Goal: Find contact information: Find contact information

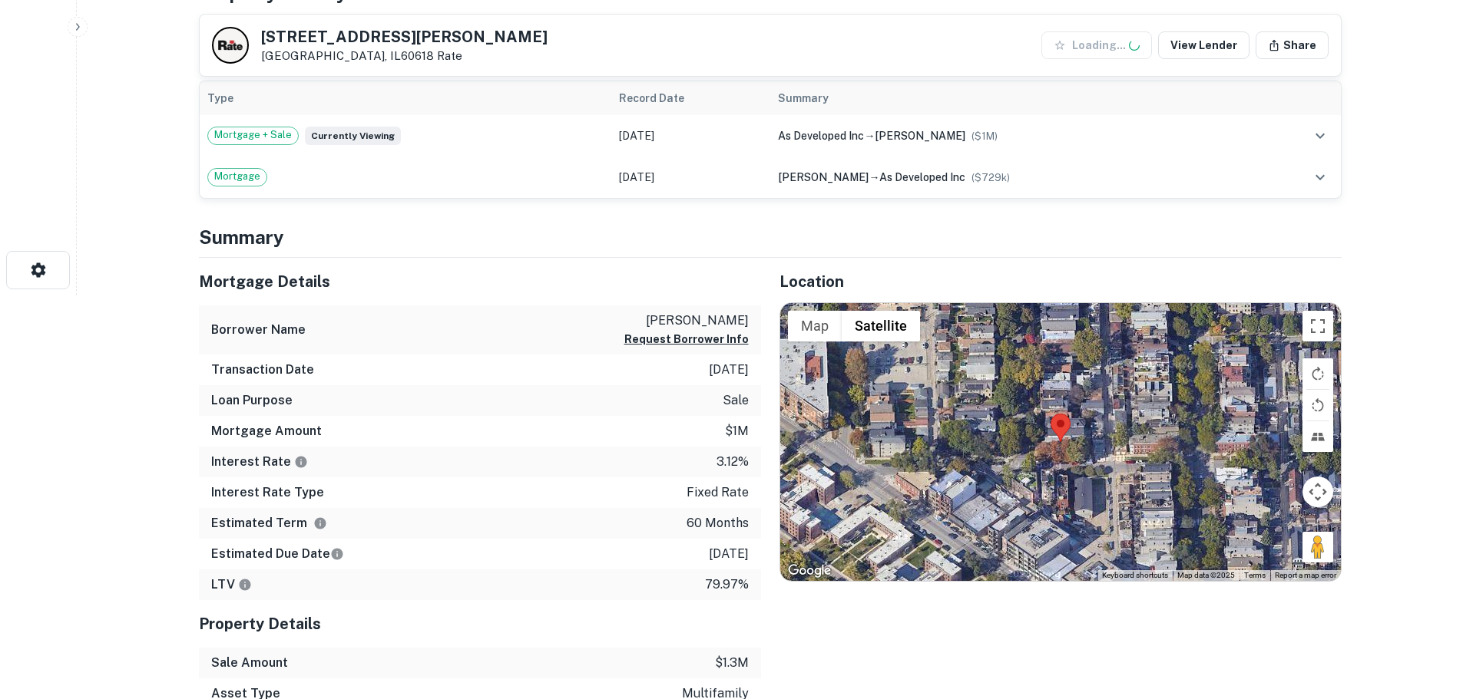
scroll to position [537, 0]
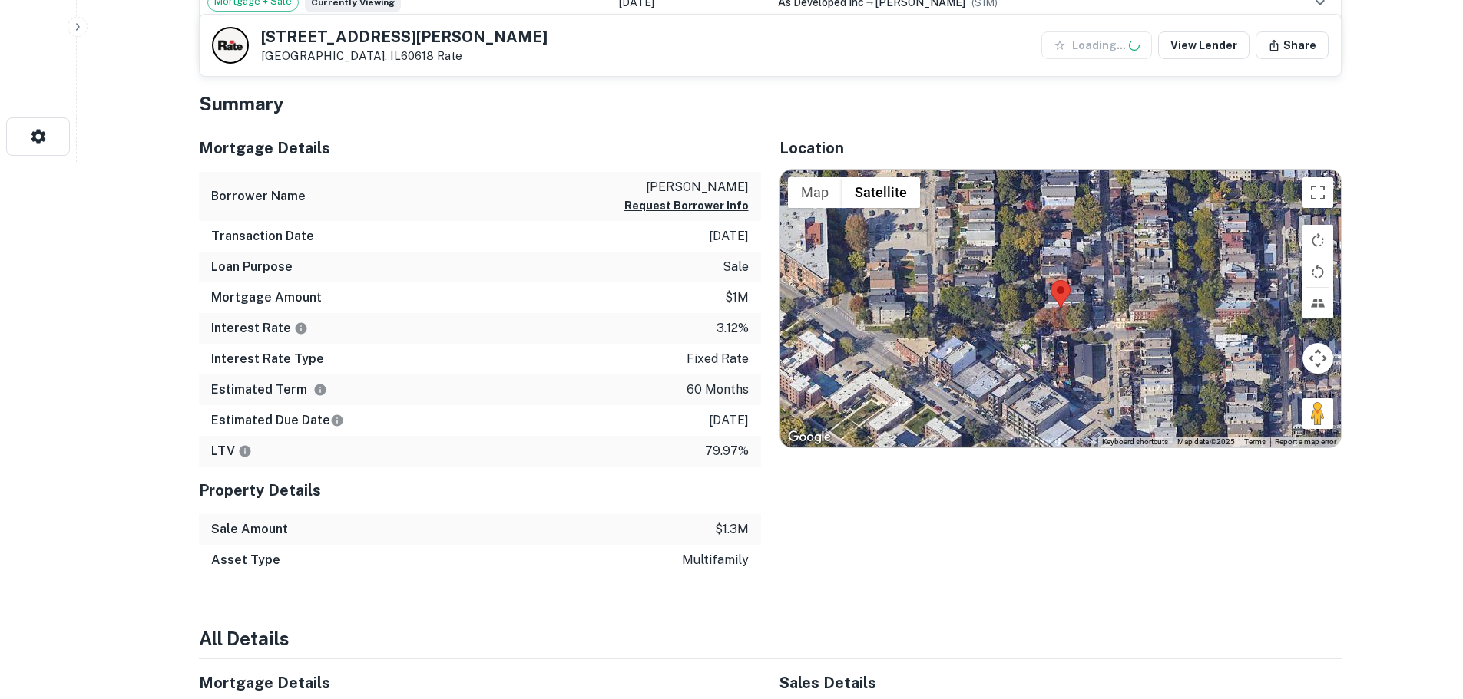
click at [1059, 309] on div at bounding box center [1060, 309] width 560 height 278
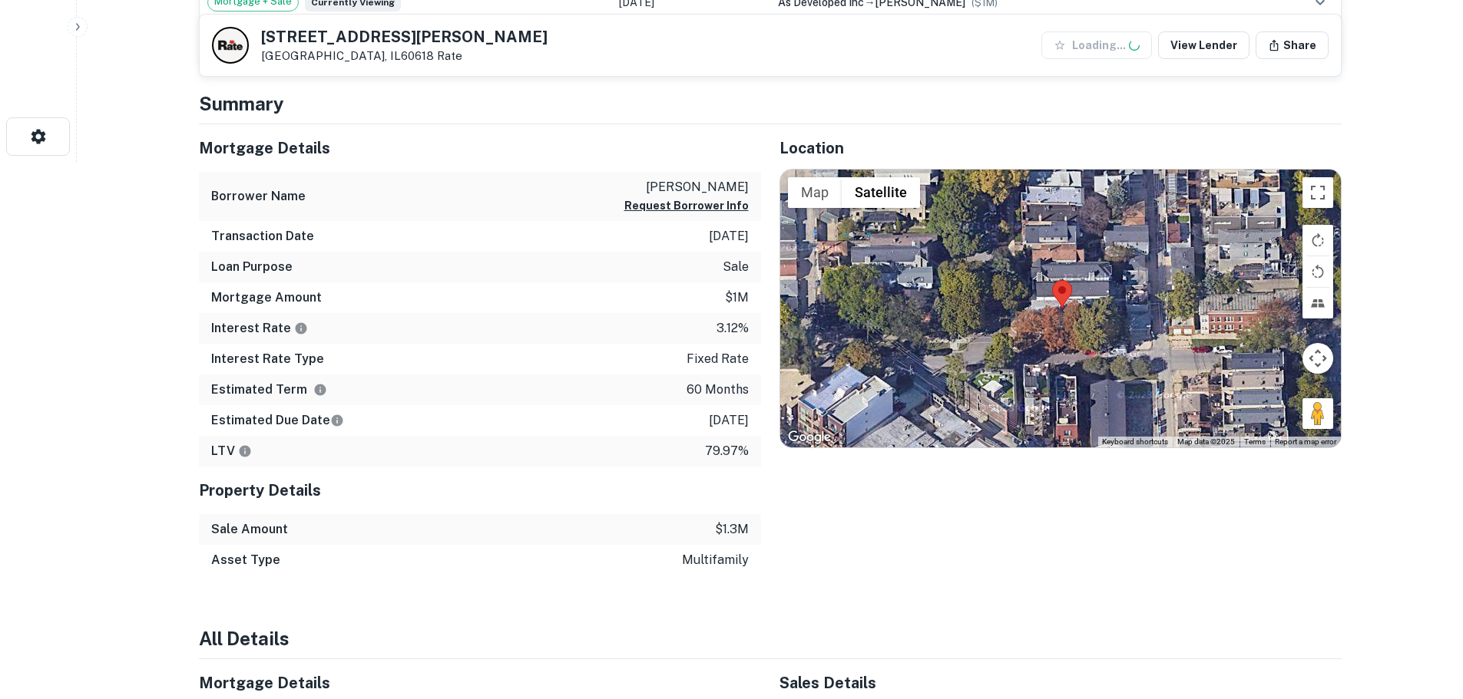
click at [1059, 304] on img at bounding box center [1062, 294] width 20 height 28
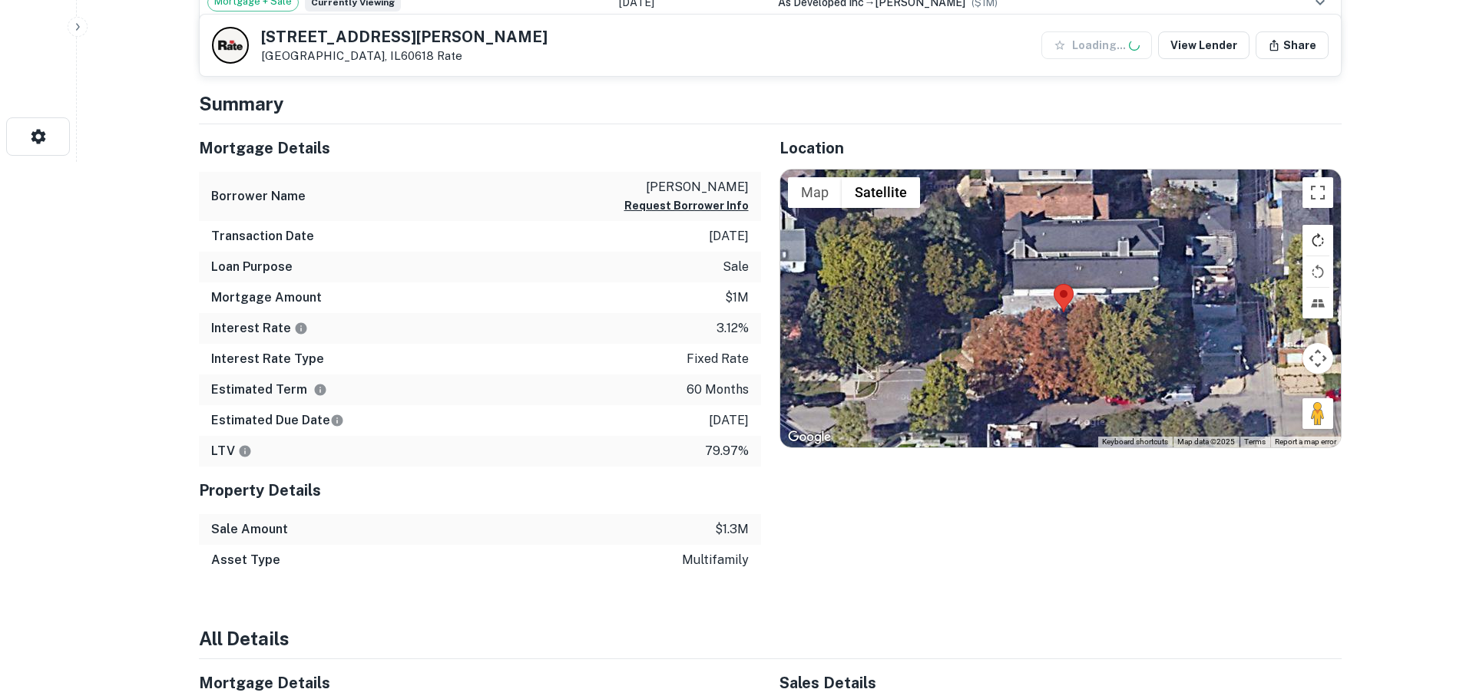
click at [1317, 240] on button "Rotate map clockwise" at bounding box center [1317, 240] width 31 height 31
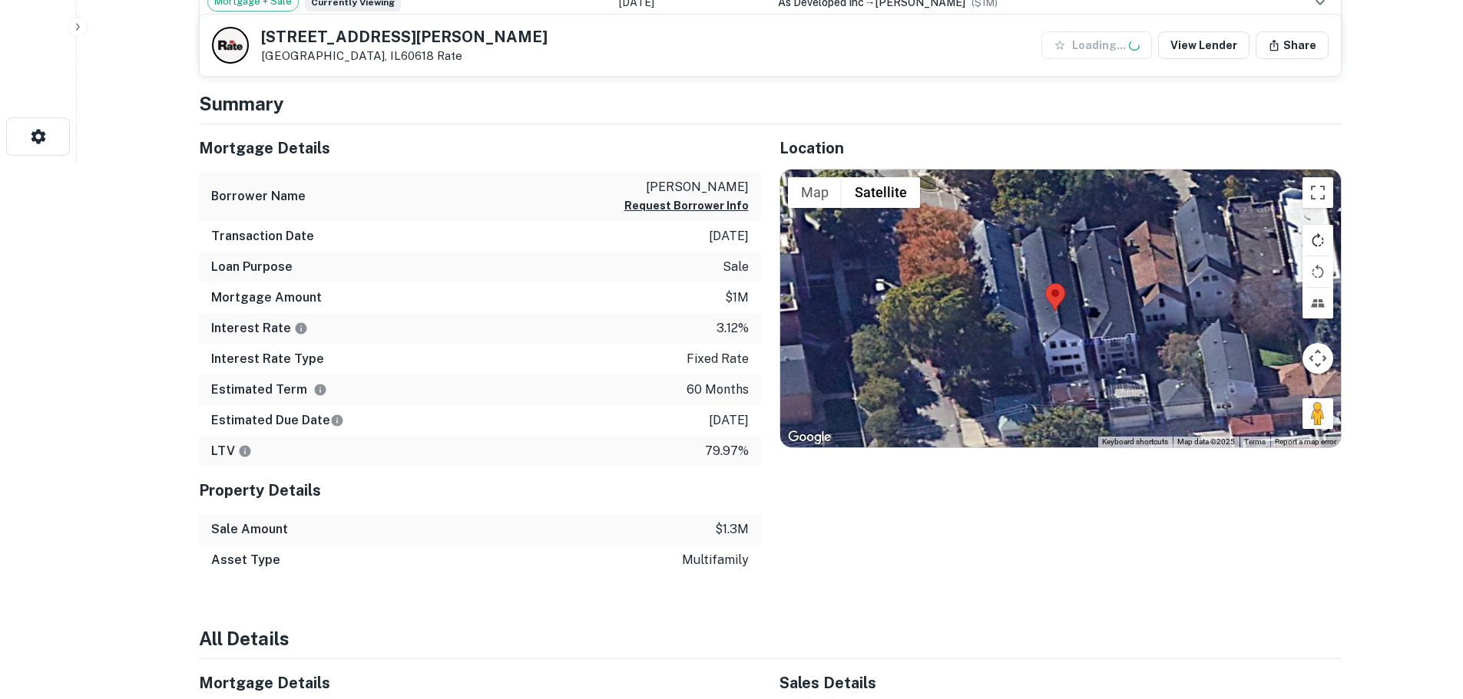
click at [1317, 240] on button "Rotate map clockwise" at bounding box center [1317, 240] width 31 height 31
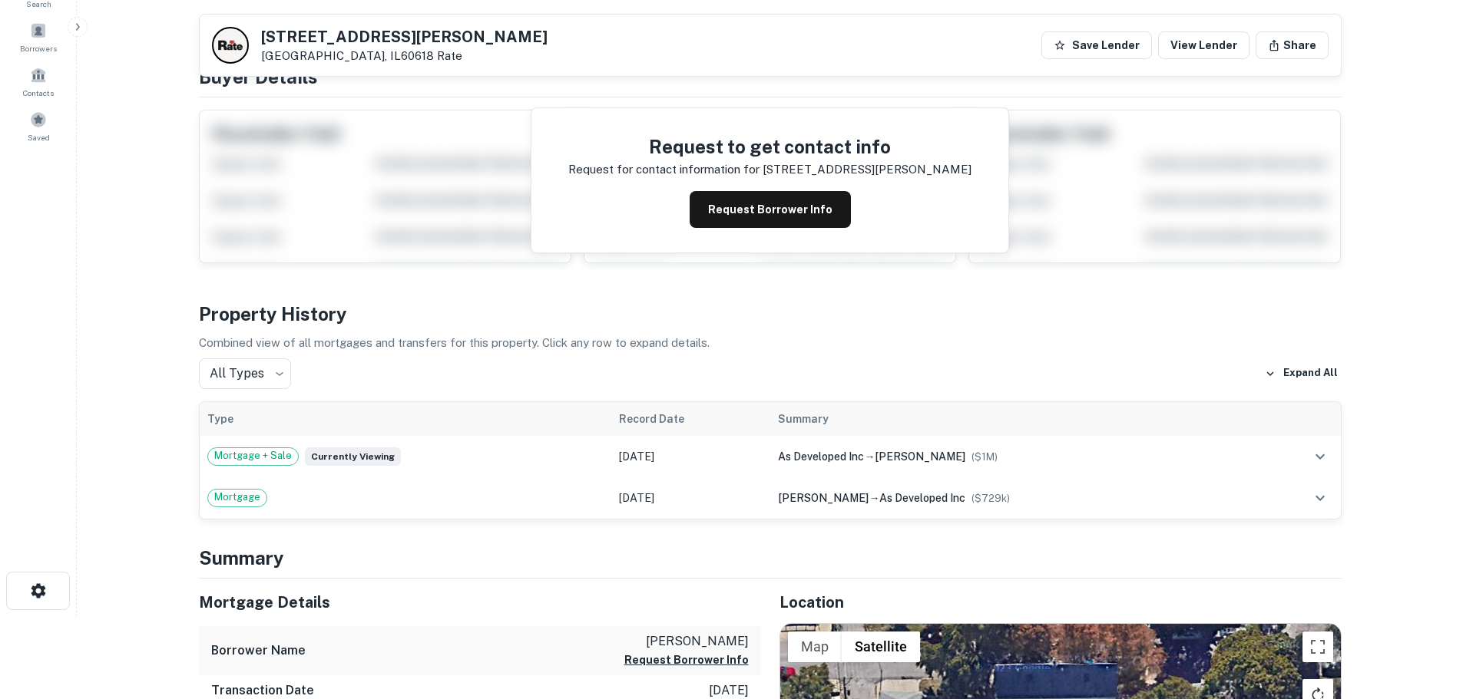
scroll to position [0, 0]
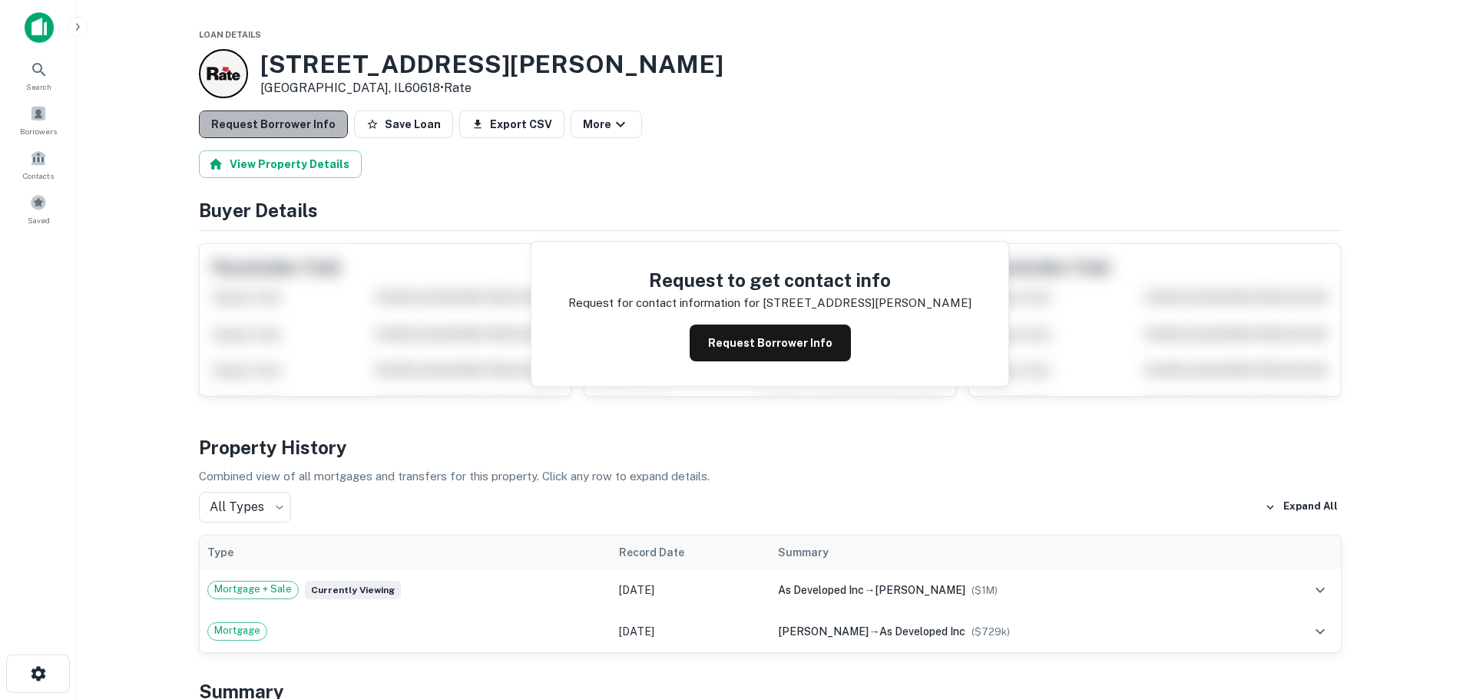
click at [299, 121] on button "Request Borrower Info" at bounding box center [273, 125] width 149 height 28
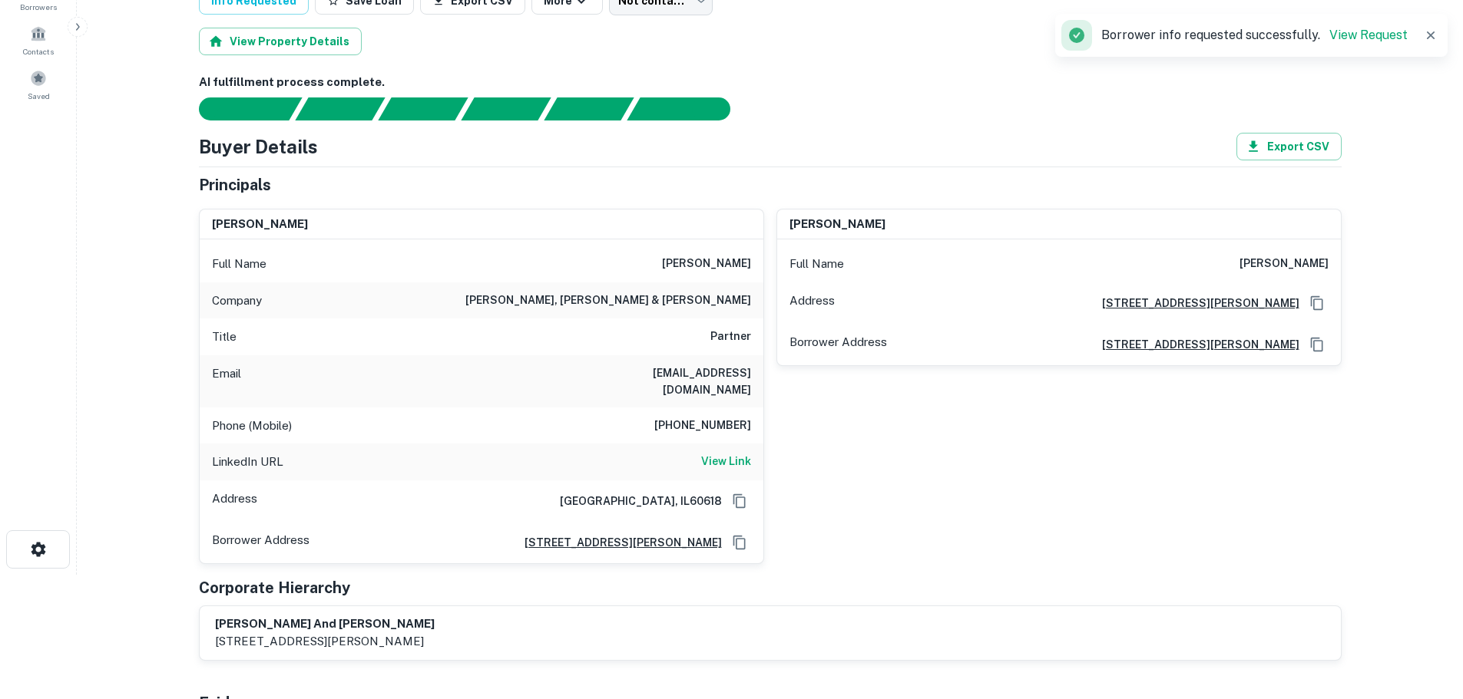
scroll to position [154, 0]
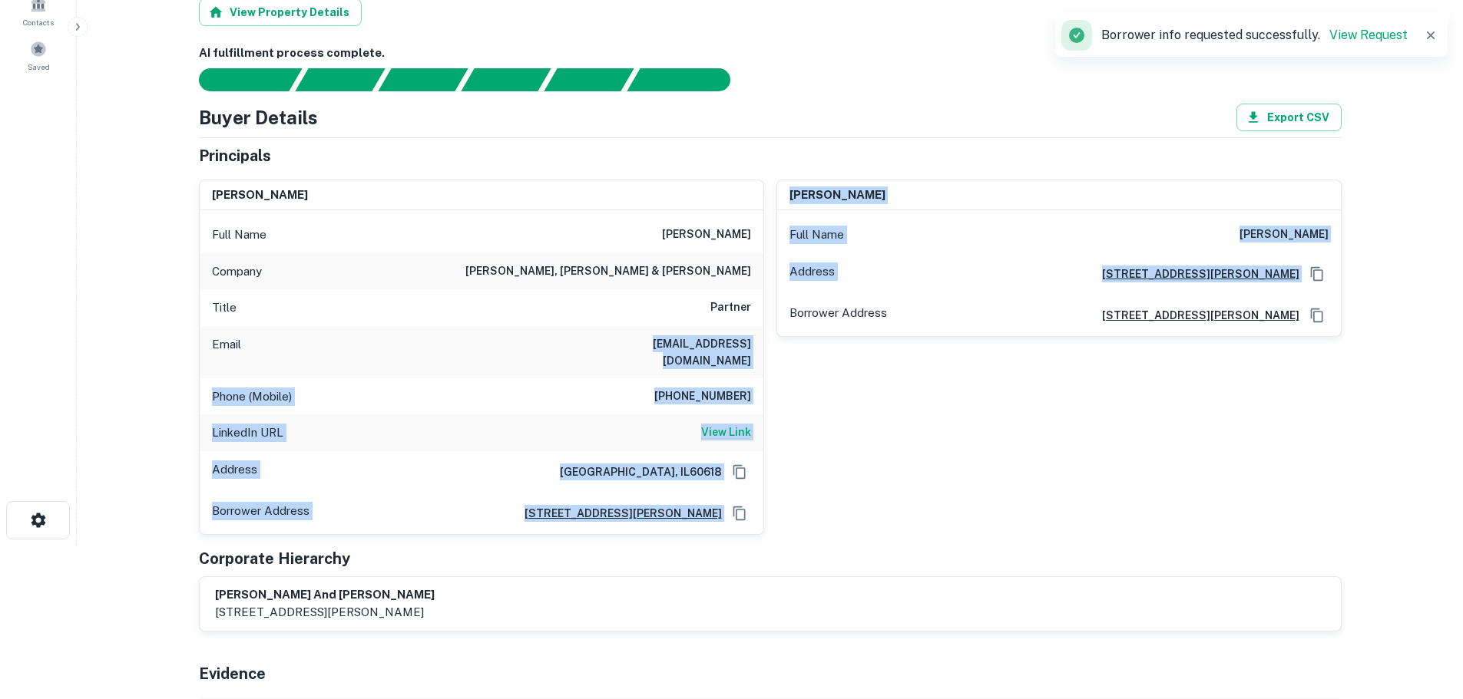
drag, startPoint x: 619, startPoint y: 343, endPoint x: 766, endPoint y: 349, distance: 147.5
click at [766, 349] on div "rachel bossard Full Name rachel bossard Company burke, warren, mackay & serrite…" at bounding box center [764, 351] width 1155 height 368
click at [754, 346] on div "Email rbossard@burkelaw.com" at bounding box center [482, 352] width 564 height 52
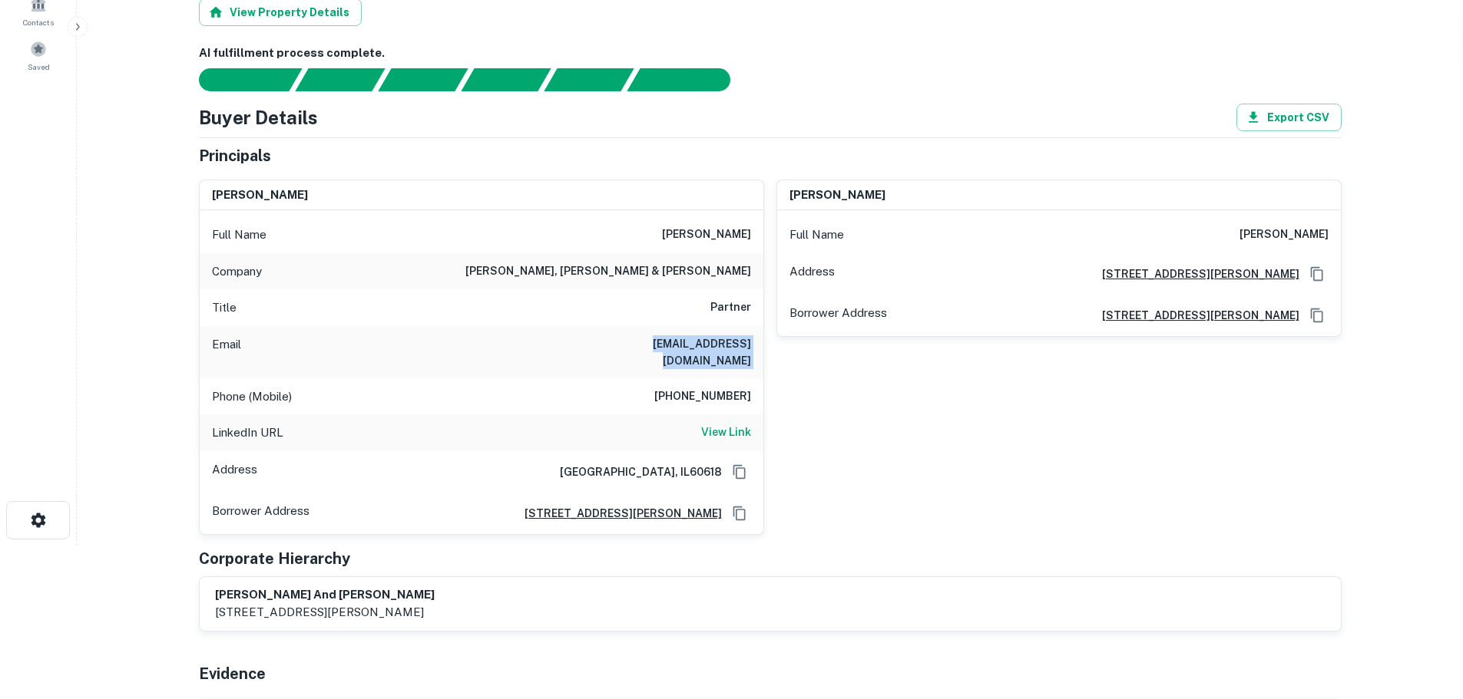
drag, startPoint x: 755, startPoint y: 346, endPoint x: 649, endPoint y: 346, distance: 106.0
click at [649, 346] on div "Email rbossard@burkelaw.com" at bounding box center [482, 352] width 564 height 52
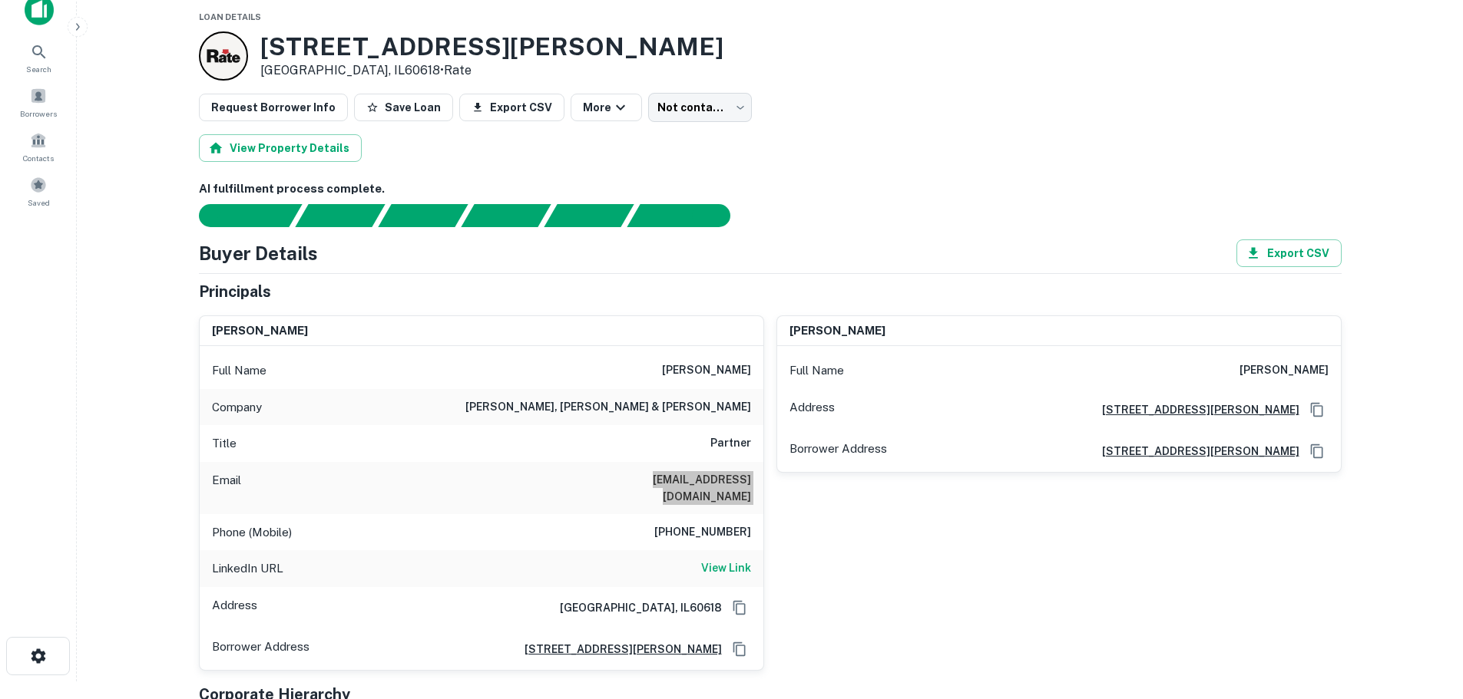
scroll to position [0, 0]
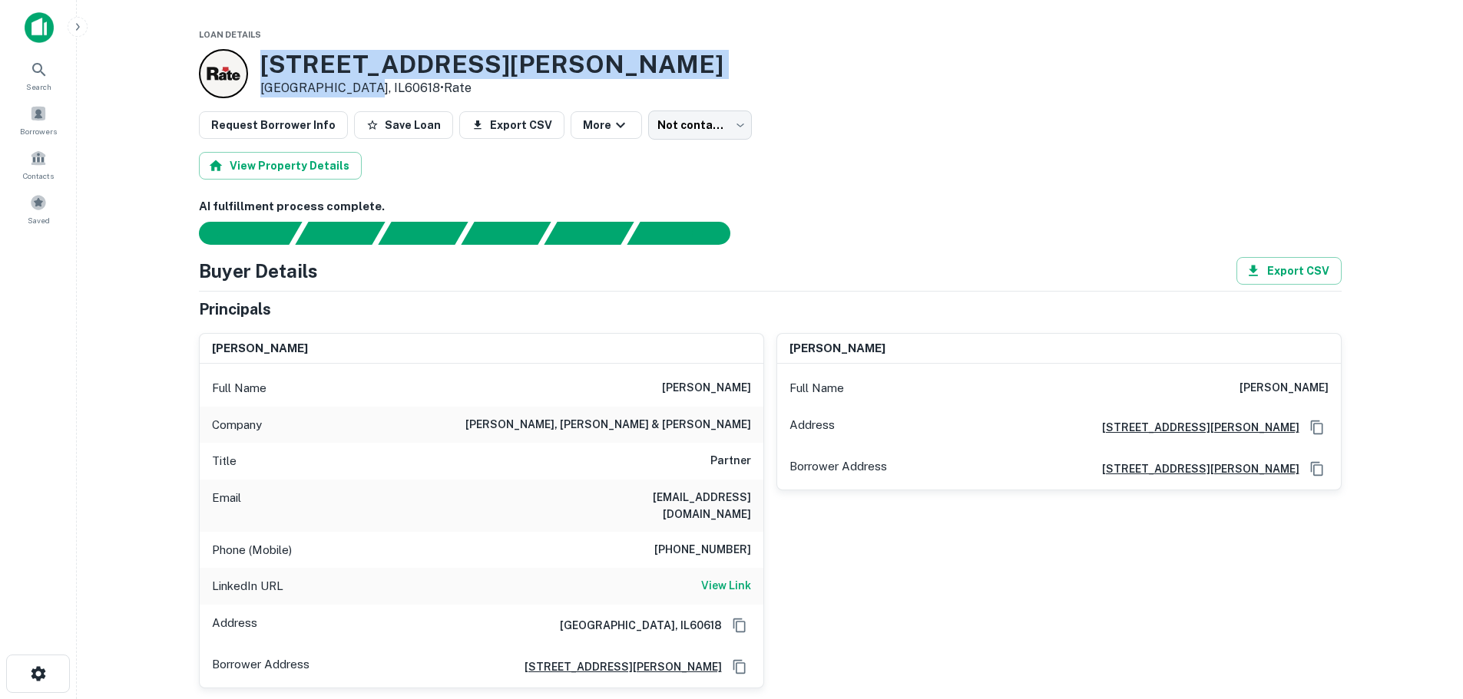
drag, startPoint x: 260, startPoint y: 68, endPoint x: 356, endPoint y: 86, distance: 97.7
click at [356, 86] on div "2903 Seeley Ave Chicago, IL60618 • Rate" at bounding box center [491, 74] width 463 height 48
copy div "2903 Seeley Ave Chicago, IL60618"
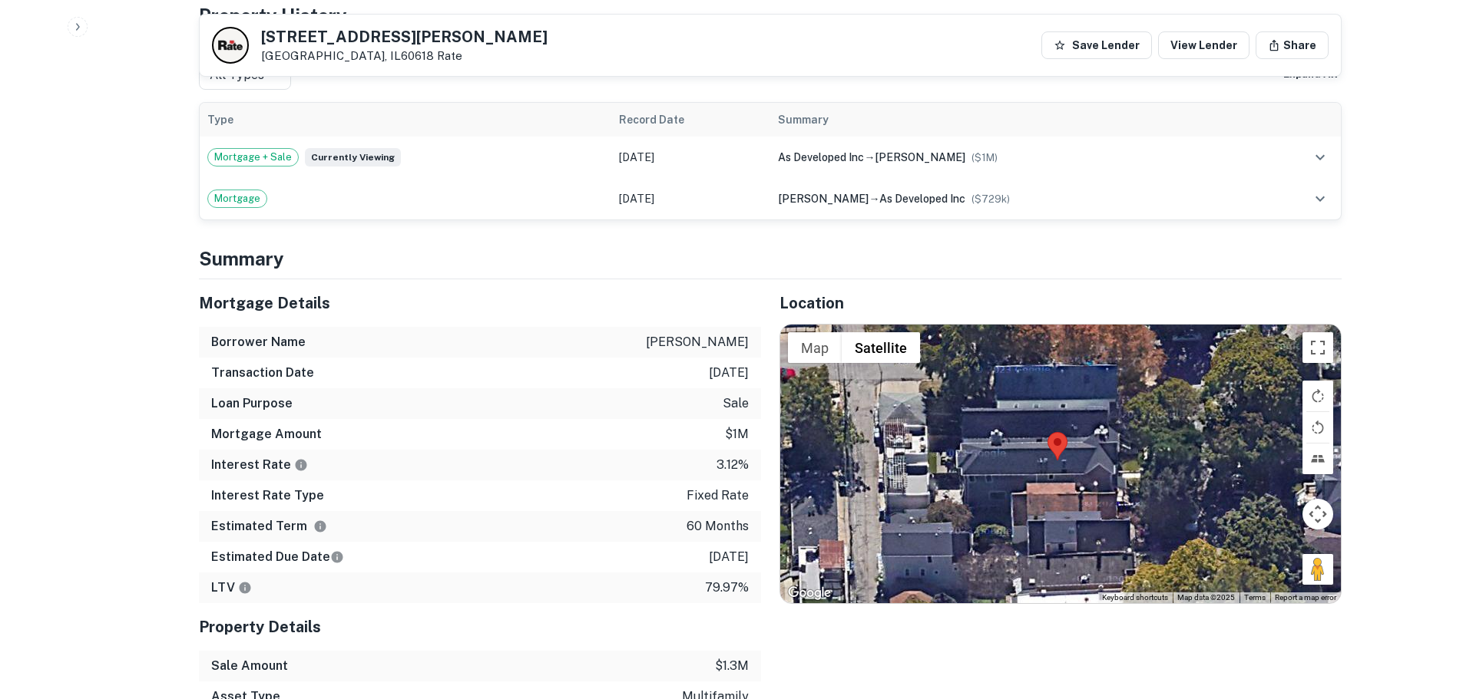
scroll to position [921, 0]
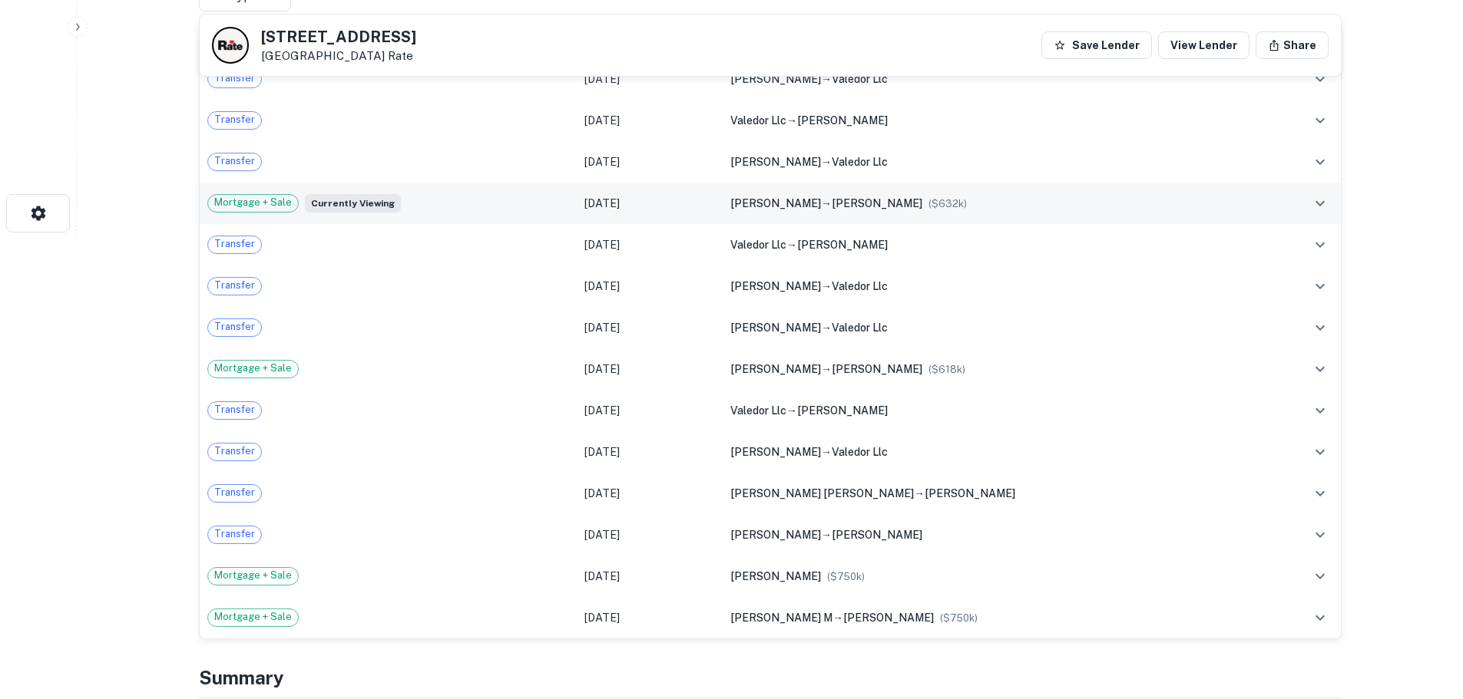
scroll to position [768, 0]
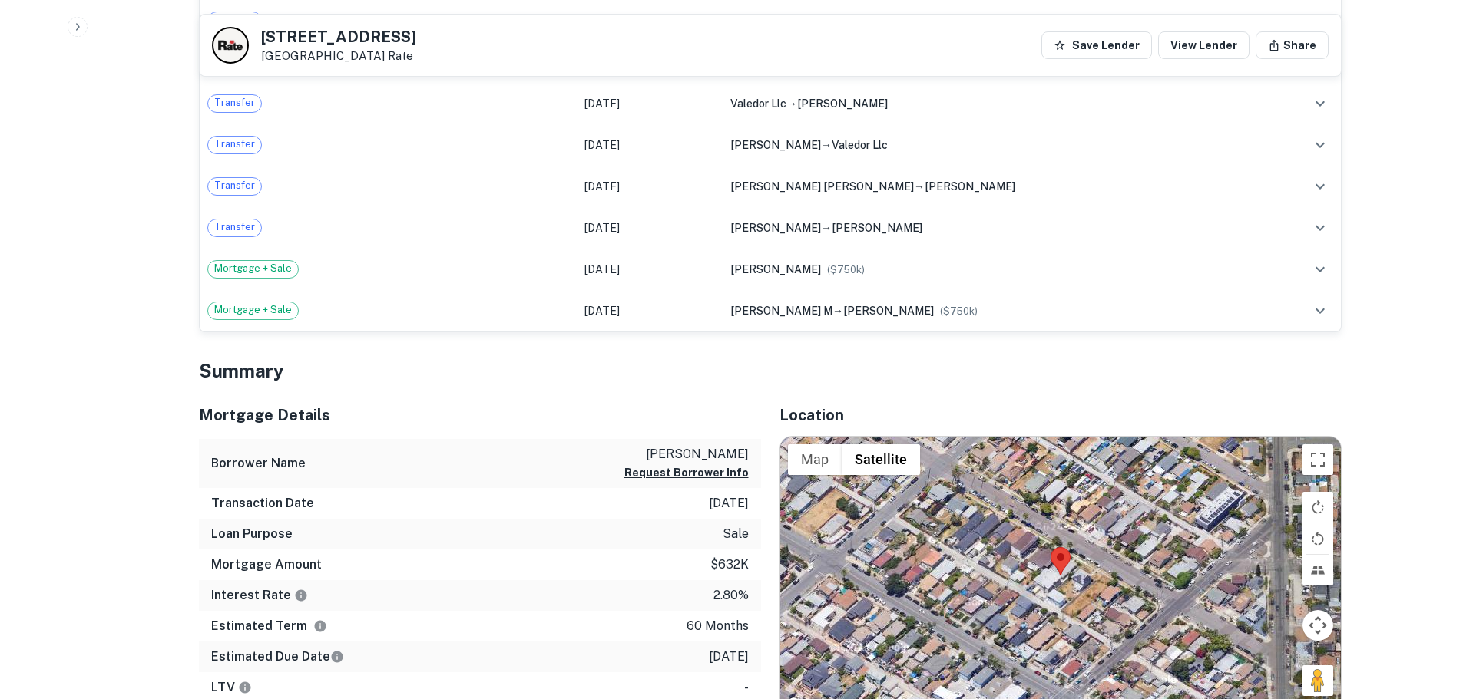
click at [1073, 587] on div at bounding box center [1060, 576] width 560 height 278
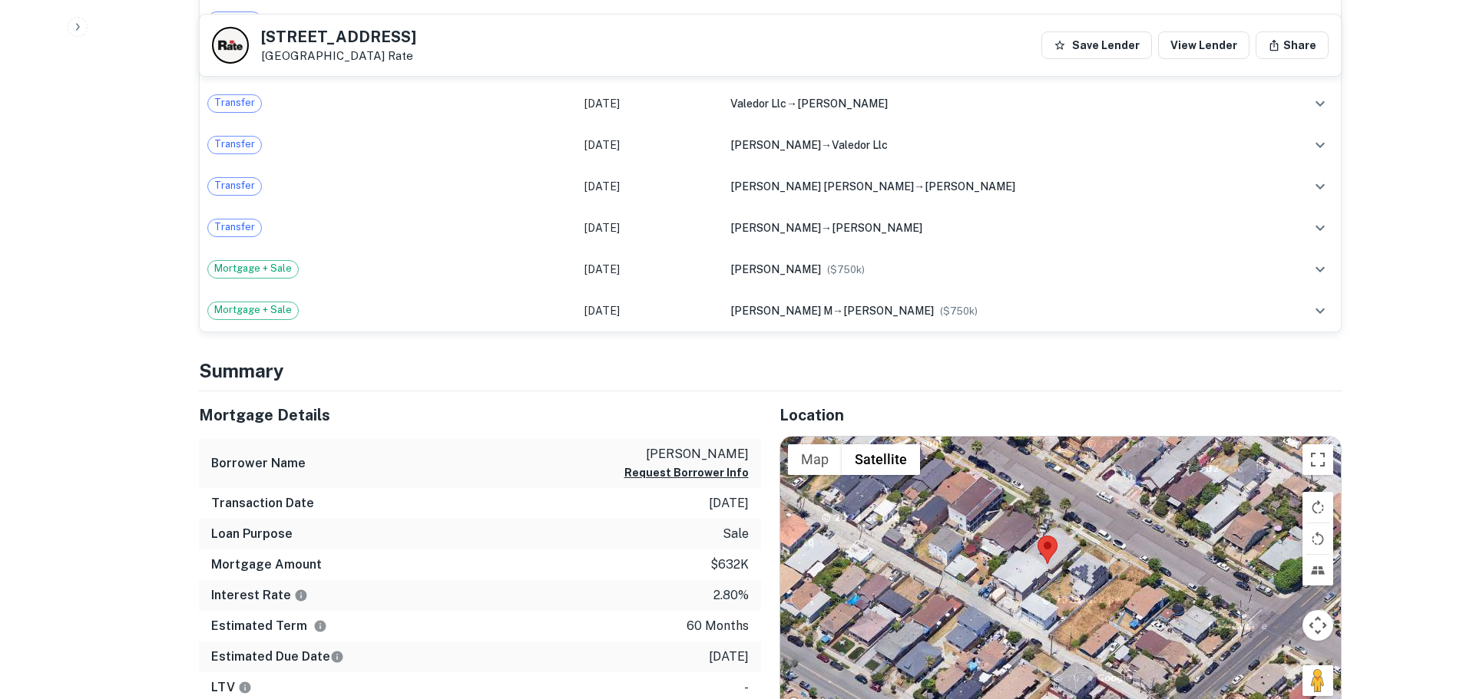
click at [1047, 577] on div at bounding box center [1060, 576] width 560 height 278
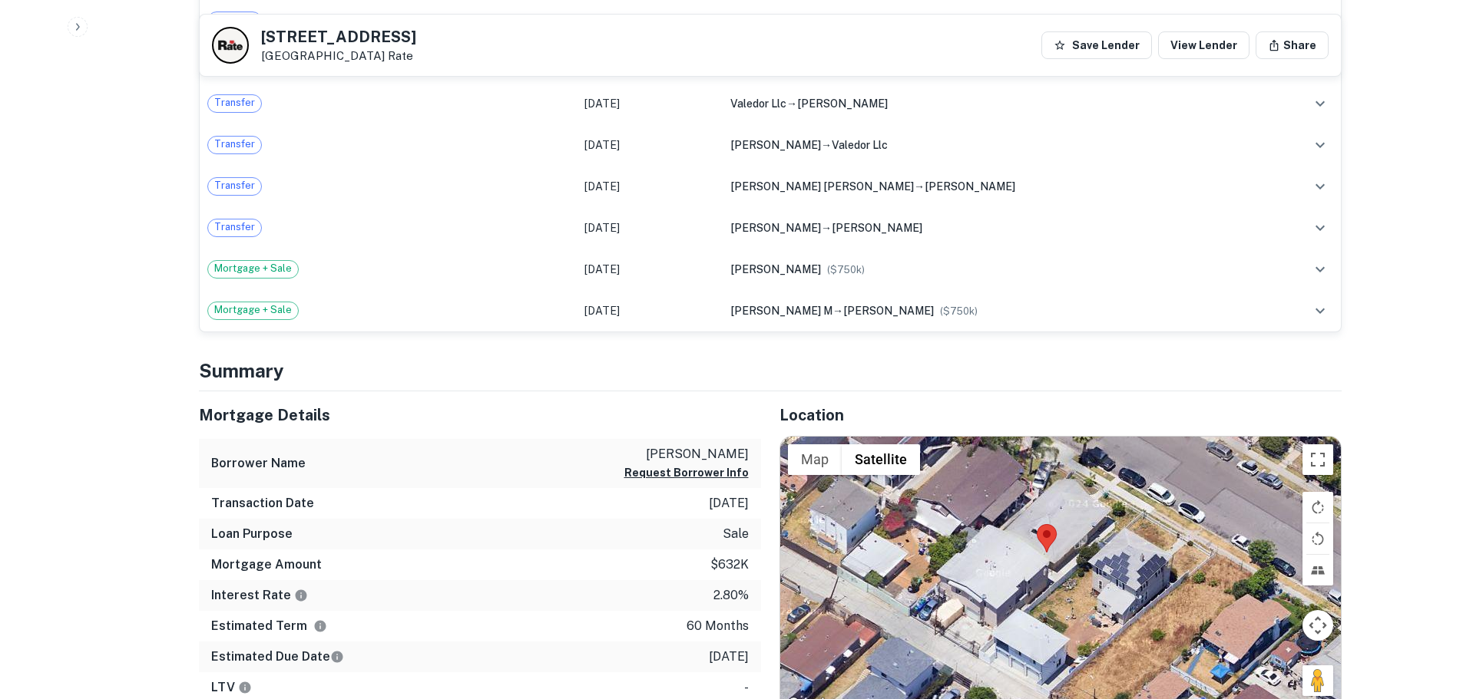
click at [968, 610] on div at bounding box center [1060, 576] width 560 height 278
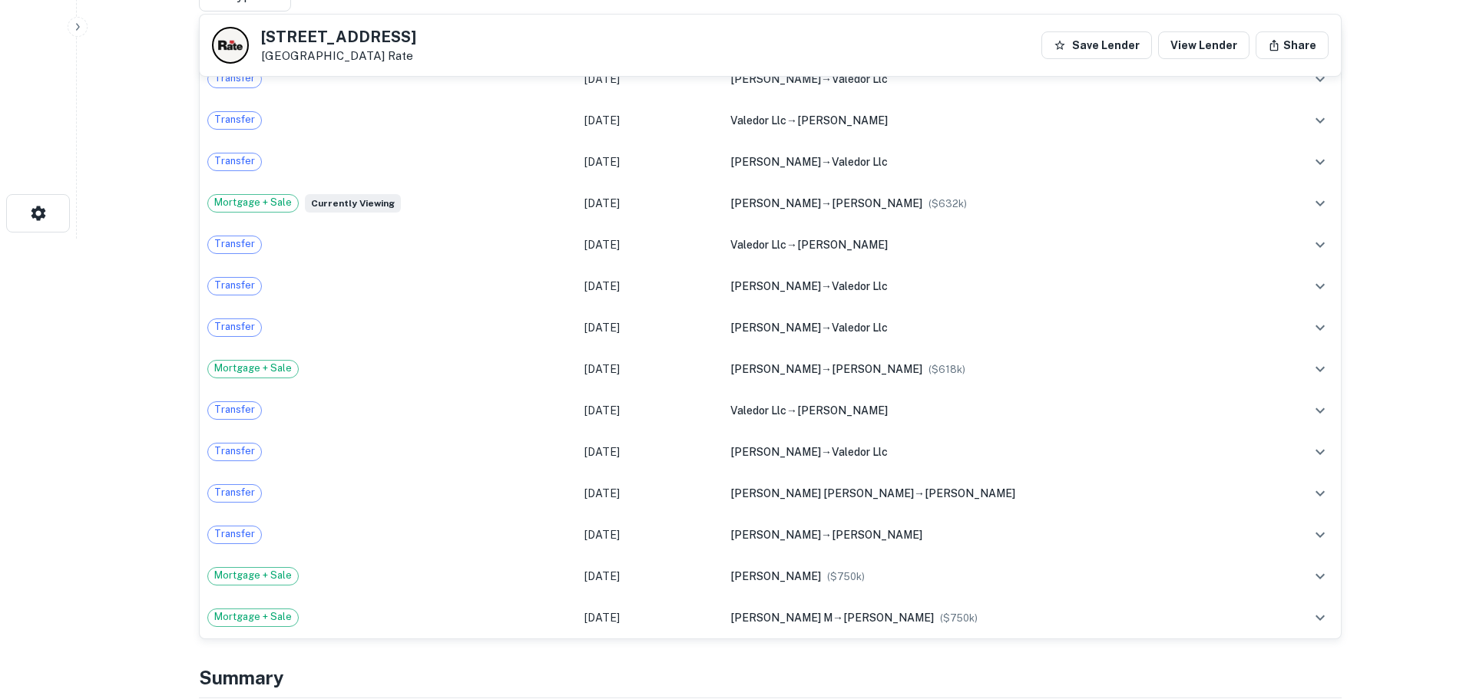
scroll to position [0, 0]
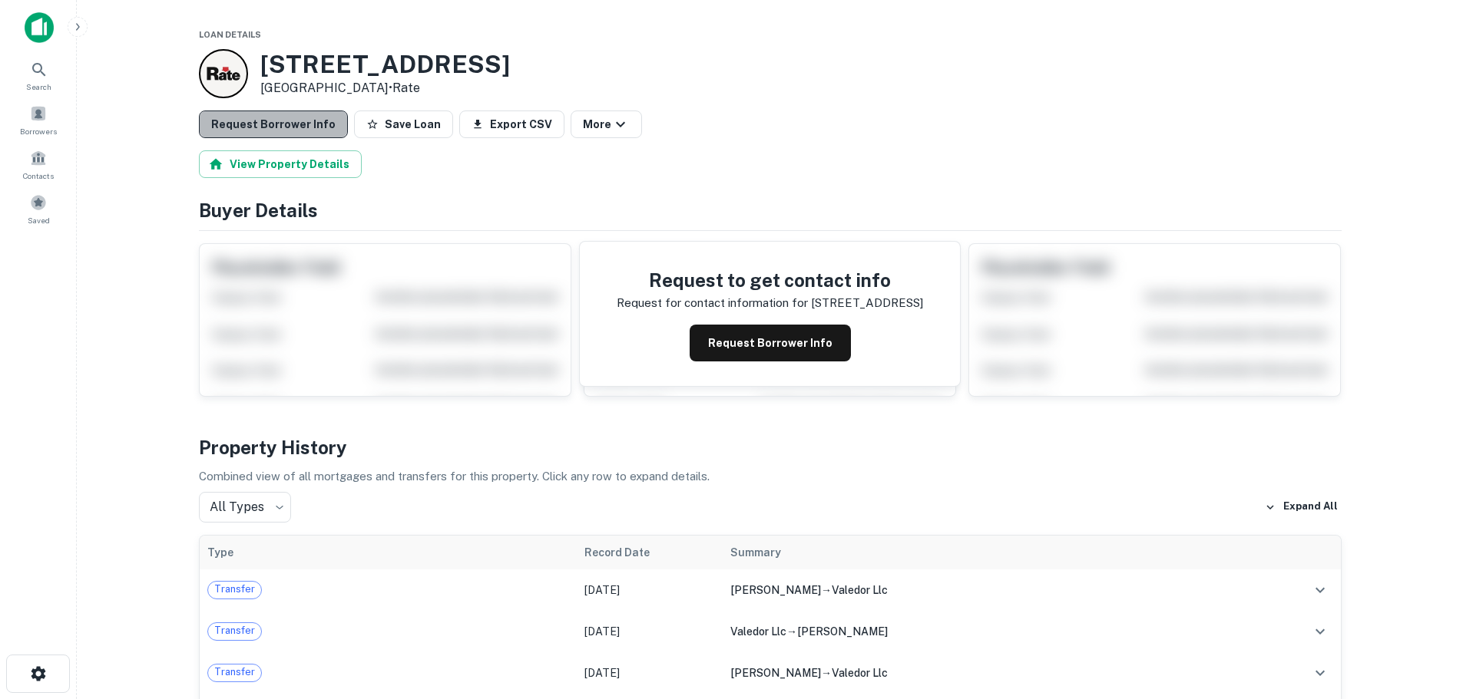
click at [319, 121] on button "Request Borrower Info" at bounding box center [273, 125] width 149 height 28
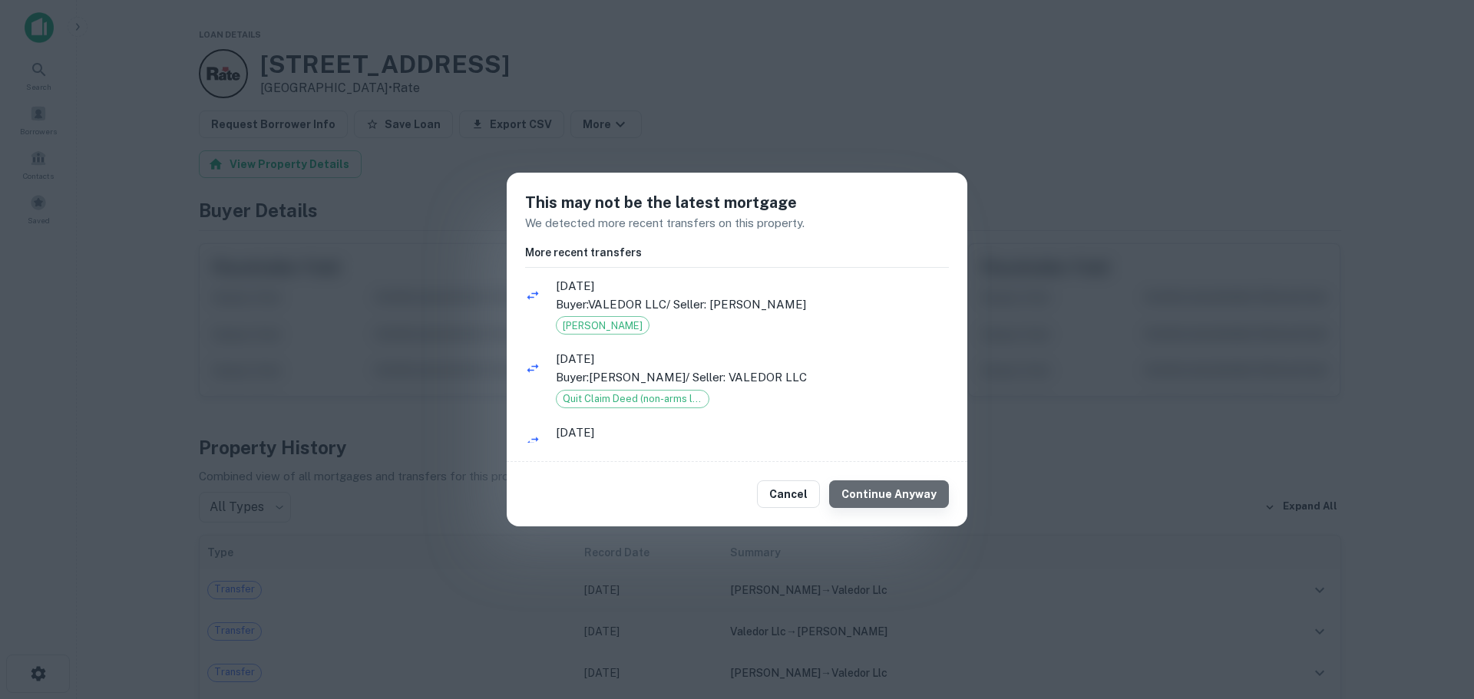
click at [930, 494] on button "Continue Anyway" at bounding box center [889, 495] width 120 height 28
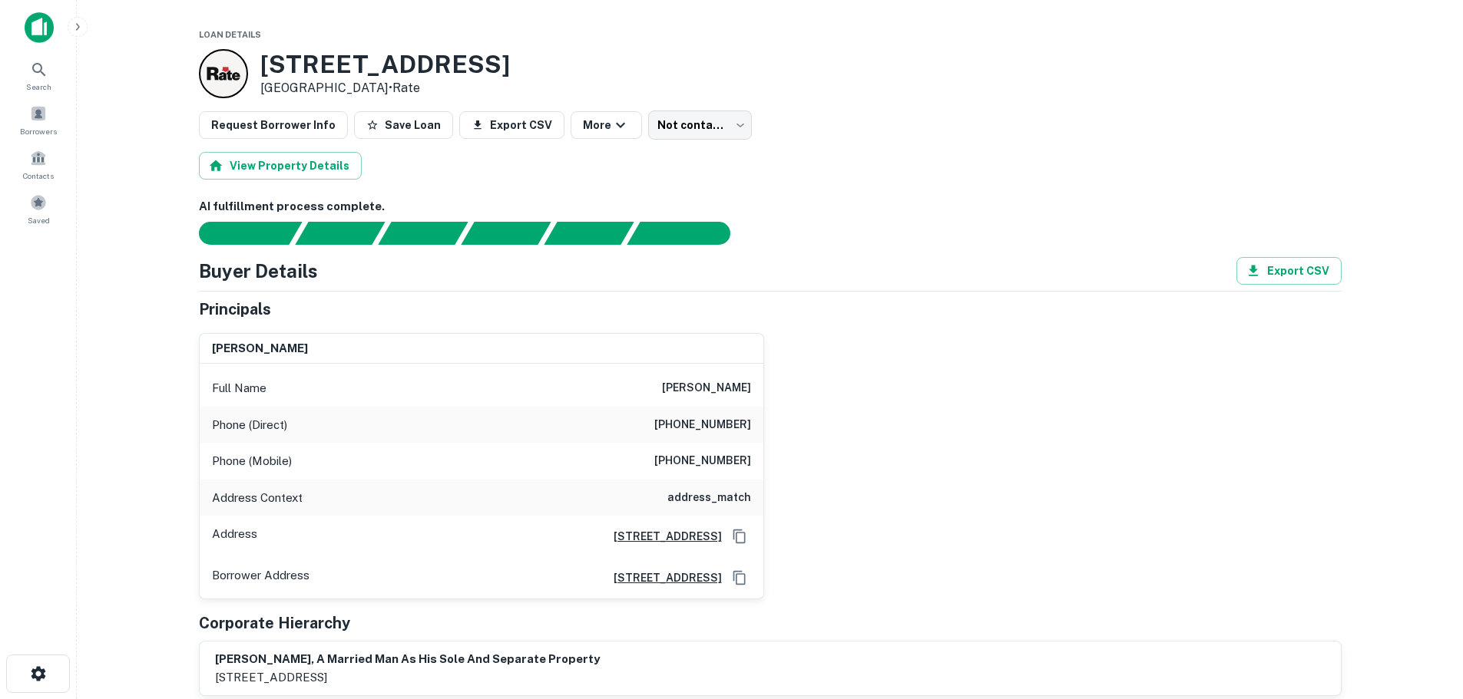
scroll to position [77, 0]
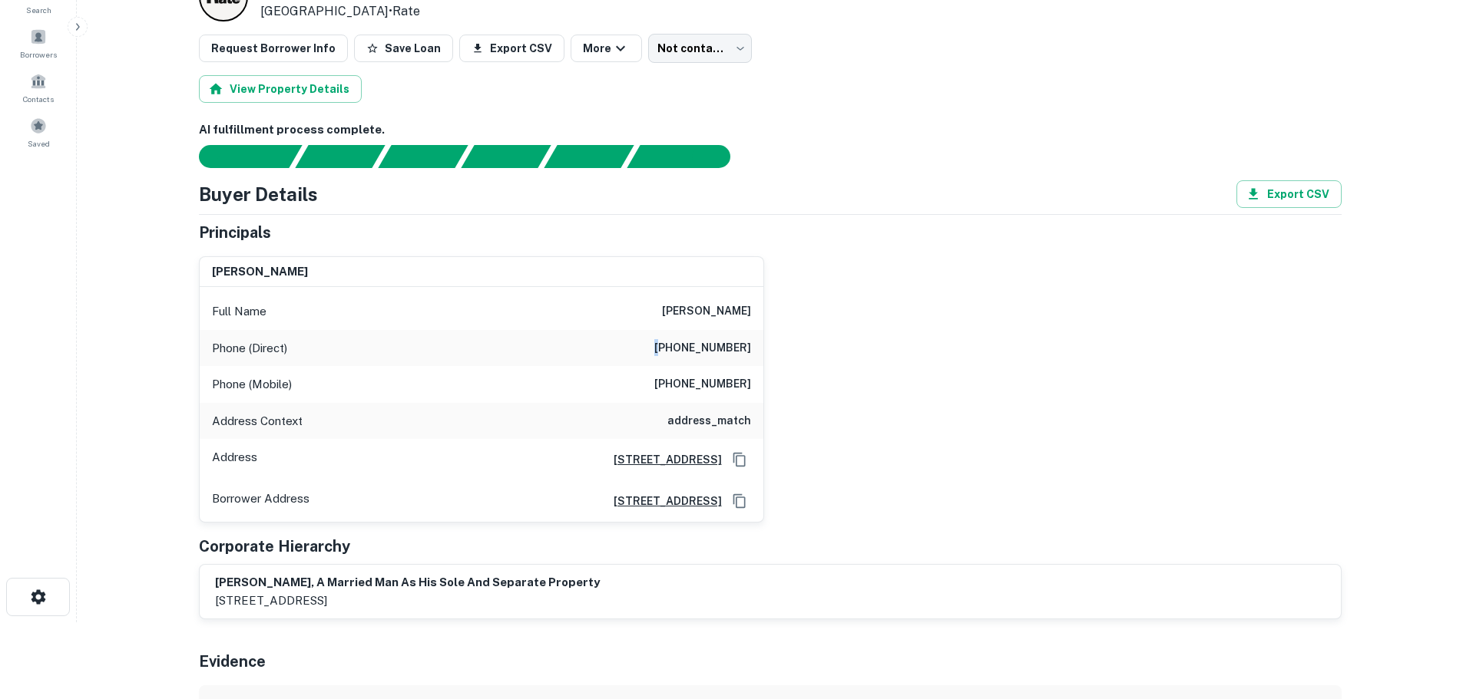
drag, startPoint x: 657, startPoint y: 345, endPoint x: 675, endPoint y: 344, distance: 17.7
click at [675, 344] on div "Phone (Direct) (858) 668-3145" at bounding box center [482, 348] width 564 height 37
drag, startPoint x: 672, startPoint y: 384, endPoint x: 756, endPoint y: 385, distance: 83.7
click at [756, 385] on div "Phone (Mobile) (619) 484-1178" at bounding box center [482, 384] width 564 height 37
copy h6 "(619) 484-1178"
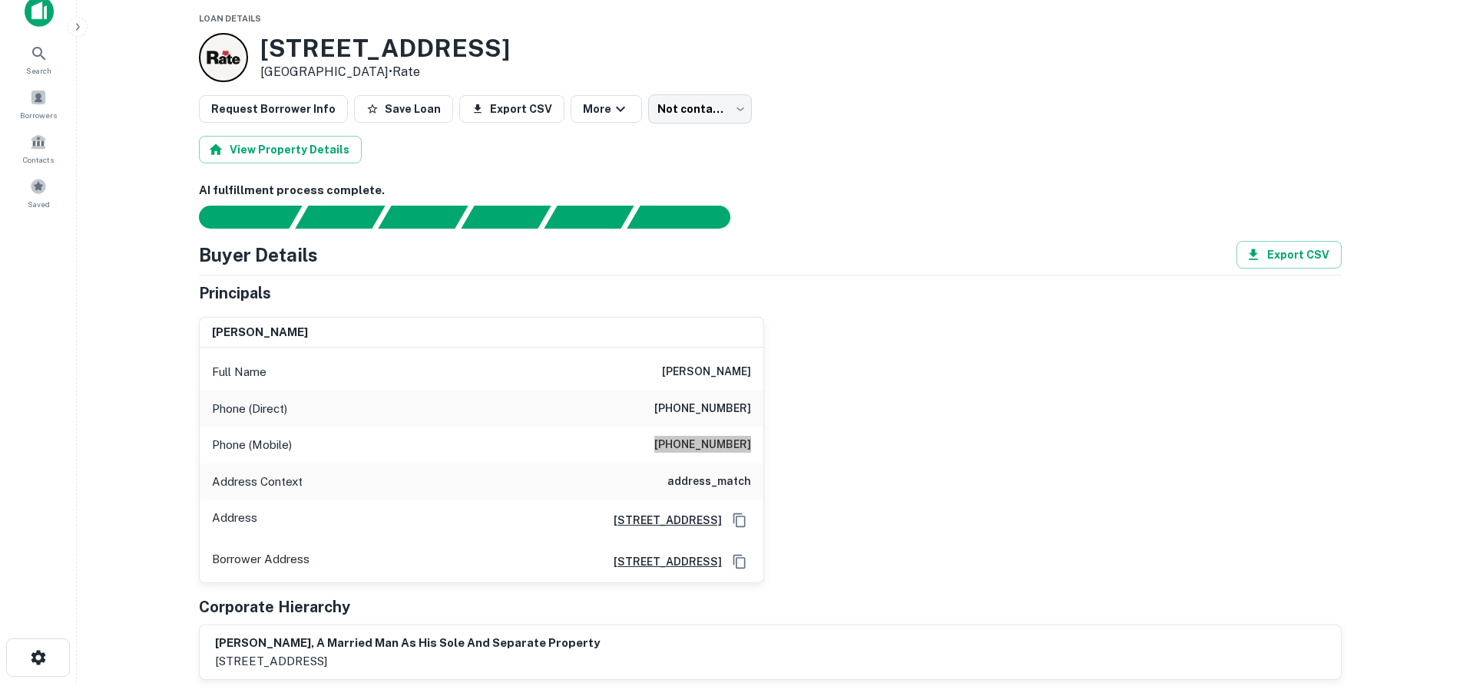
scroll to position [0, 0]
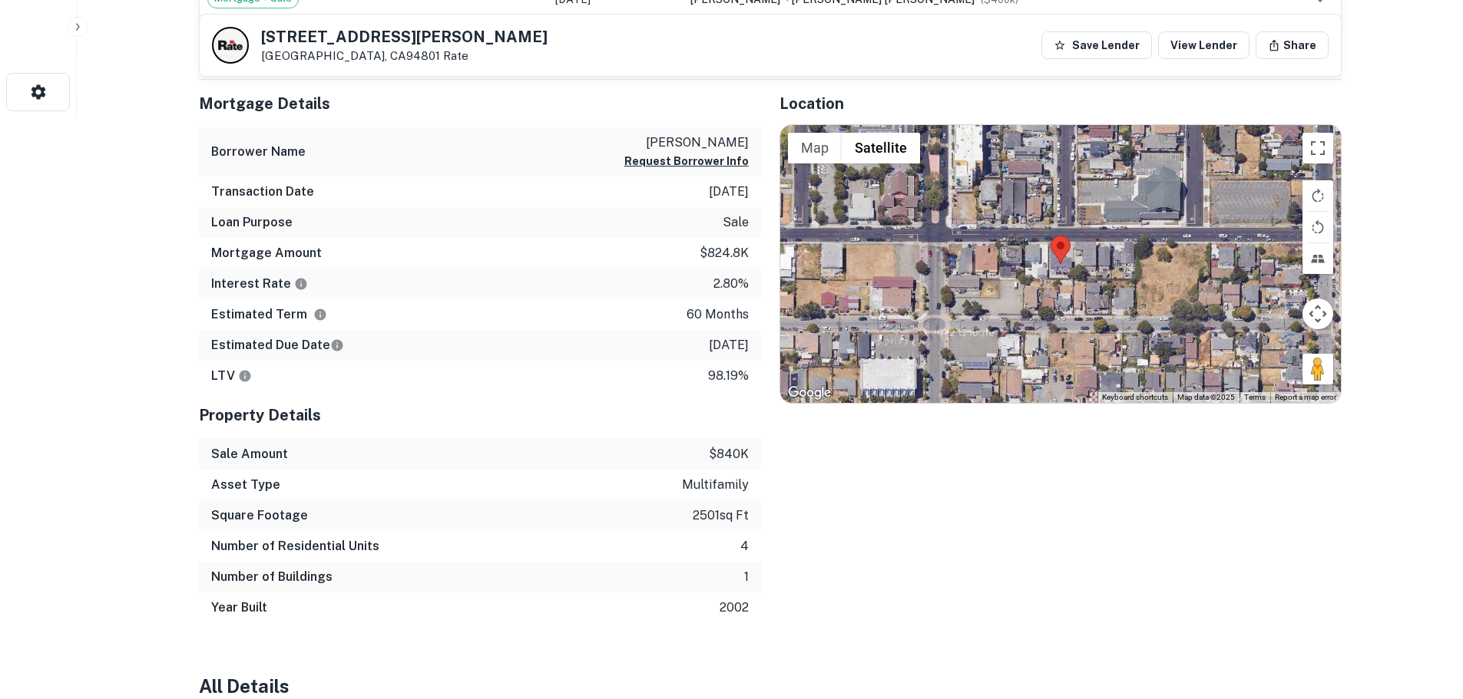
scroll to position [614, 0]
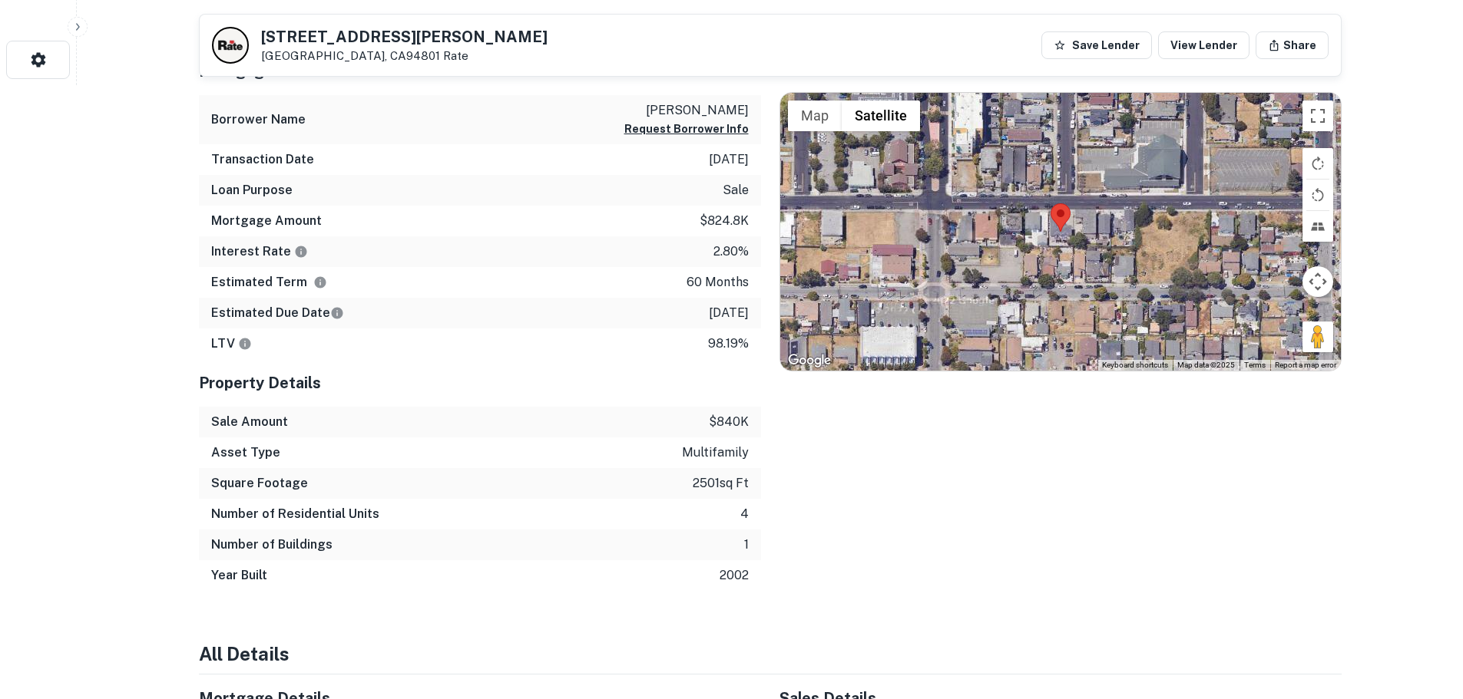
click at [1073, 248] on div at bounding box center [1060, 232] width 560 height 278
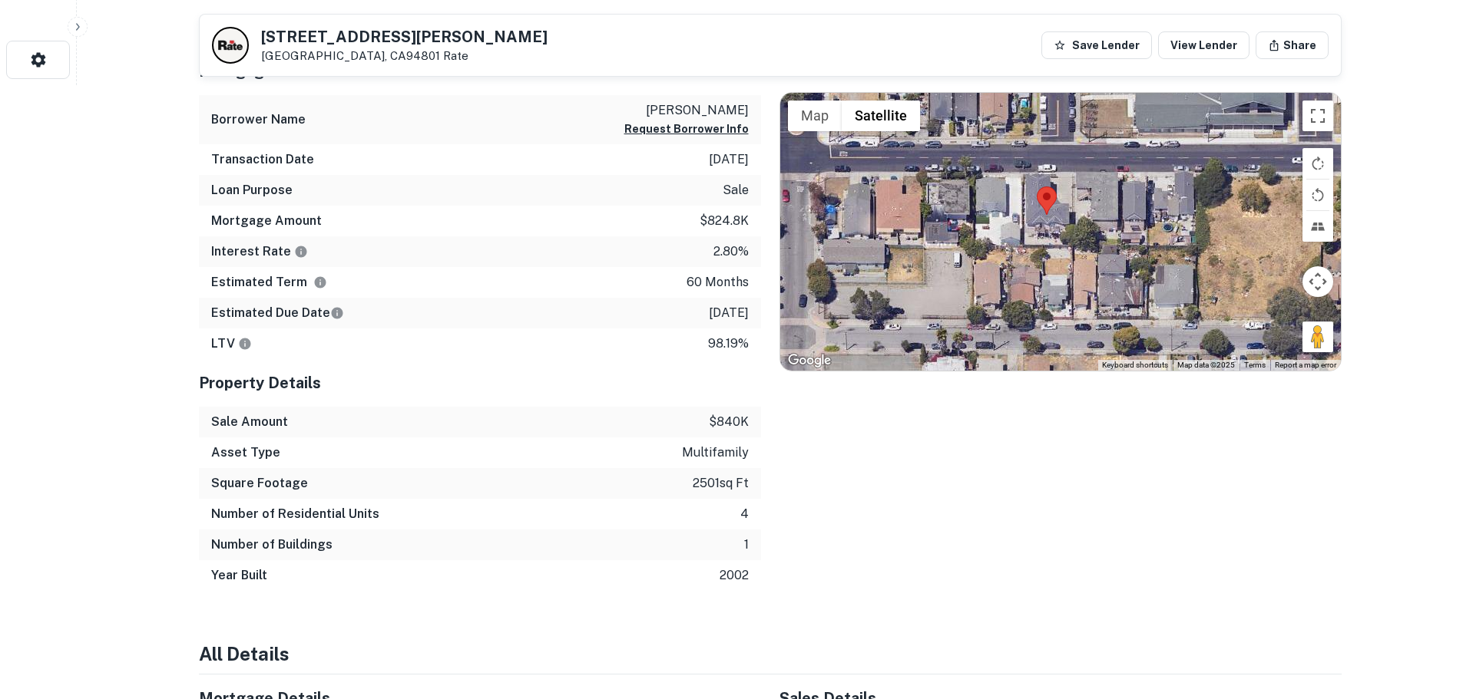
click at [1067, 248] on div at bounding box center [1060, 232] width 560 height 278
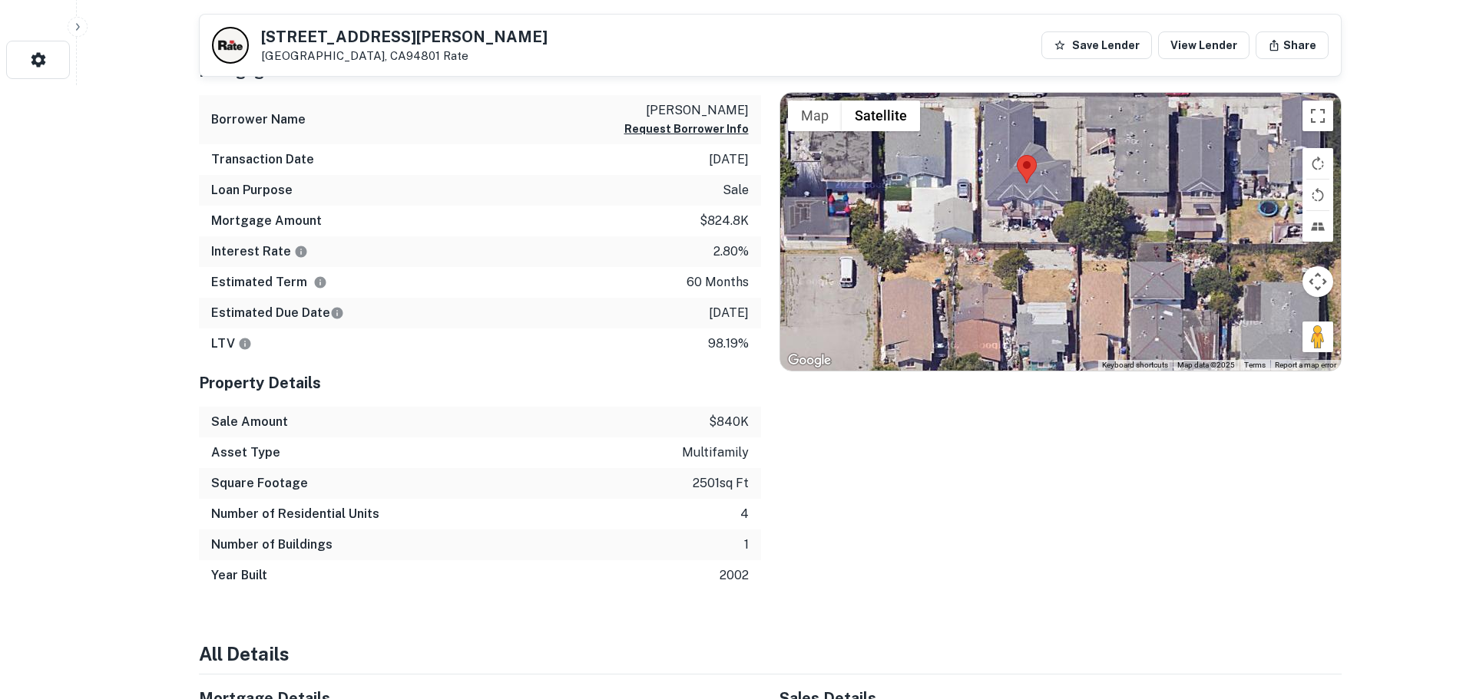
click at [1022, 230] on div at bounding box center [1060, 232] width 560 height 278
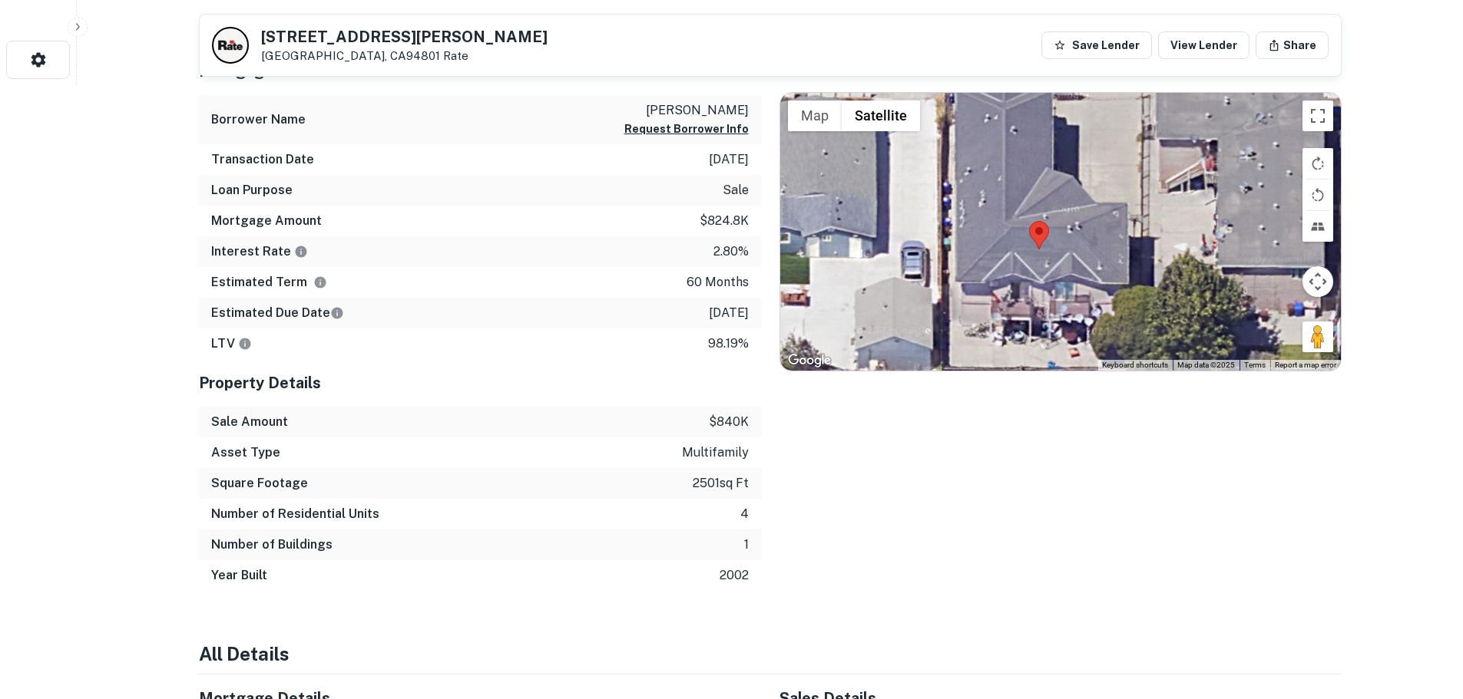
drag, startPoint x: 1015, startPoint y: 223, endPoint x: 1024, endPoint y: 343, distance: 120.9
click at [1024, 343] on div at bounding box center [1060, 232] width 560 height 278
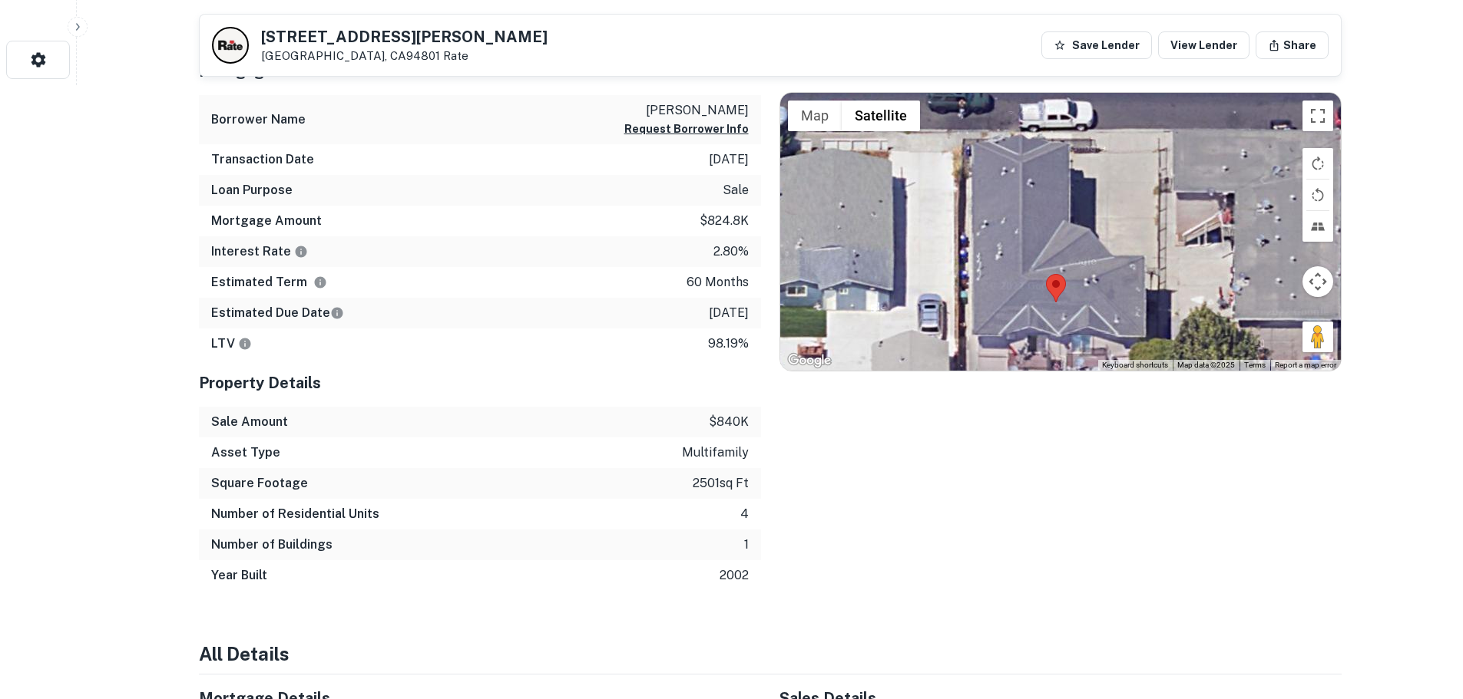
drag, startPoint x: 1109, startPoint y: 250, endPoint x: 1120, endPoint y: 286, distance: 38.6
click at [1120, 286] on div at bounding box center [1060, 232] width 560 height 278
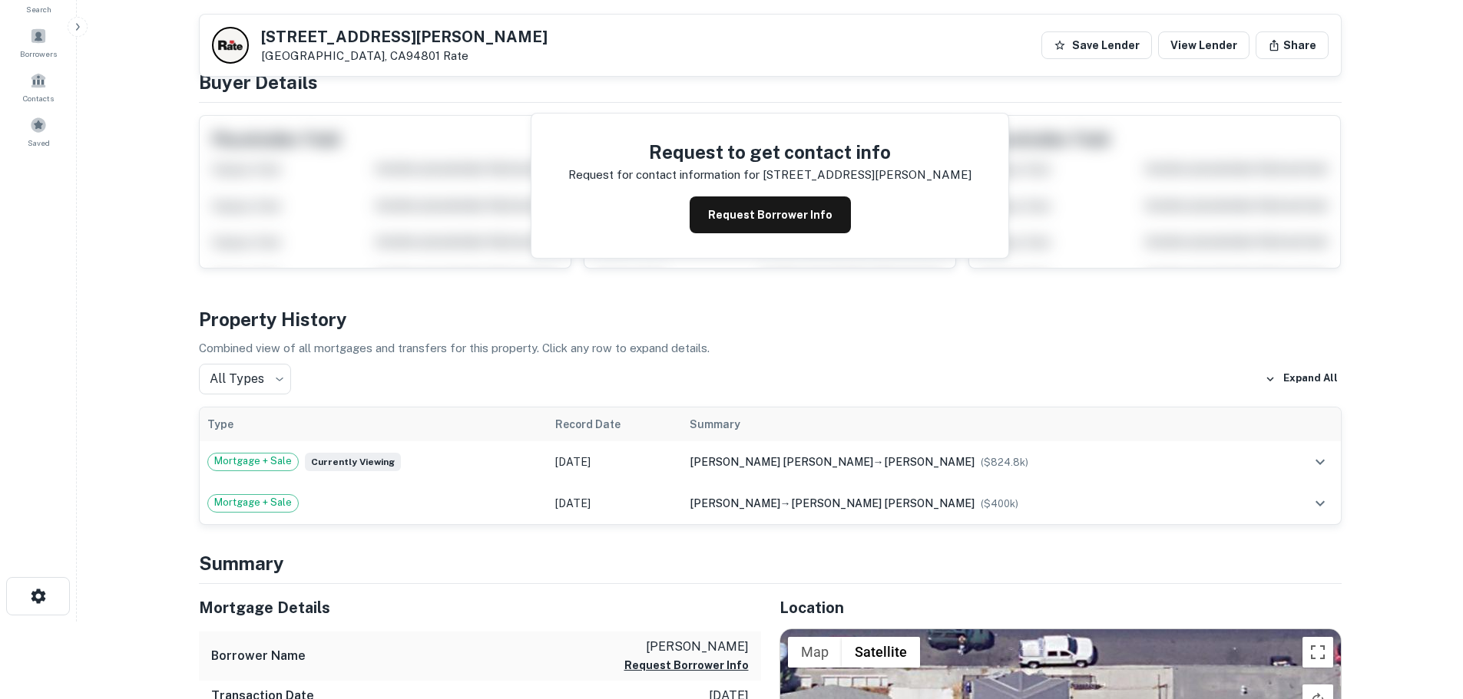
scroll to position [0, 0]
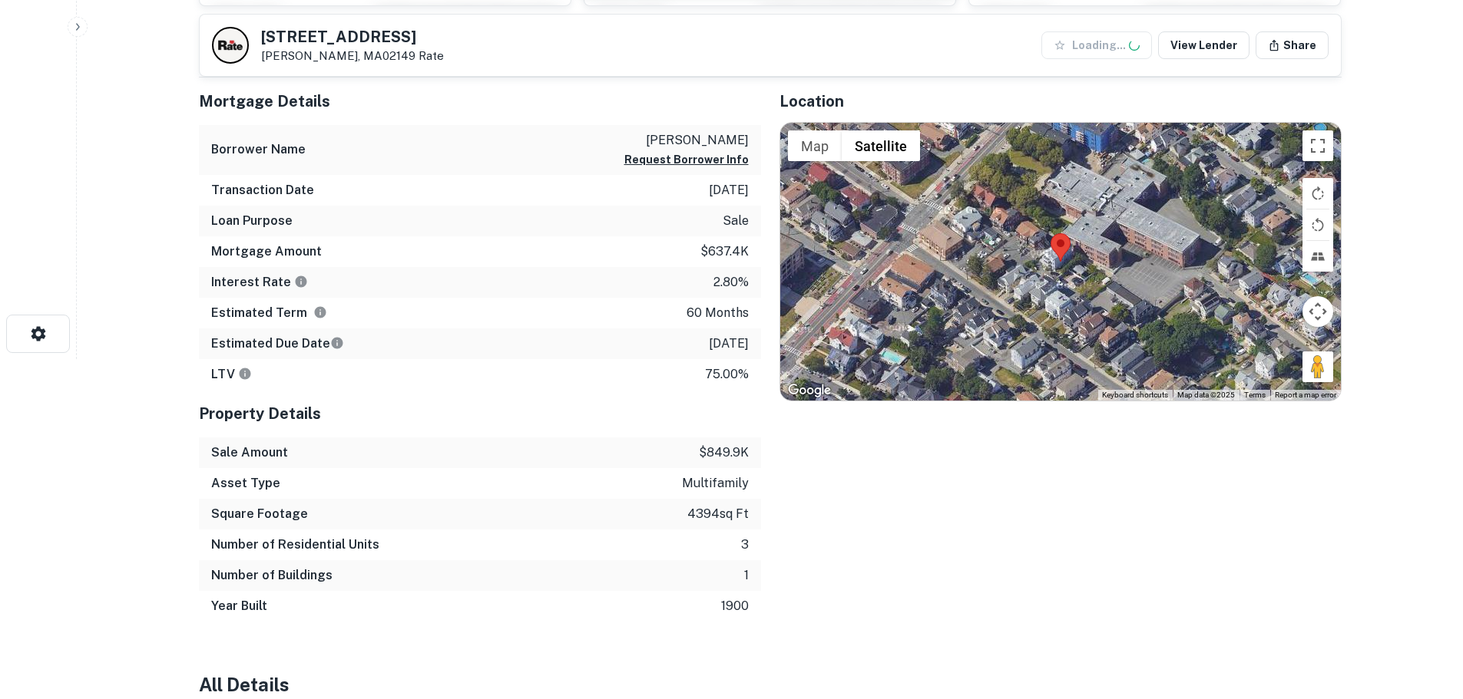
scroll to position [384, 0]
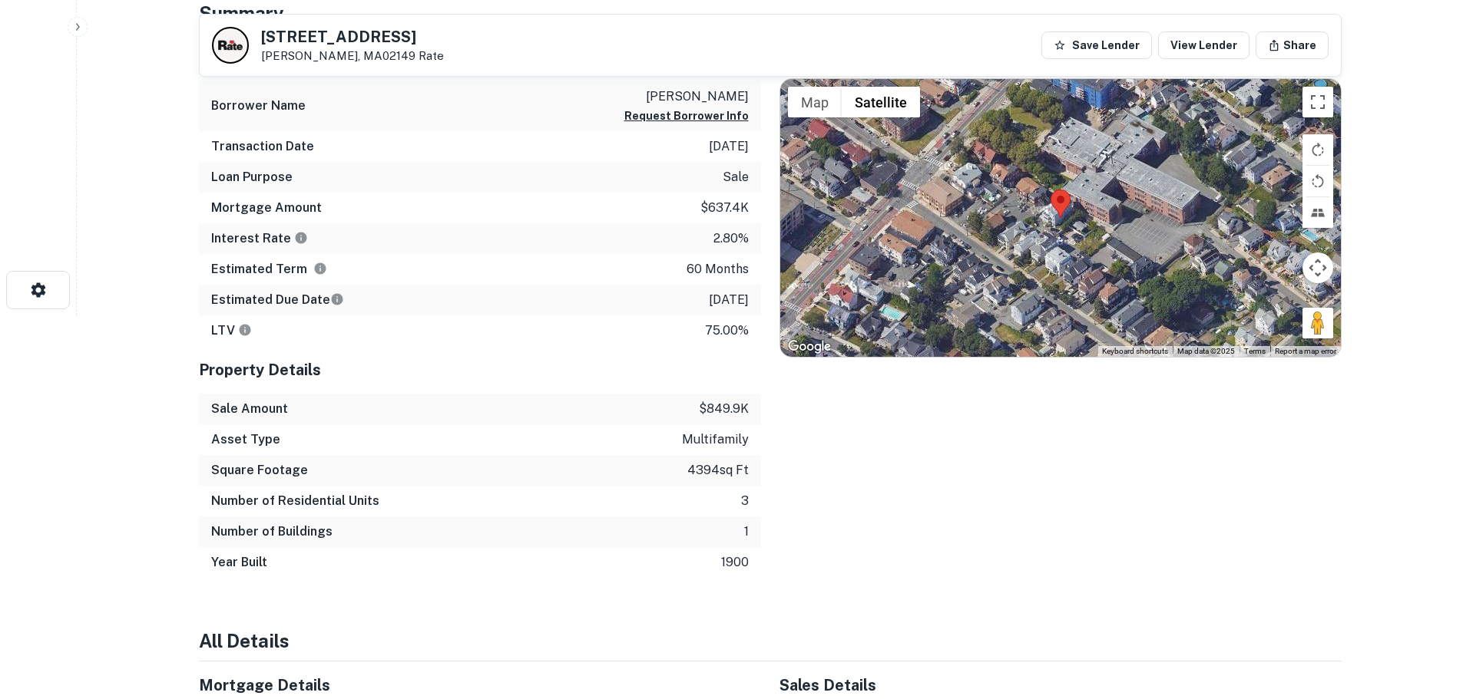
click at [1060, 227] on div at bounding box center [1060, 218] width 560 height 278
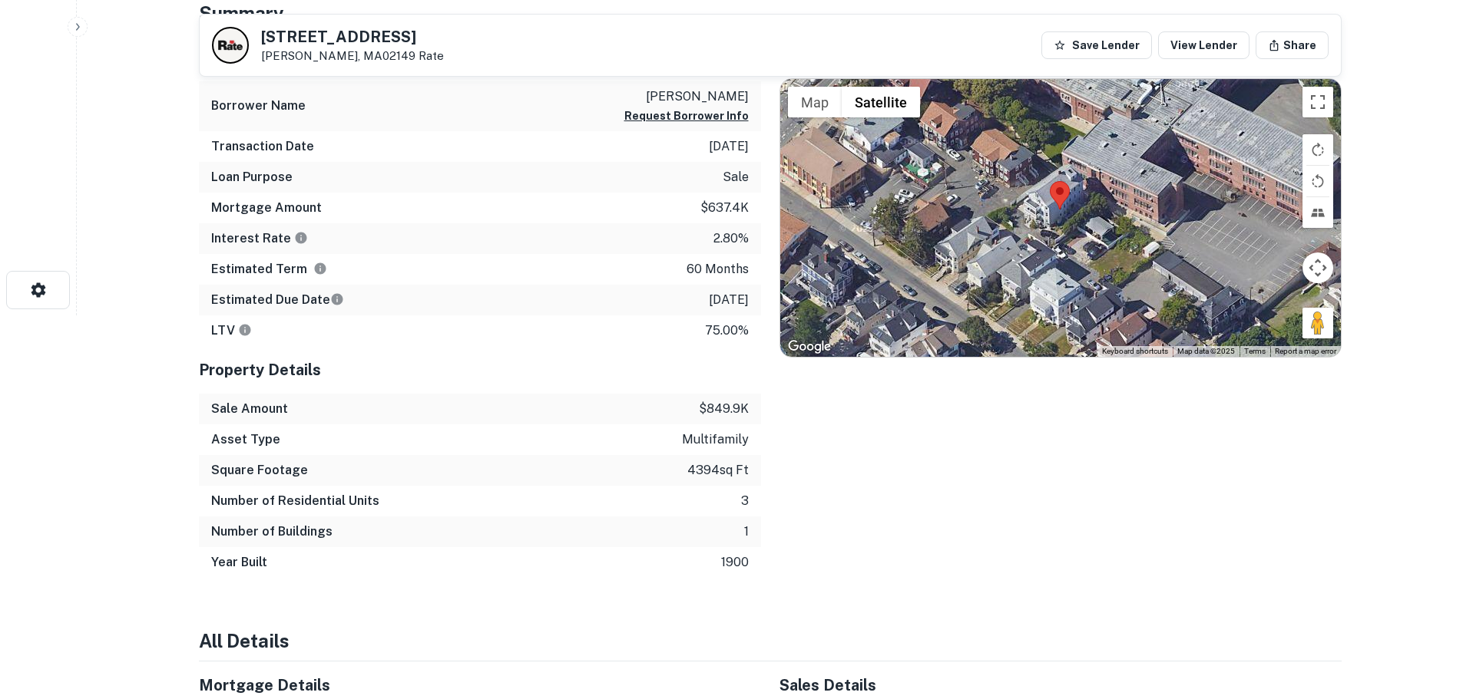
click at [1060, 223] on div at bounding box center [1060, 218] width 560 height 278
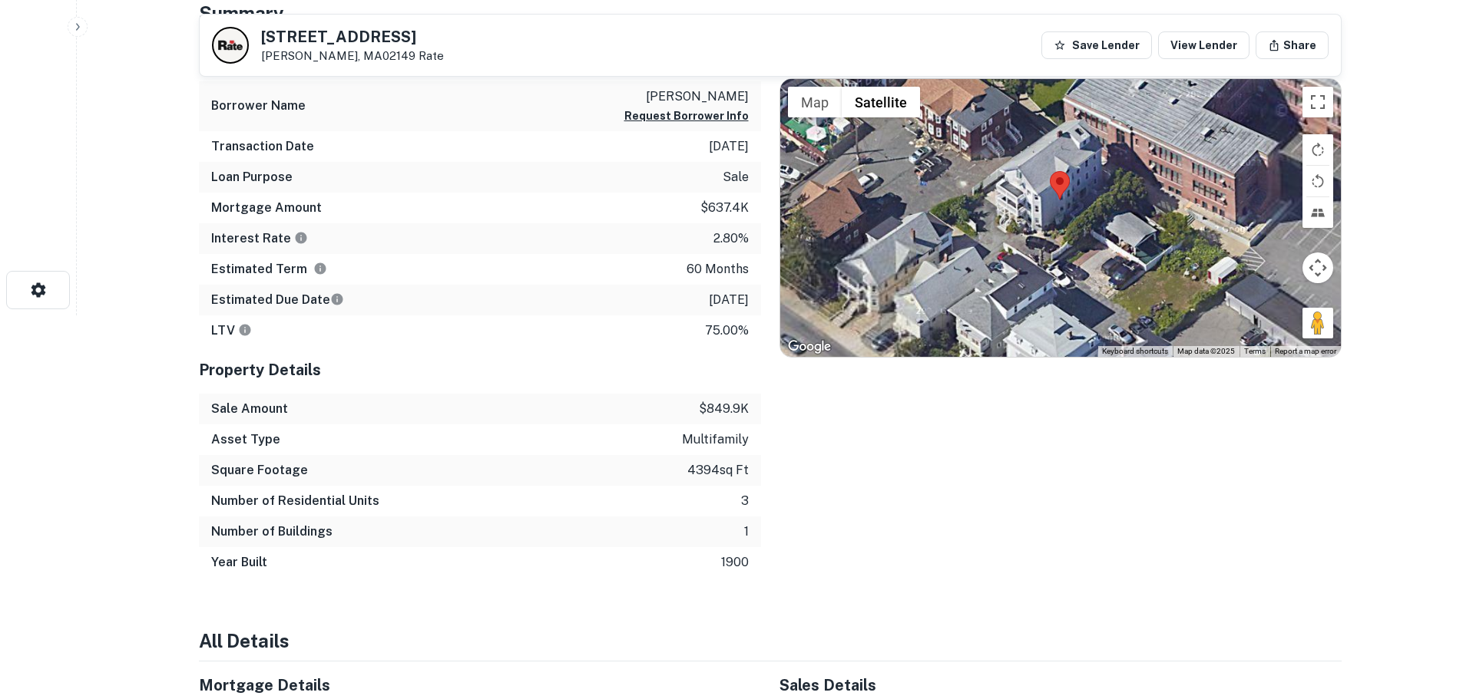
click at [1060, 223] on div at bounding box center [1060, 218] width 560 height 278
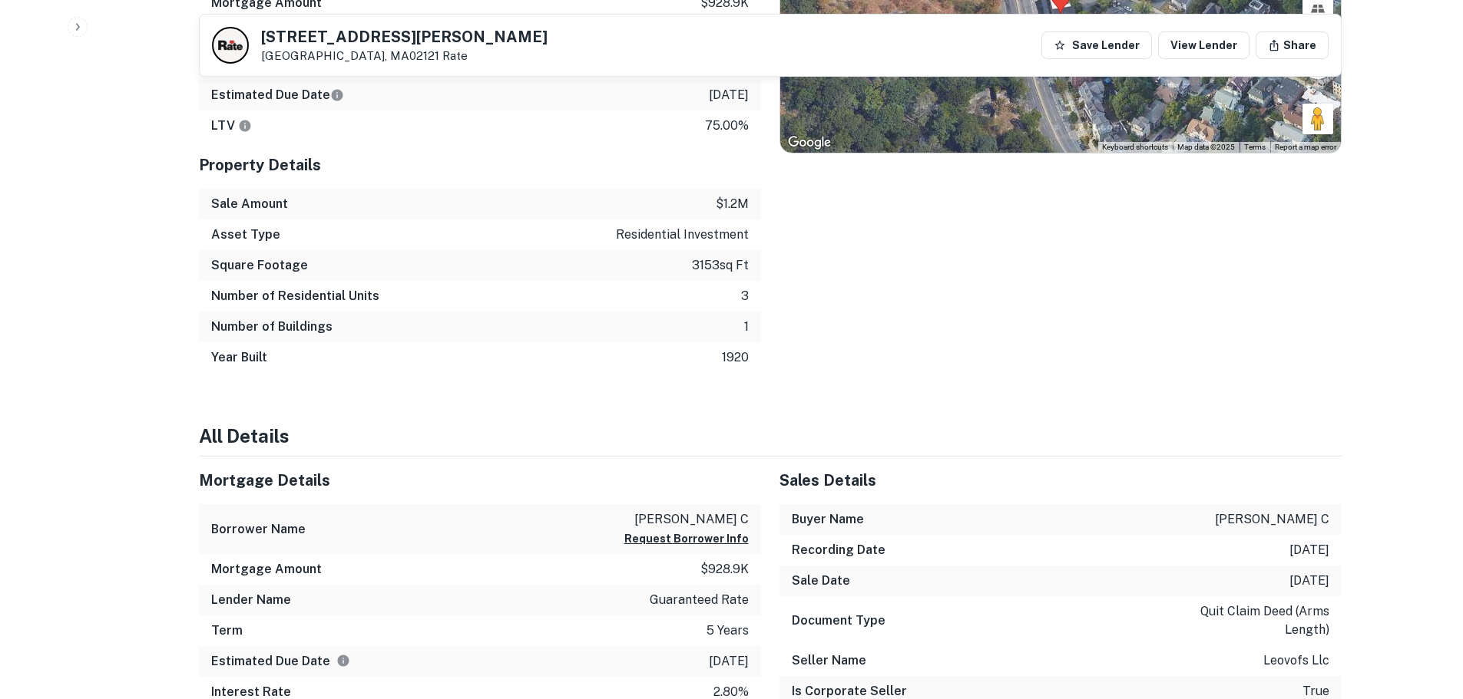
scroll to position [614, 0]
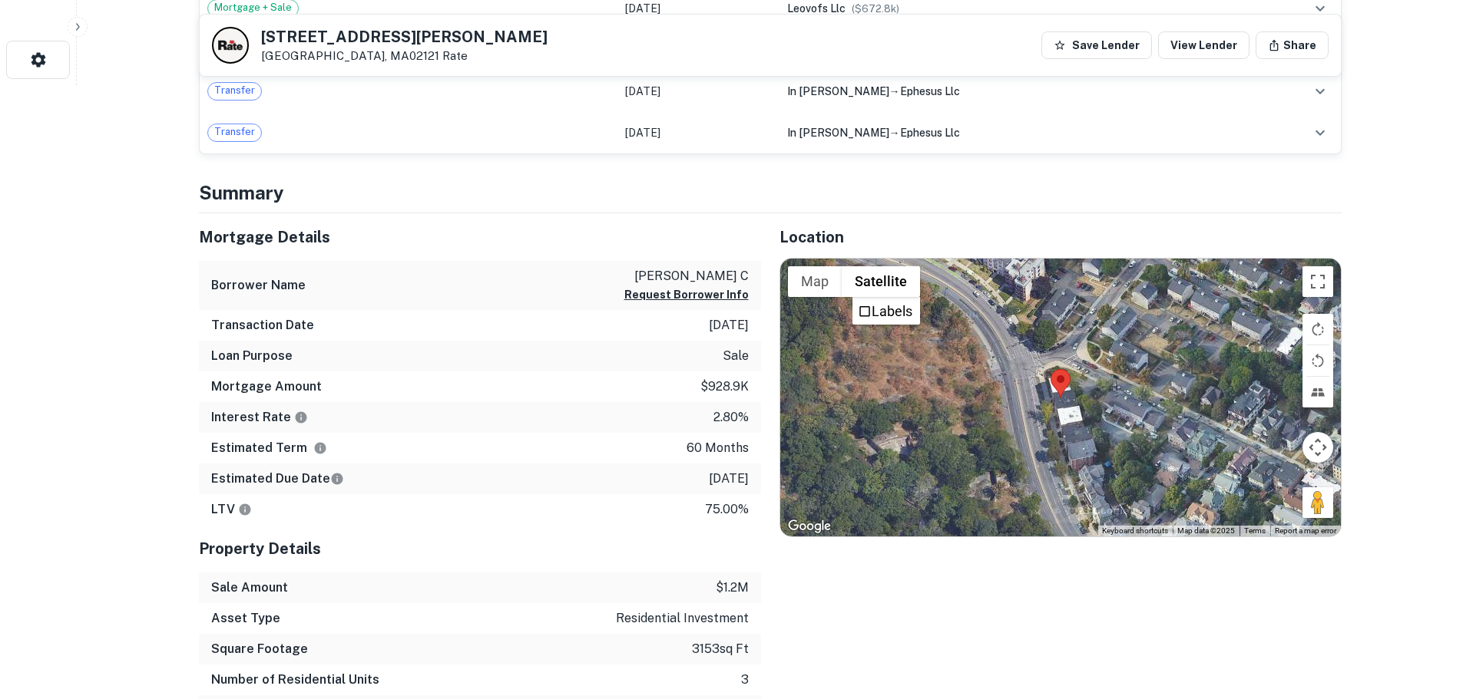
click at [1076, 405] on div at bounding box center [1060, 398] width 560 height 278
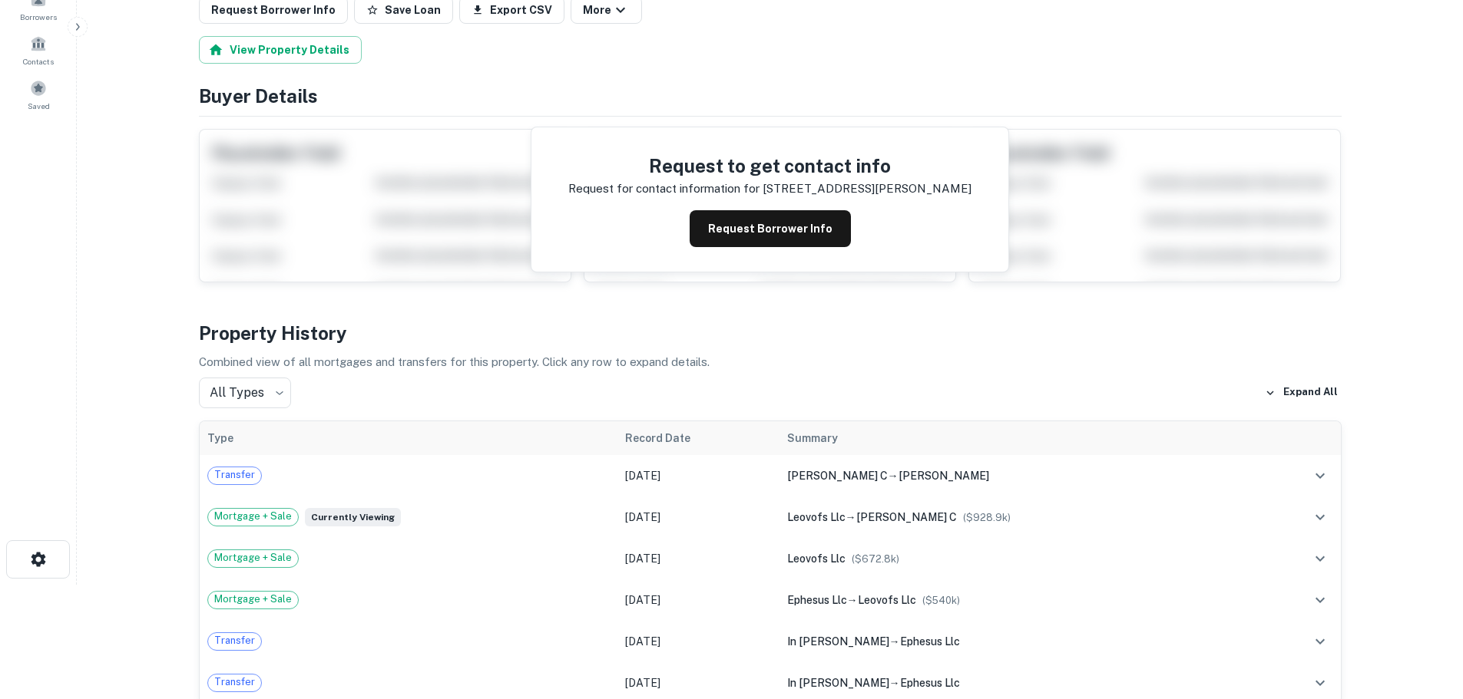
scroll to position [0, 0]
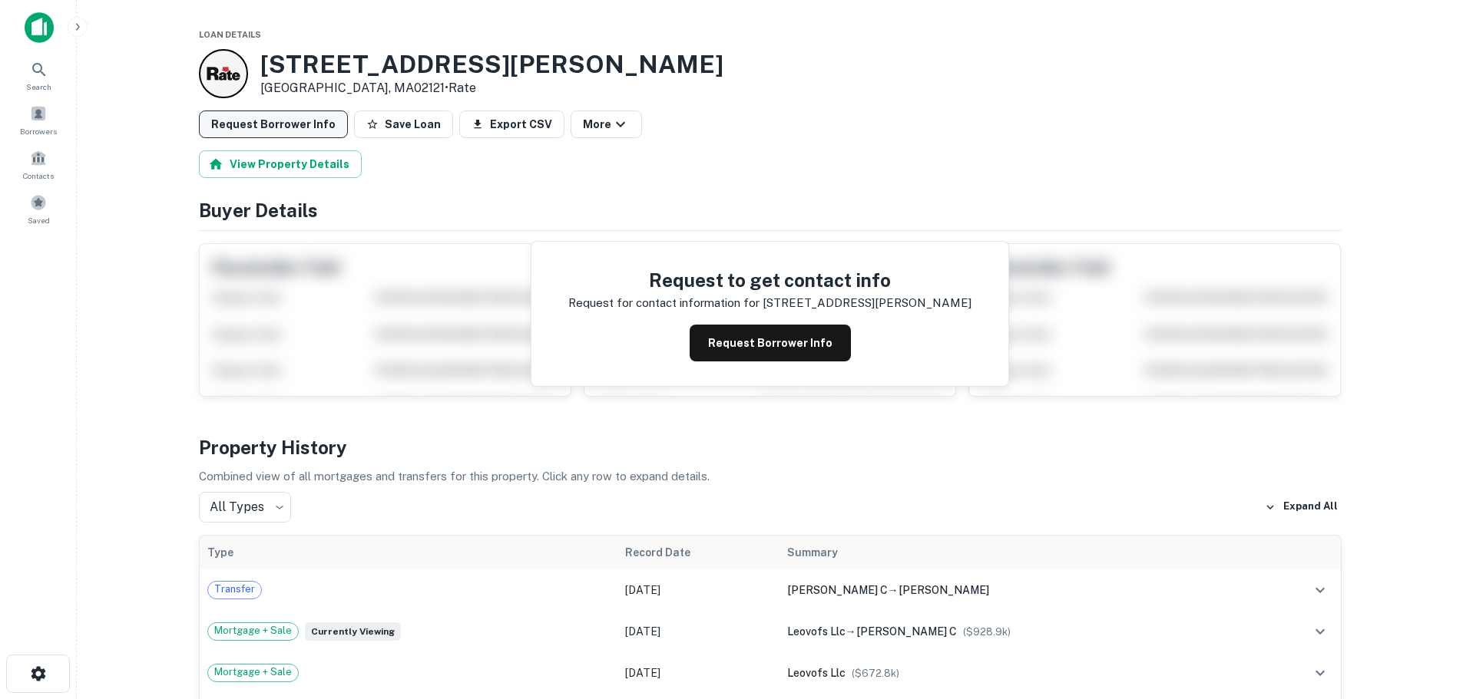
click at [306, 126] on button "Request Borrower Info" at bounding box center [273, 125] width 149 height 28
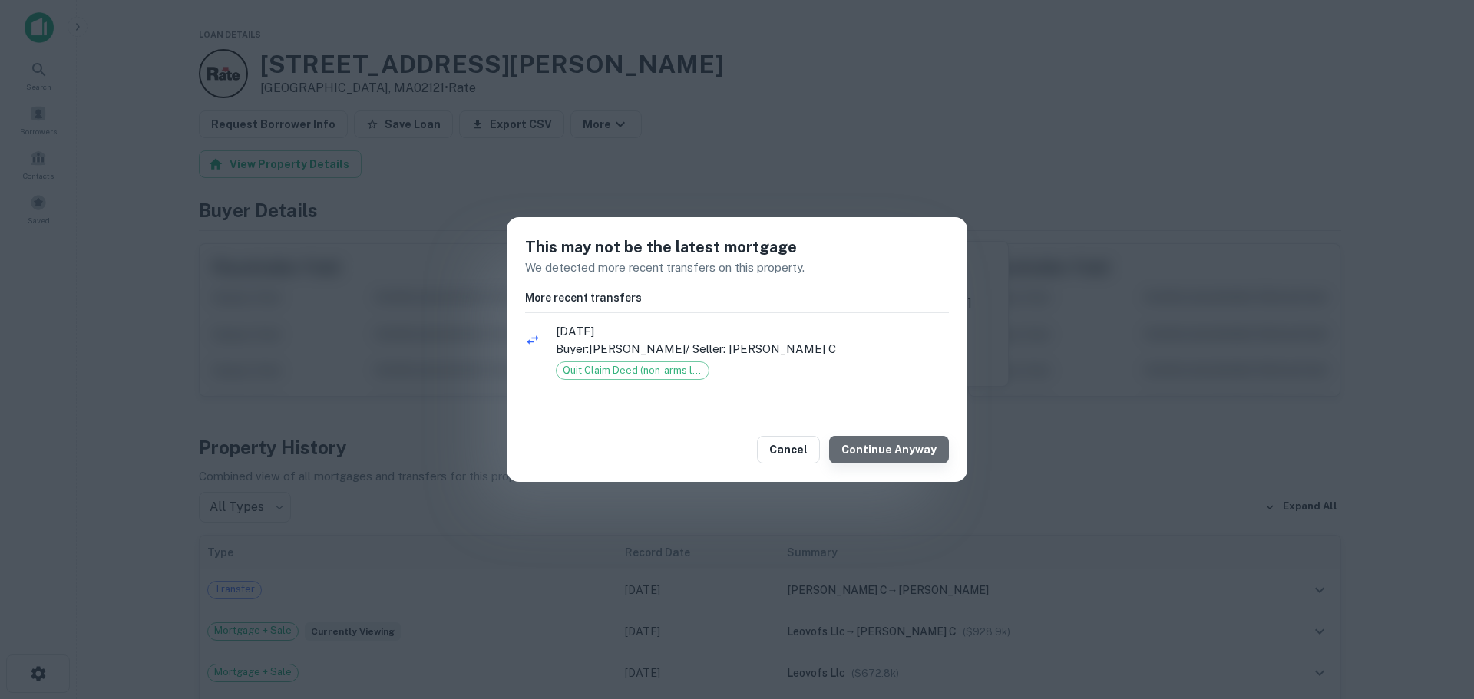
click at [904, 442] on button "Continue Anyway" at bounding box center [889, 450] width 120 height 28
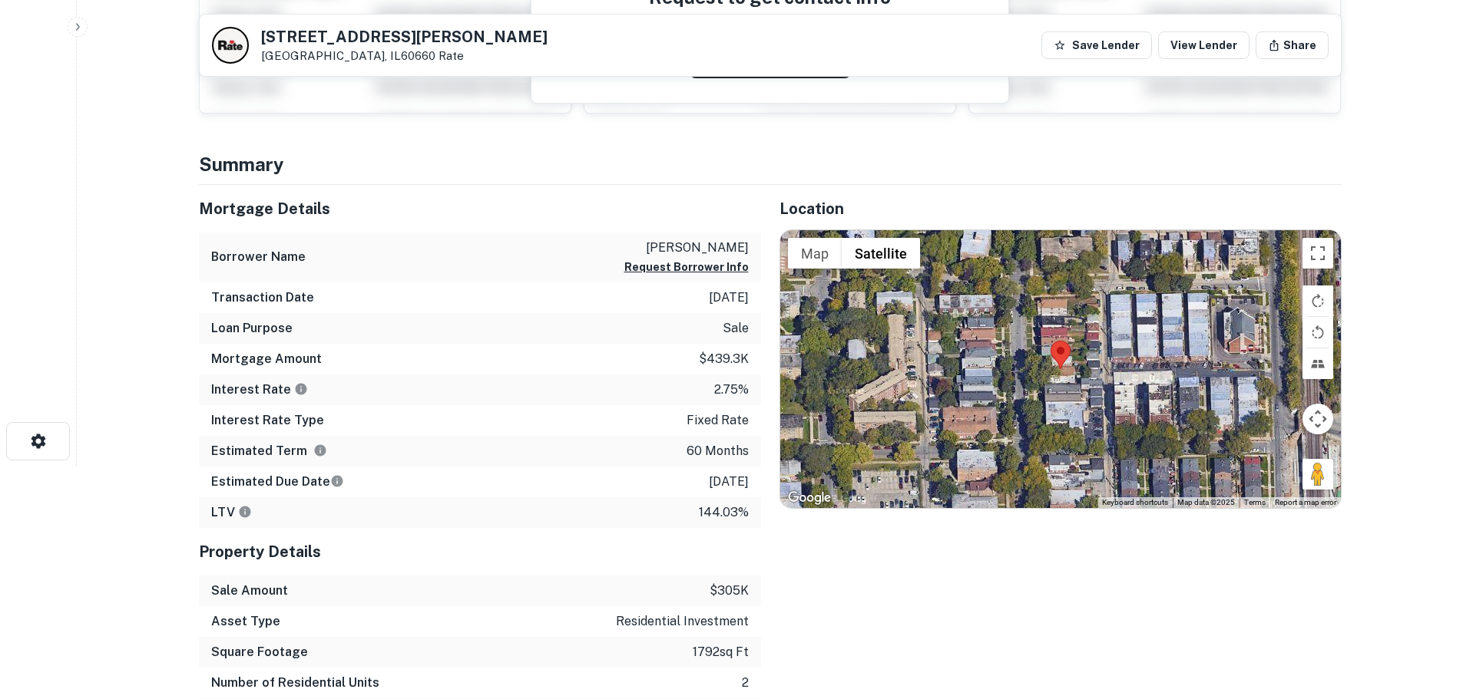
scroll to position [230, 0]
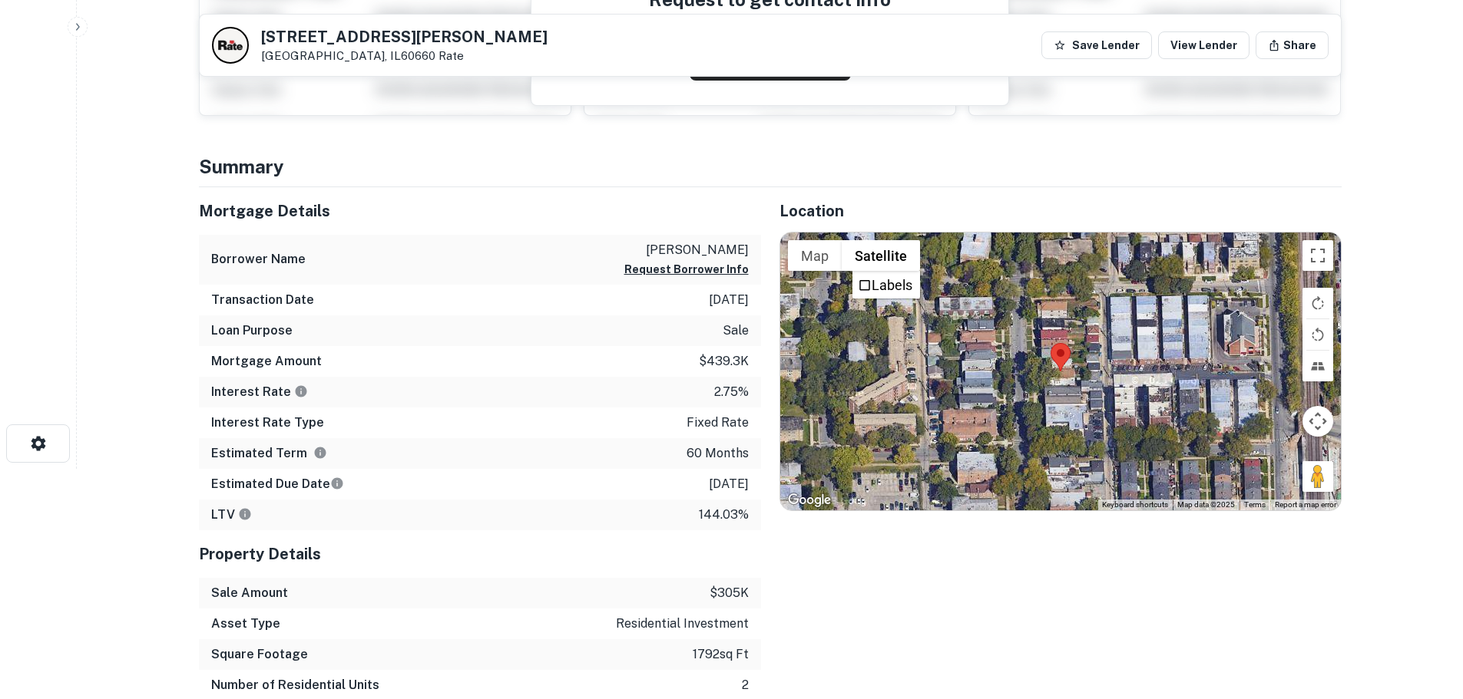
click at [1062, 384] on div at bounding box center [1060, 372] width 560 height 278
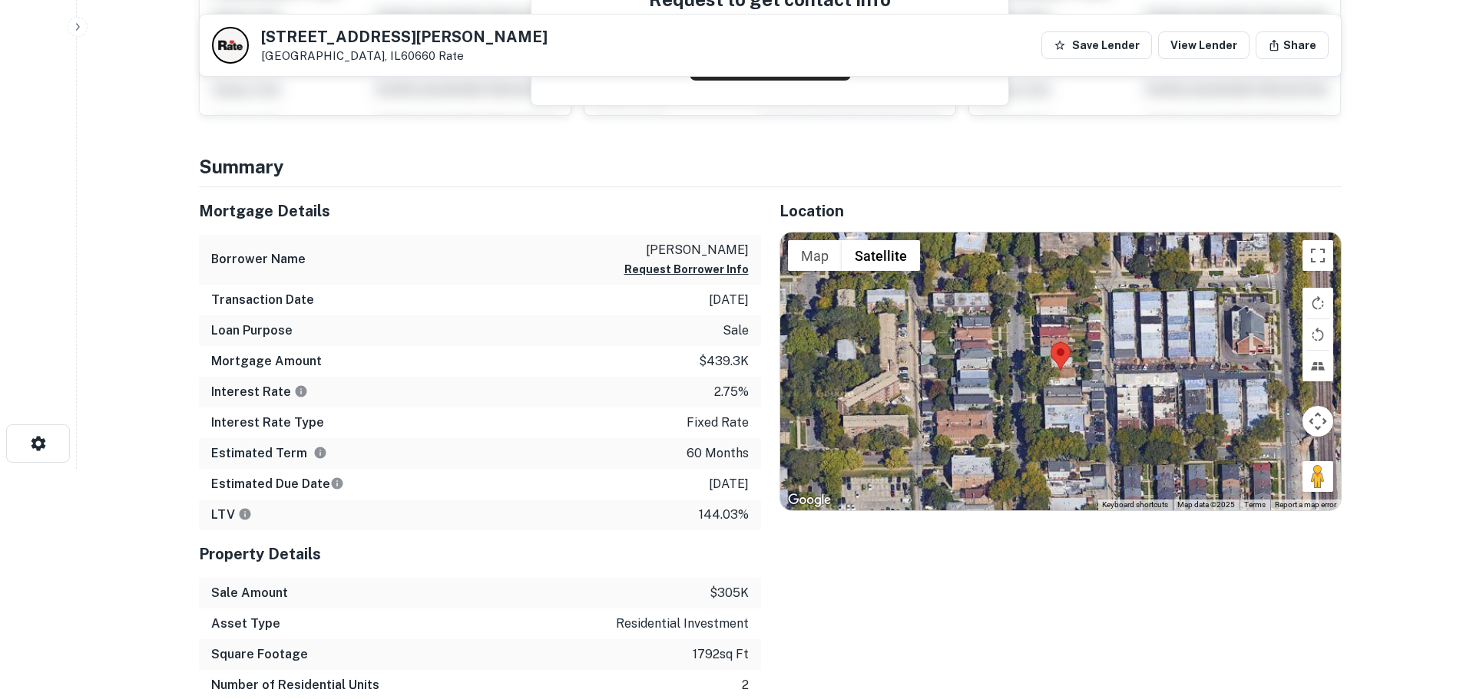
click at [1062, 384] on div at bounding box center [1060, 372] width 560 height 278
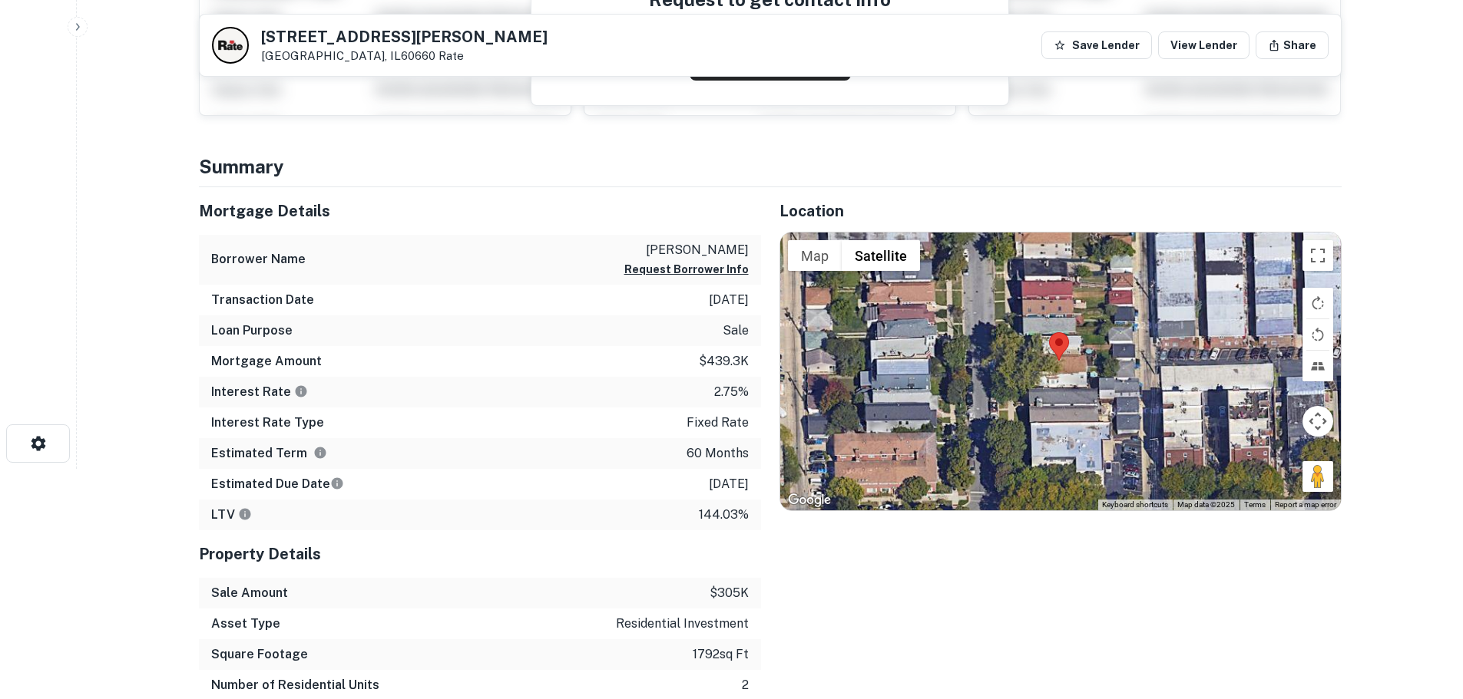
click at [1062, 384] on div at bounding box center [1060, 372] width 560 height 278
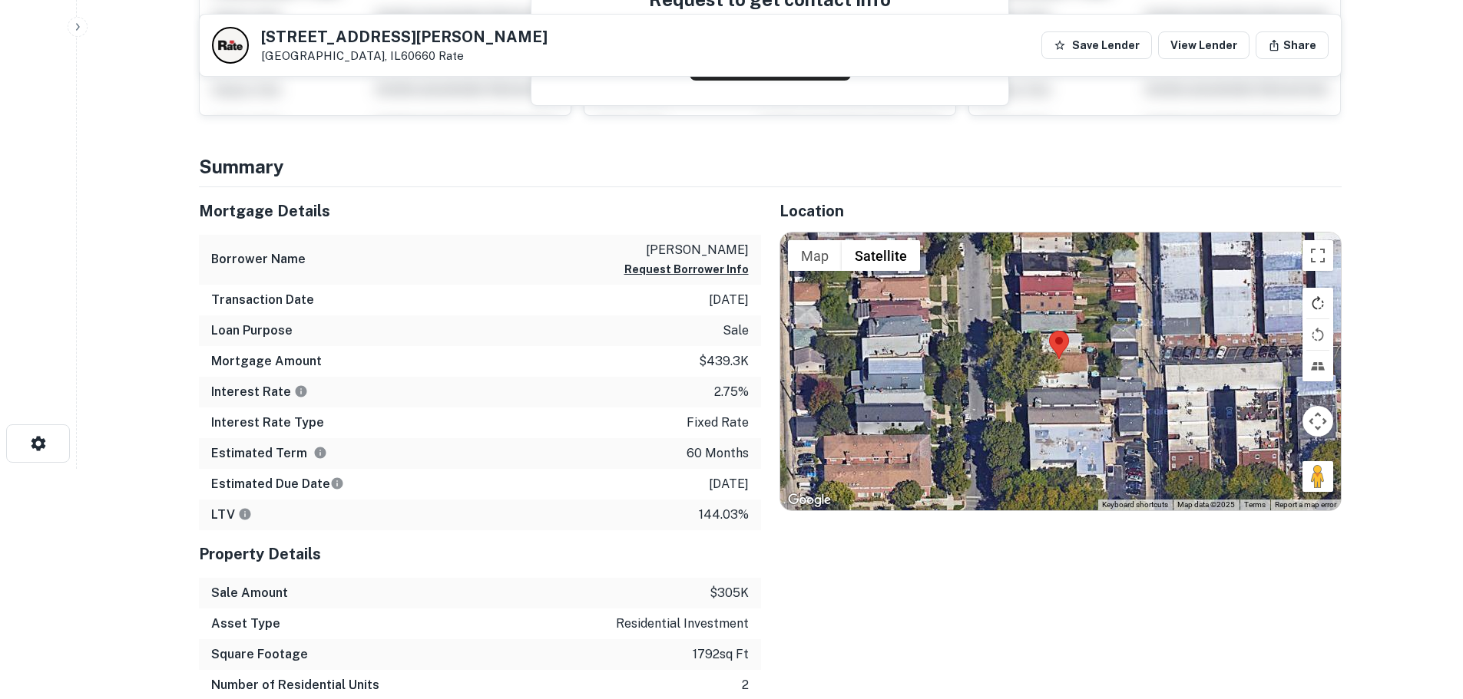
click at [1307, 297] on button "Rotate map clockwise" at bounding box center [1317, 303] width 31 height 31
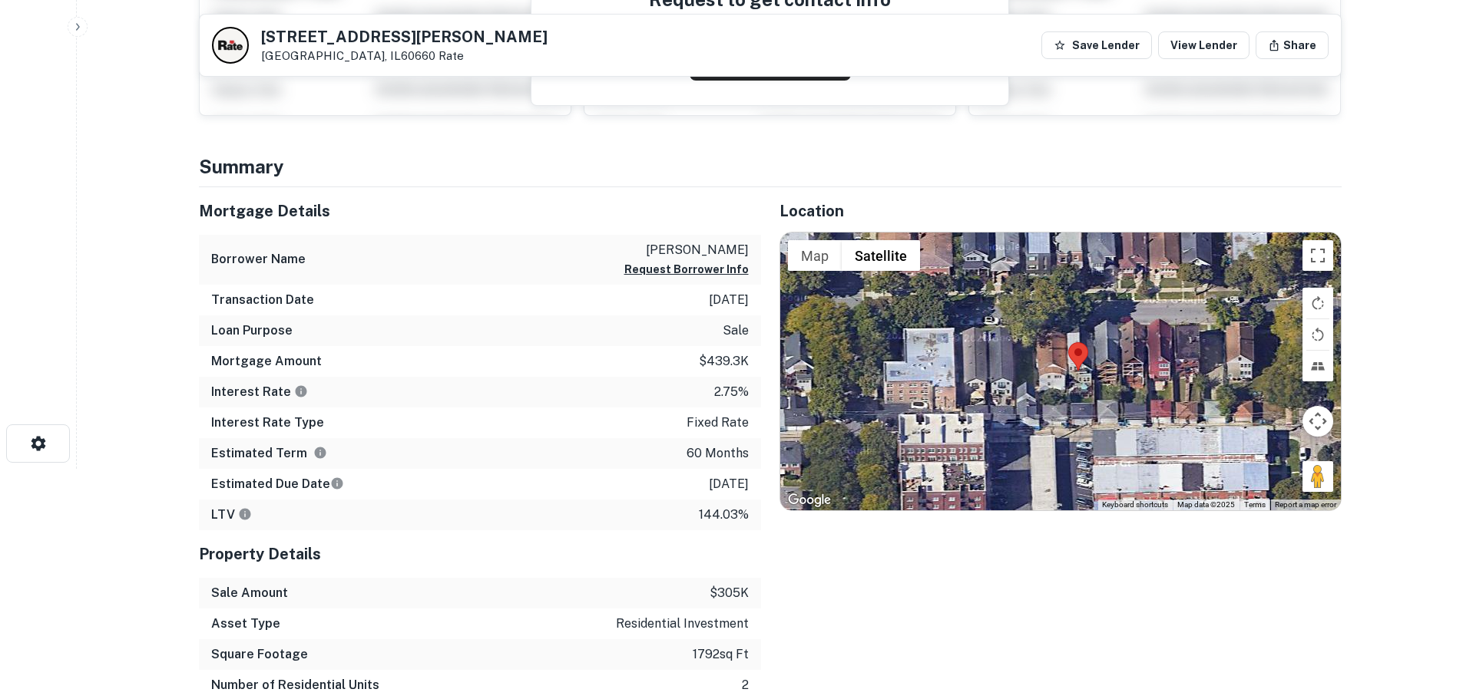
click at [1093, 379] on div at bounding box center [1060, 372] width 560 height 278
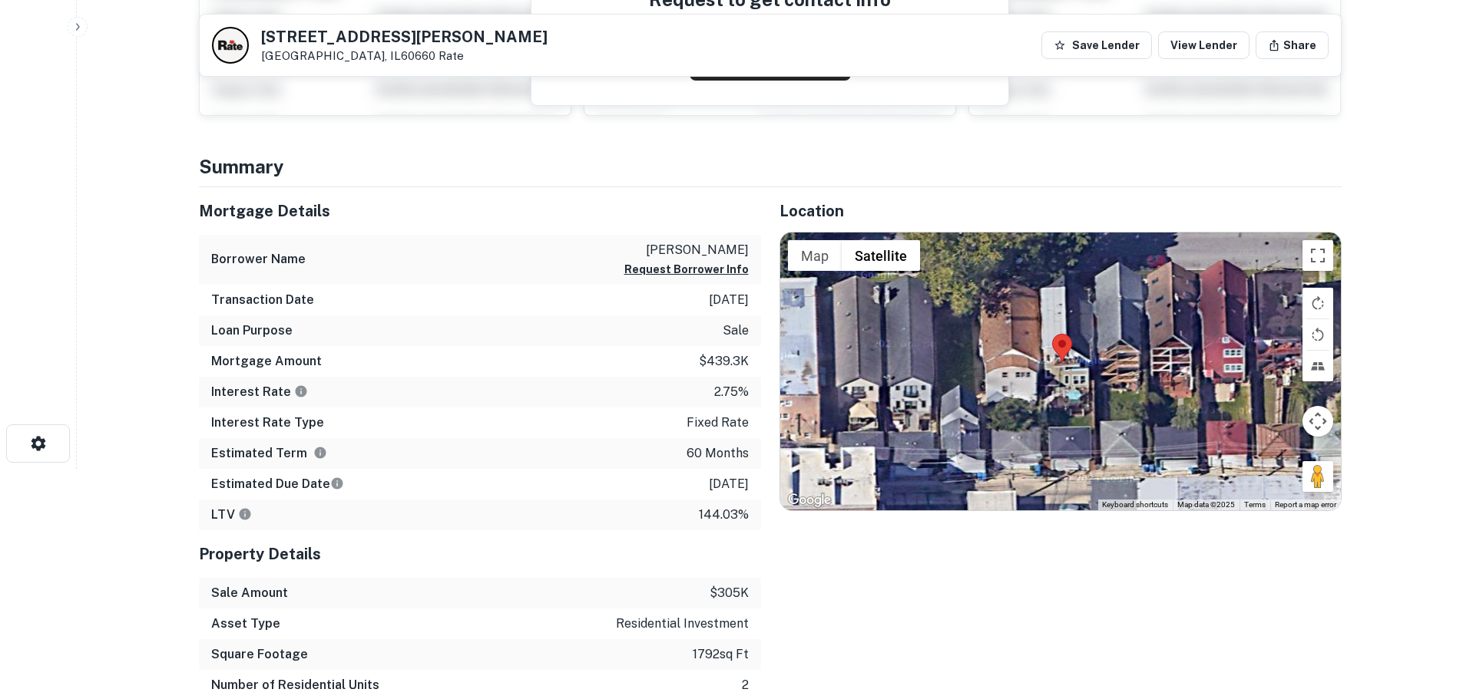
click at [1093, 379] on div at bounding box center [1060, 372] width 560 height 278
click at [1068, 379] on div at bounding box center [1060, 372] width 560 height 278
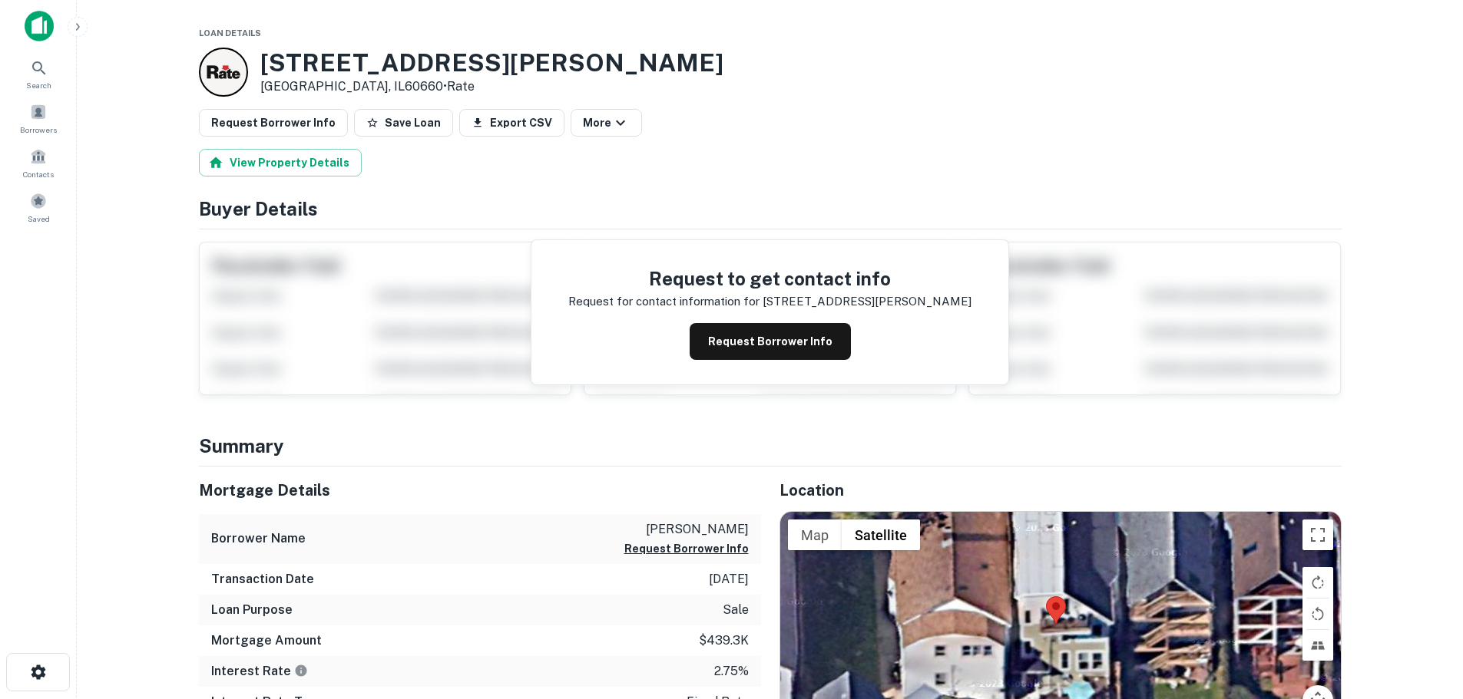
scroll to position [0, 0]
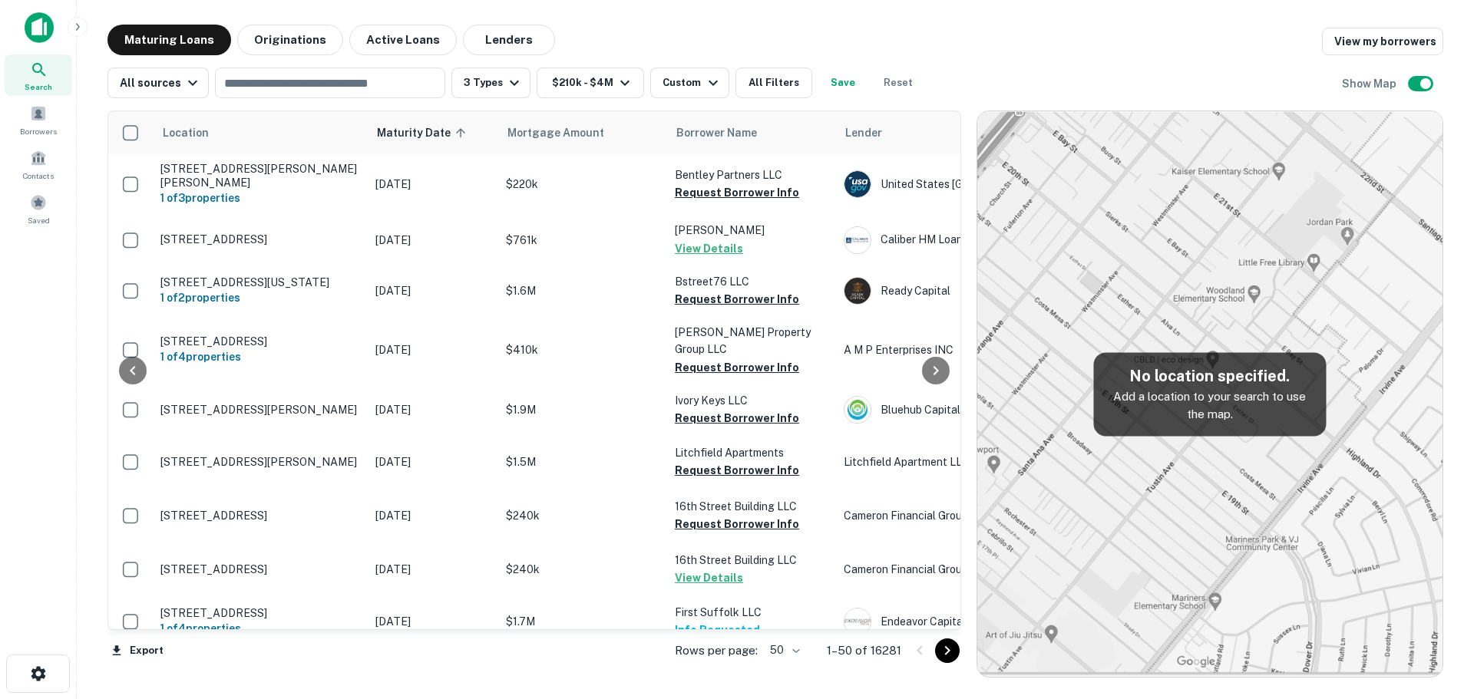
scroll to position [2132, 110]
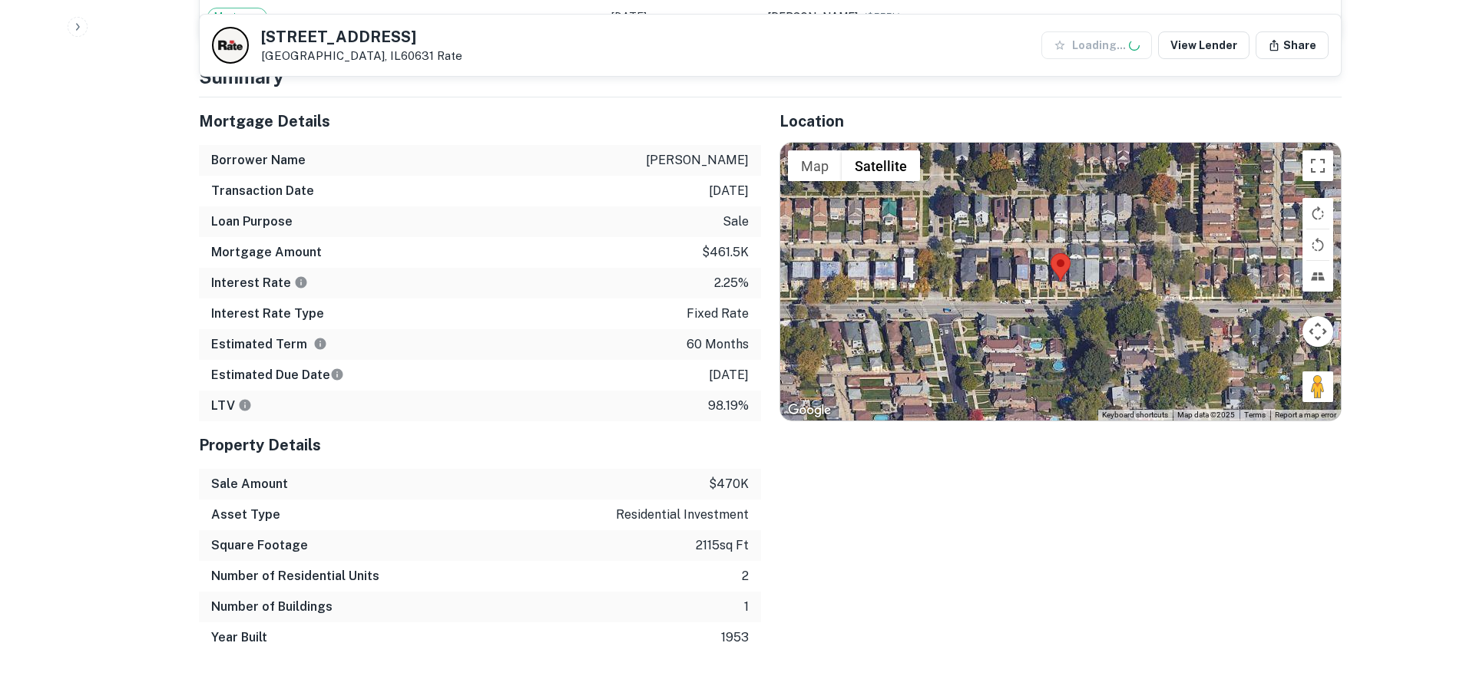
scroll to position [1152, 0]
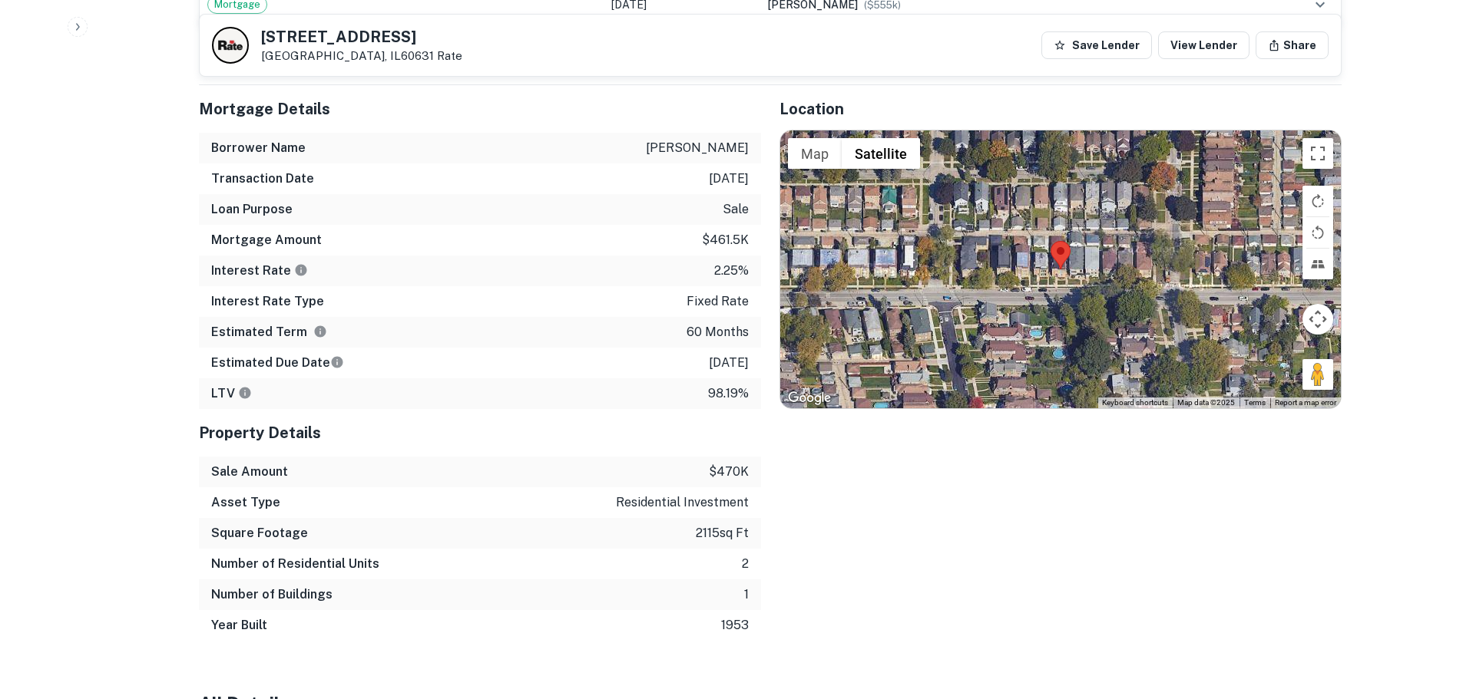
click at [1061, 263] on div at bounding box center [1060, 270] width 560 height 278
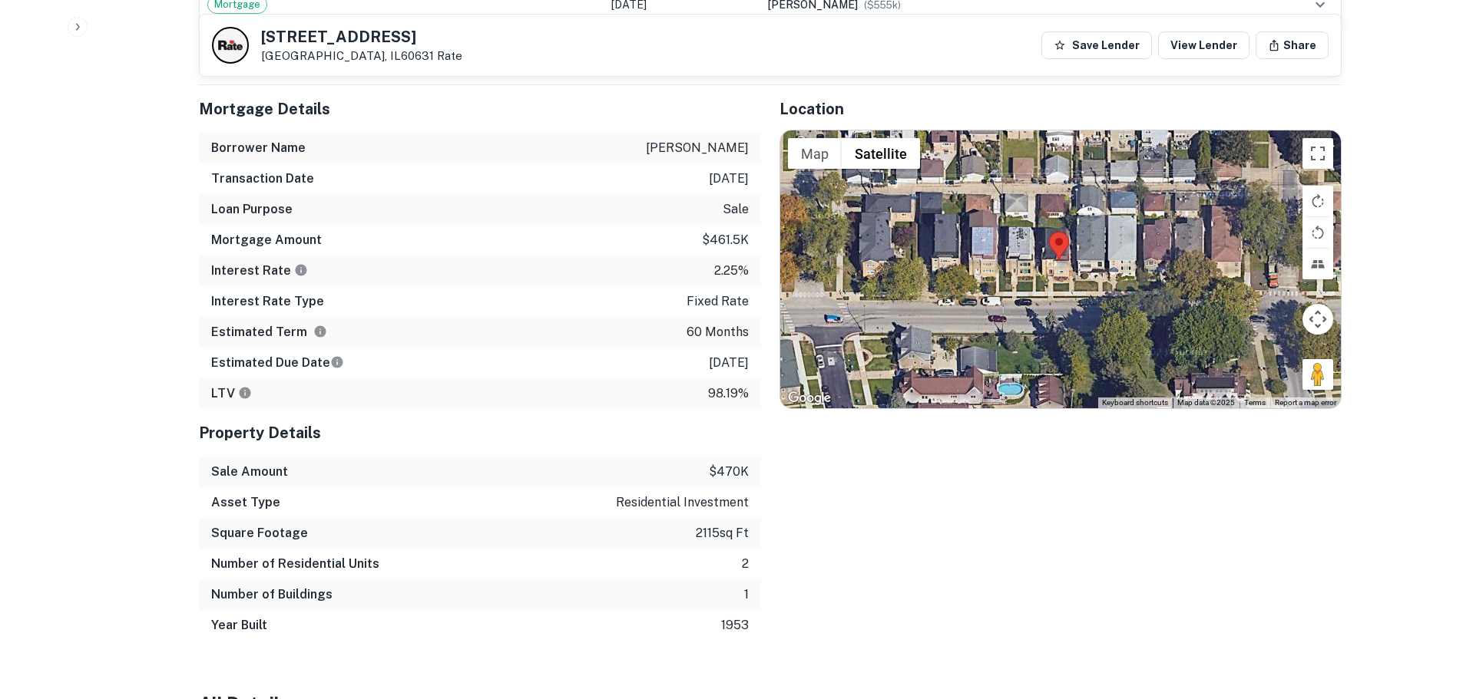
click at [1059, 256] on div at bounding box center [1060, 270] width 560 height 278
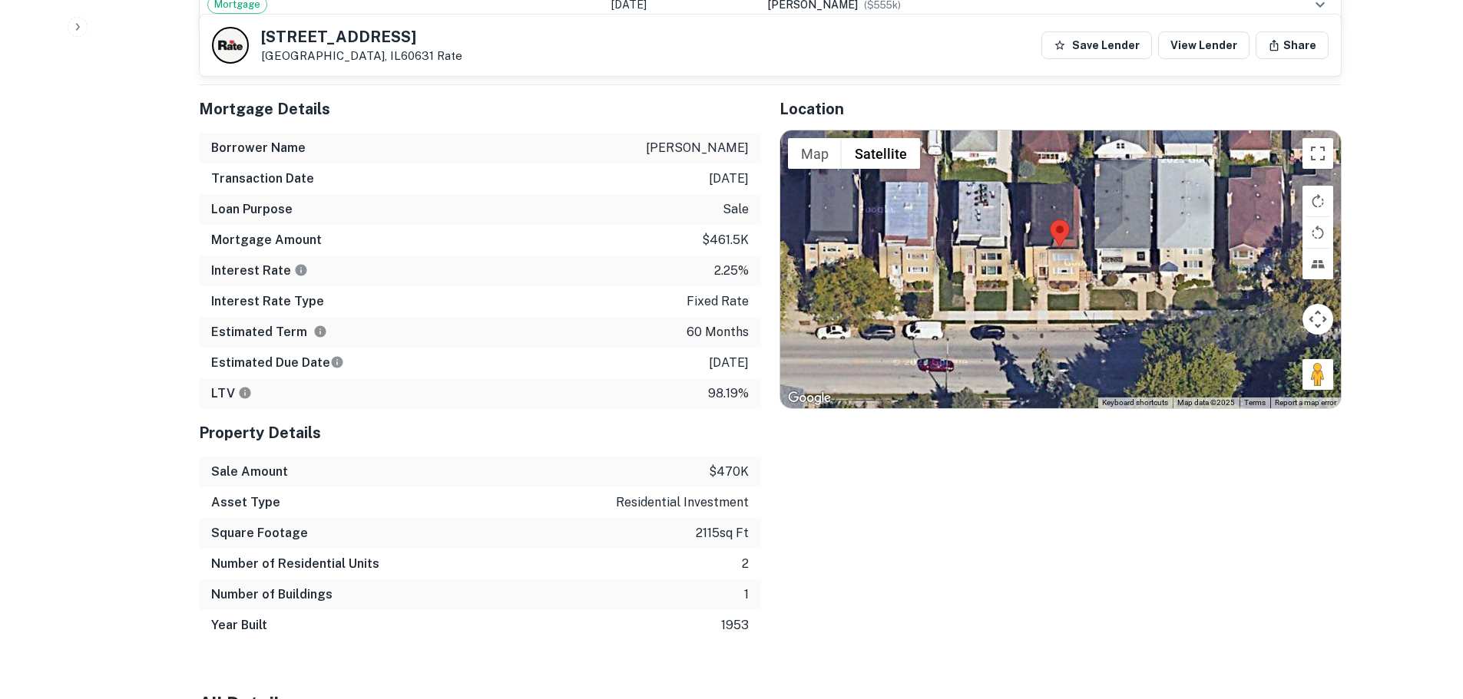
click at [1063, 253] on div at bounding box center [1060, 270] width 560 height 278
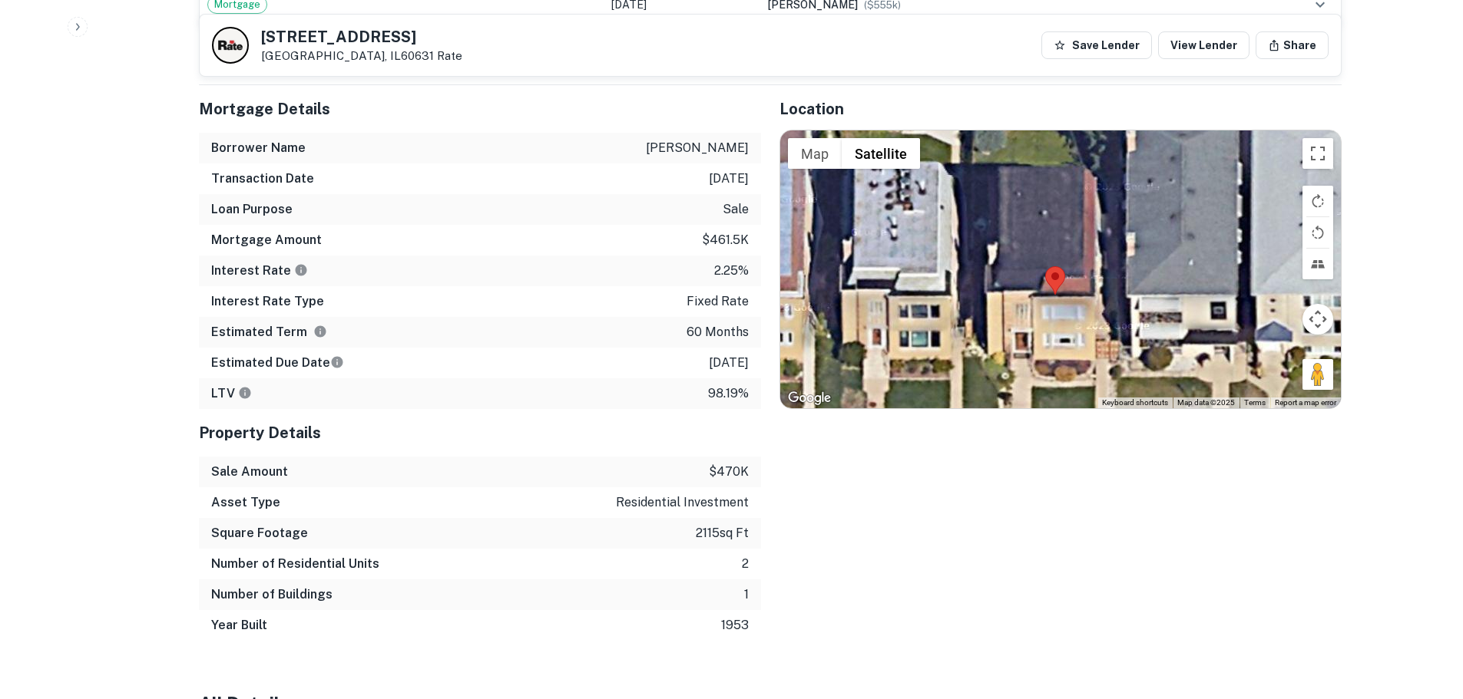
drag, startPoint x: 1023, startPoint y: 293, endPoint x: 1024, endPoint y: 365, distance: 72.2
click at [1024, 365] on div at bounding box center [1060, 270] width 560 height 278
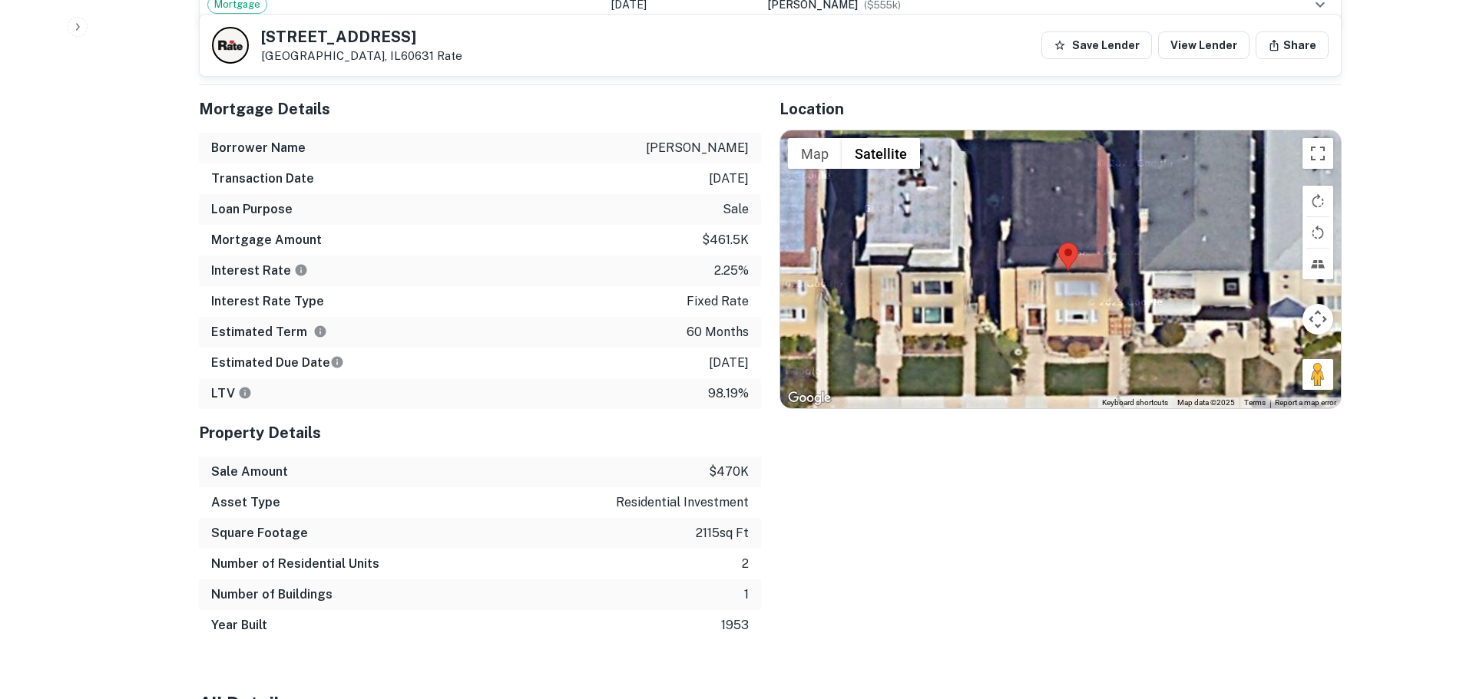
drag, startPoint x: 994, startPoint y: 312, endPoint x: 1010, endPoint y: 290, distance: 26.9
click at [1010, 290] on div at bounding box center [1060, 270] width 560 height 278
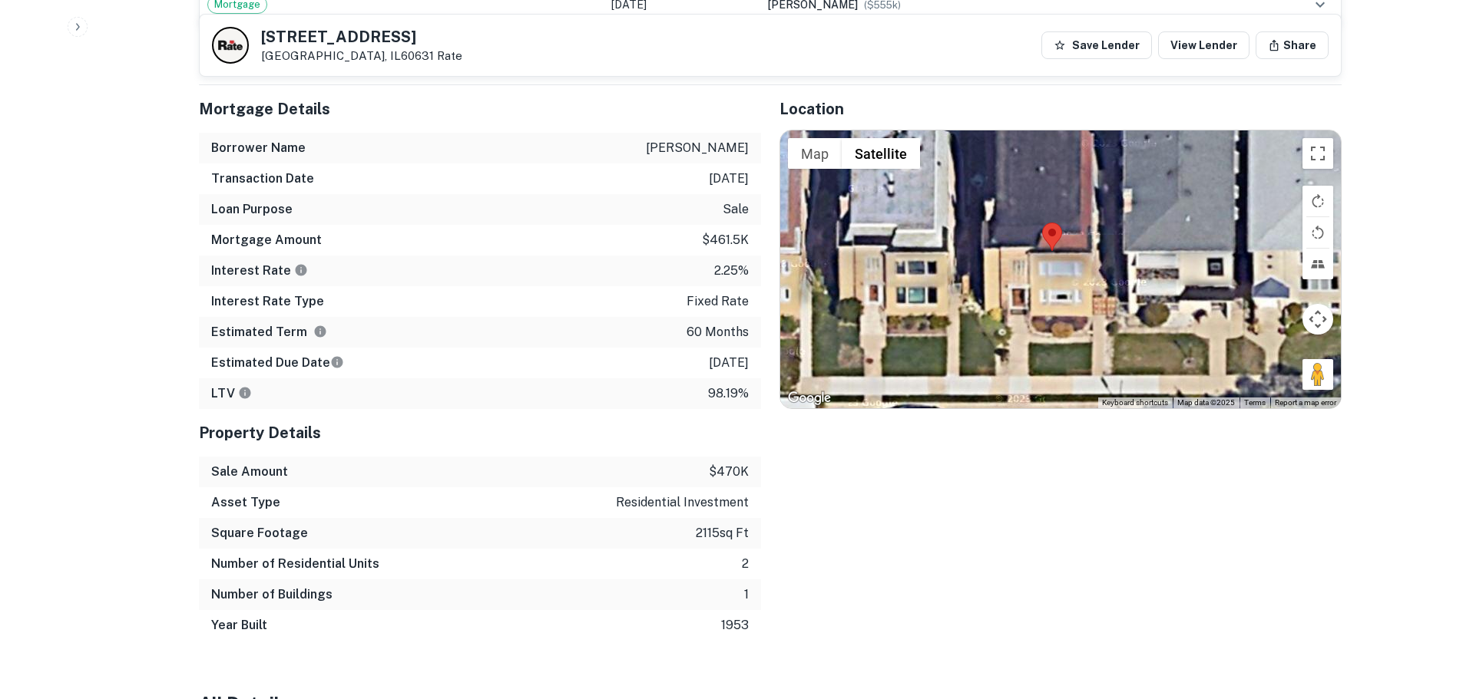
drag, startPoint x: 1045, startPoint y: 342, endPoint x: 1032, endPoint y: 319, distance: 27.1
click at [1032, 319] on div at bounding box center [1060, 270] width 560 height 278
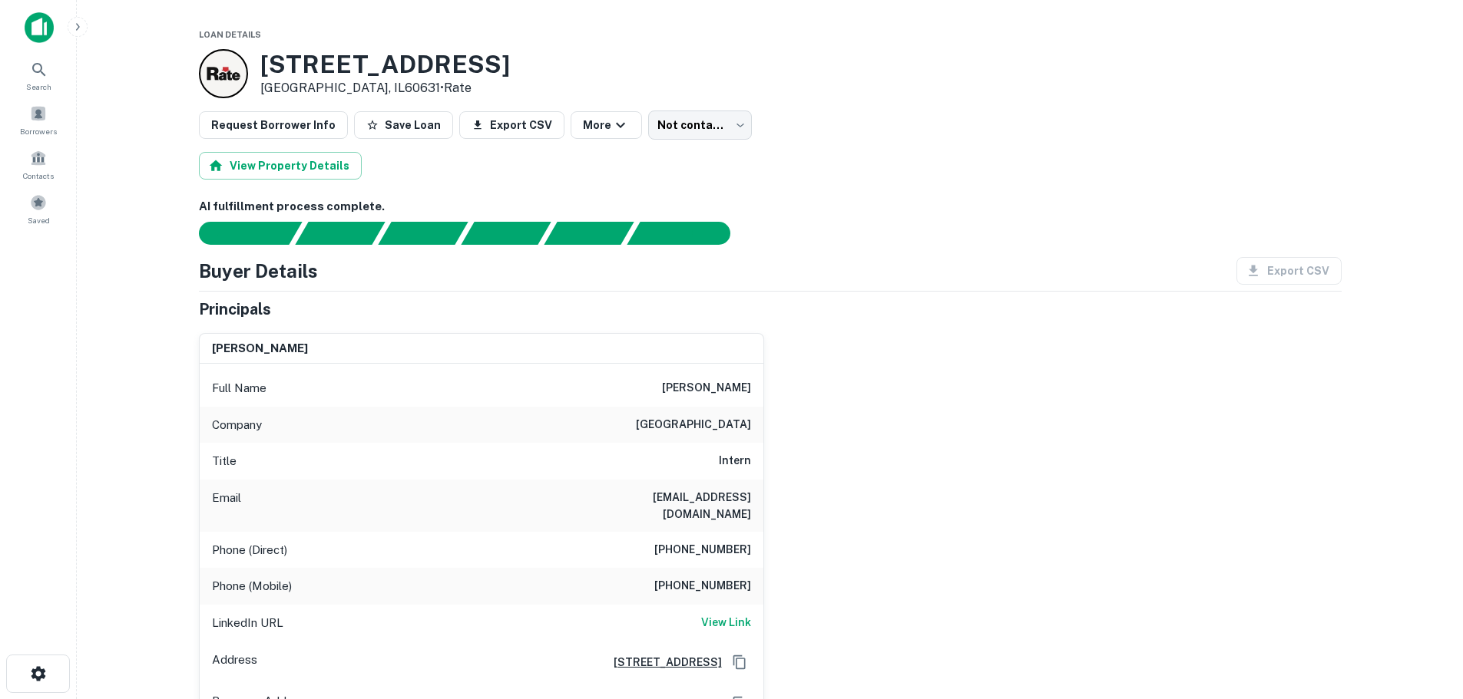
scroll to position [77, 0]
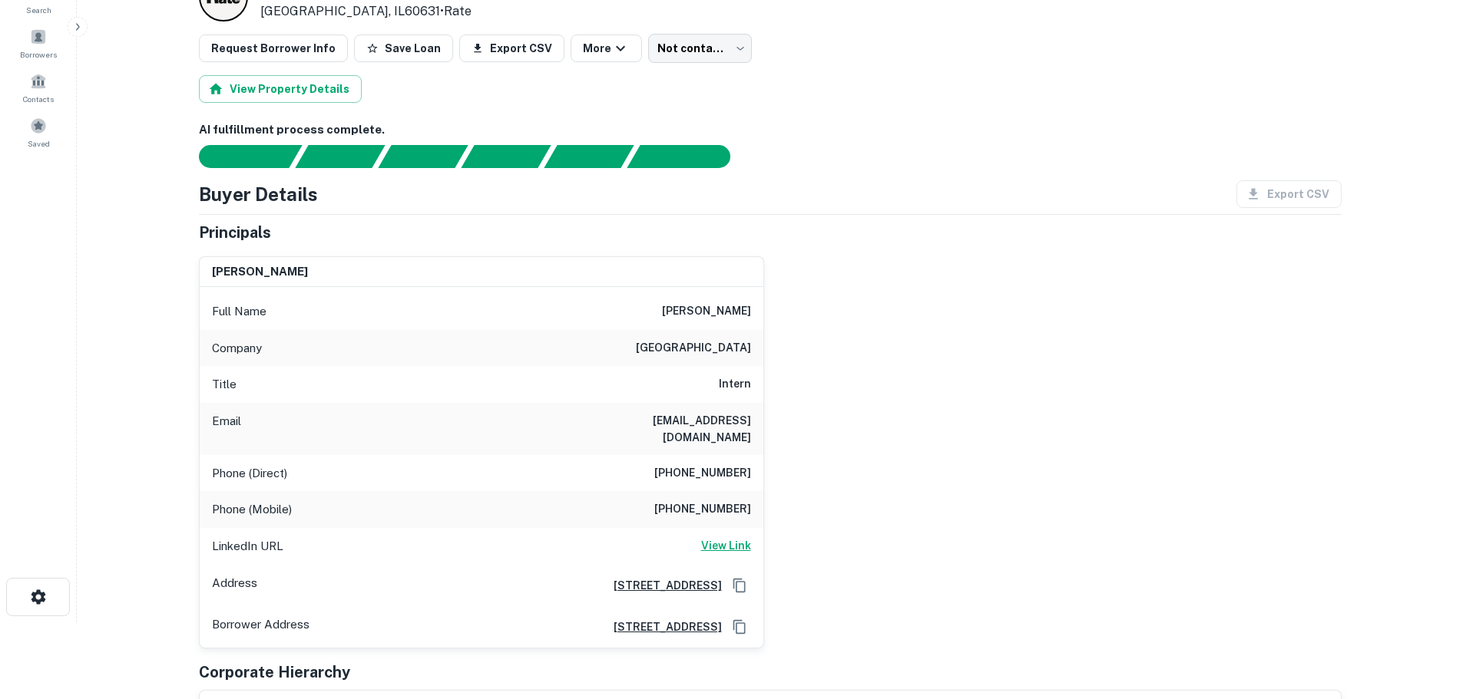
click at [740, 537] on h6 "View Link" at bounding box center [726, 545] width 50 height 17
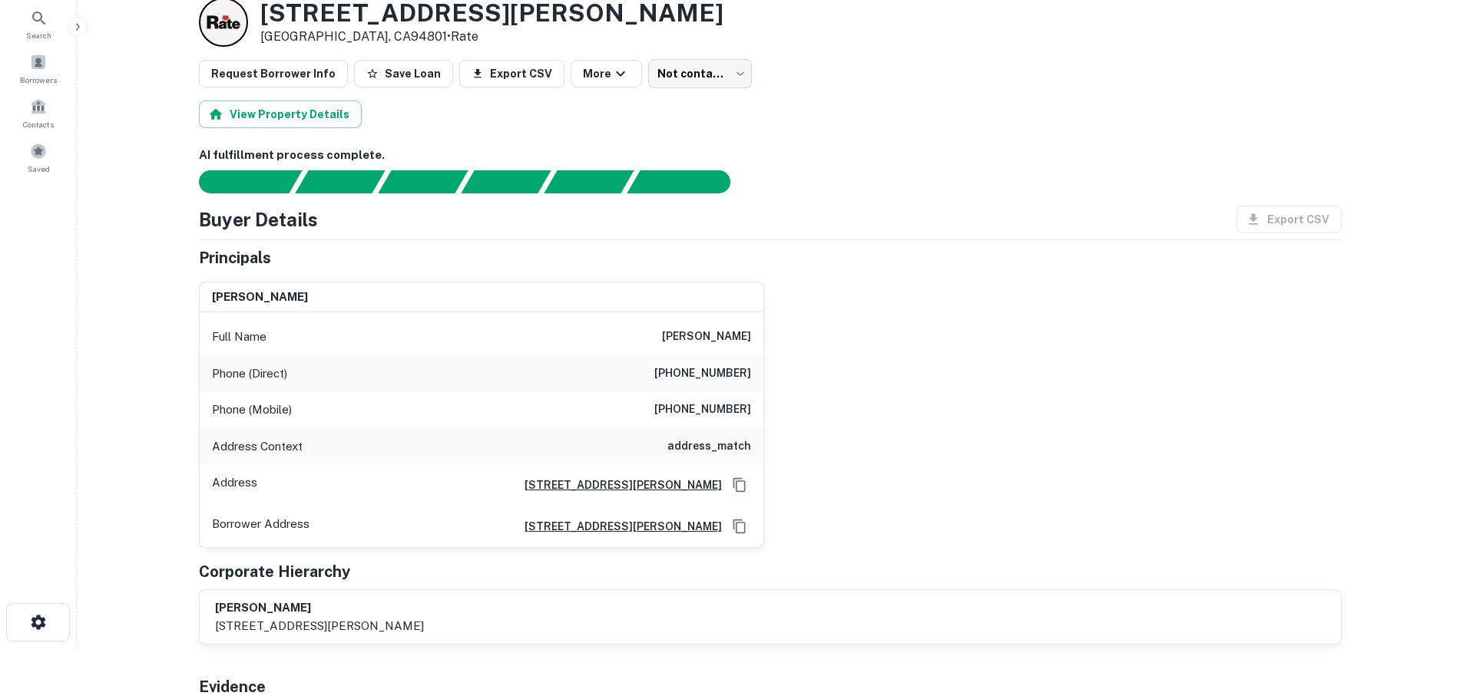
scroll to position [77, 0]
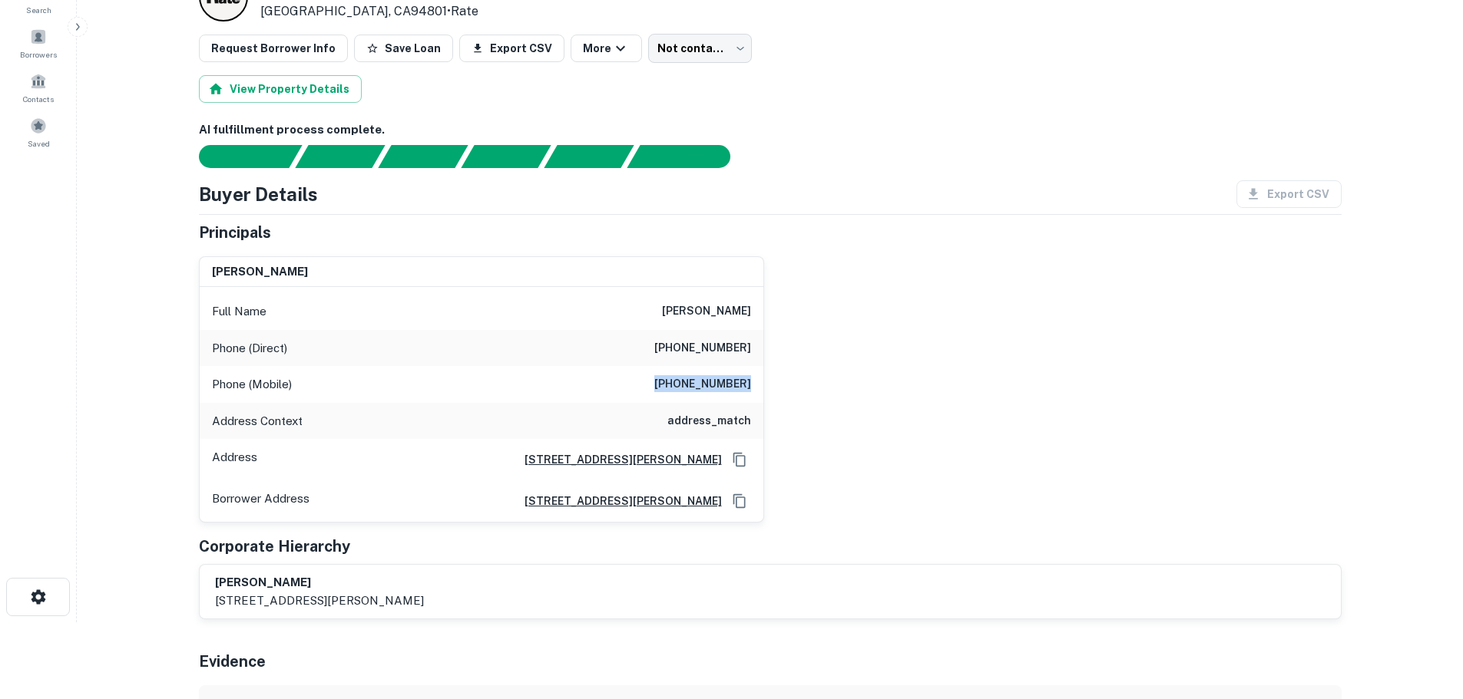
drag, startPoint x: 665, startPoint y: 382, endPoint x: 759, endPoint y: 382, distance: 93.7
click at [759, 382] on div "Phone (Mobile) (415) 823-1666" at bounding box center [482, 384] width 564 height 37
copy h6 "(415) 823-1666"
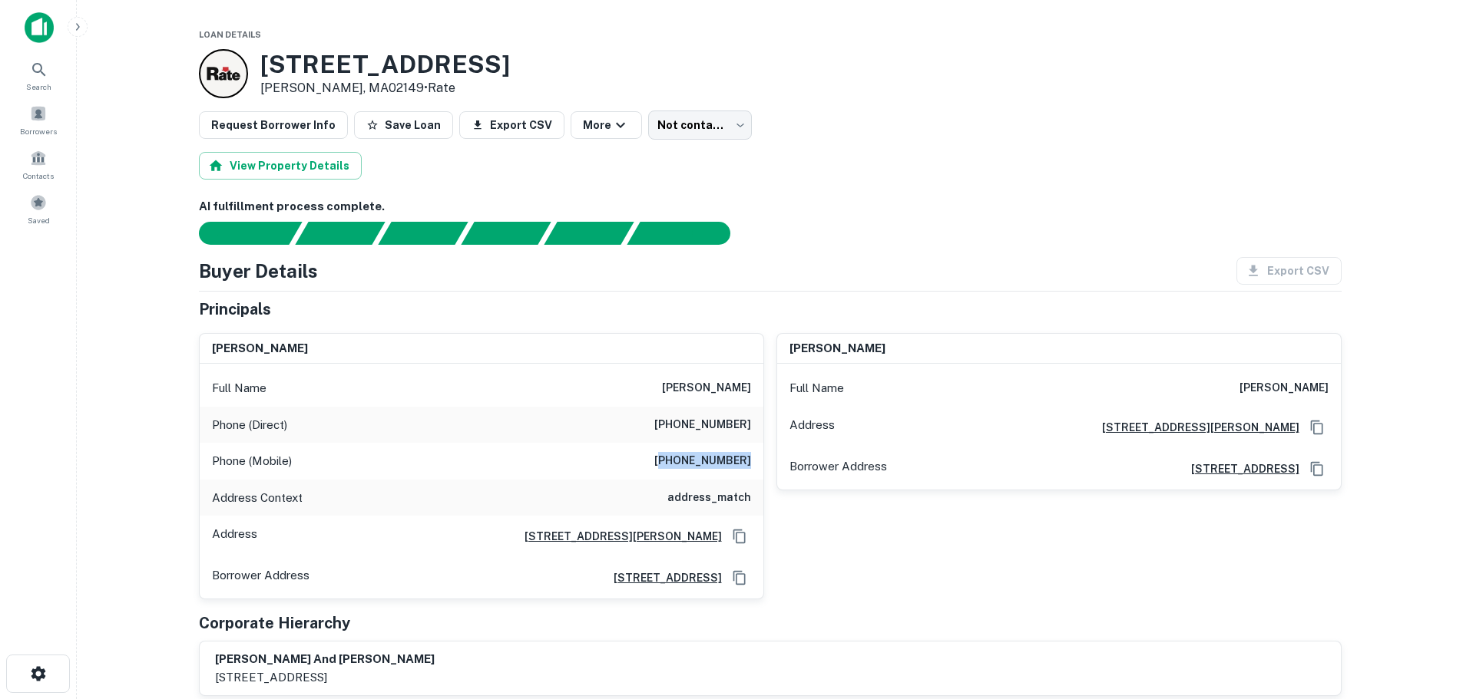
drag, startPoint x: 686, startPoint y: 458, endPoint x: 748, endPoint y: 457, distance: 61.4
click at [748, 457] on h6 "[PHONE_NUMBER]" at bounding box center [702, 461] width 97 height 18
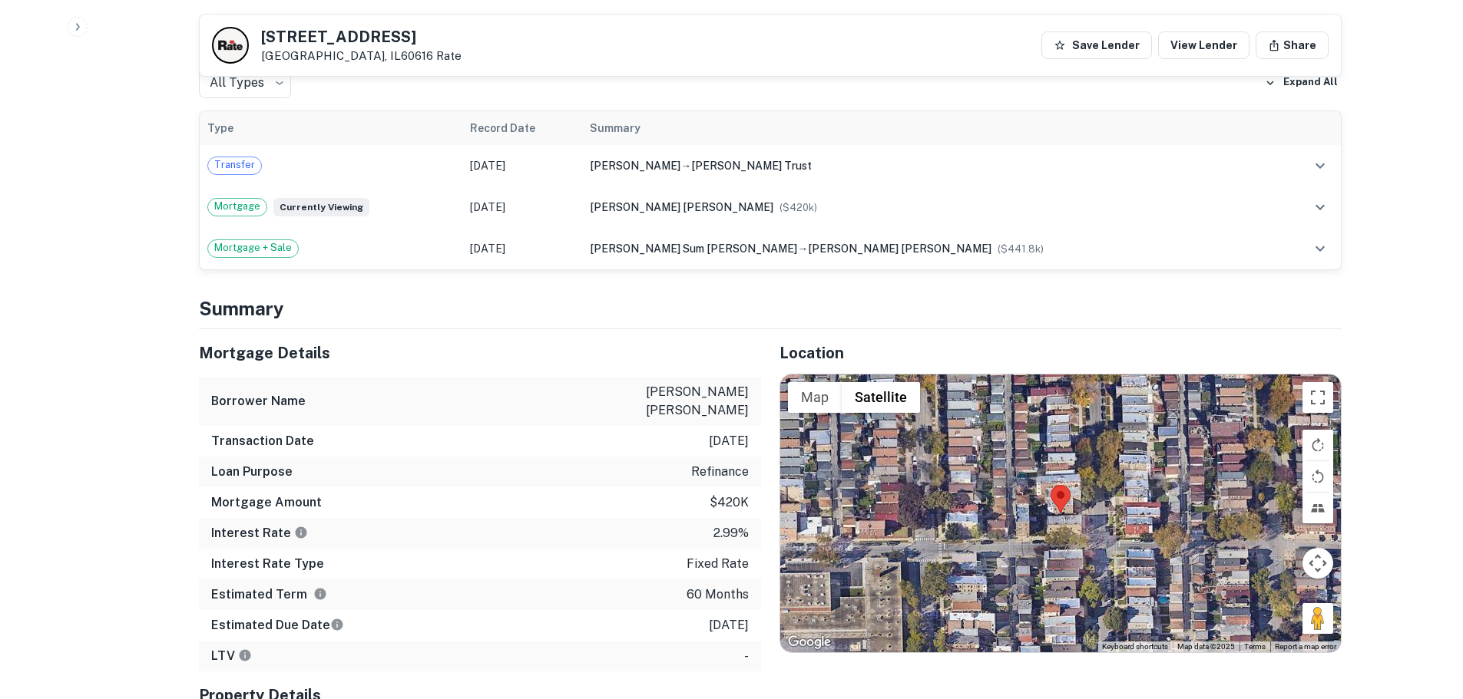
scroll to position [998, 0]
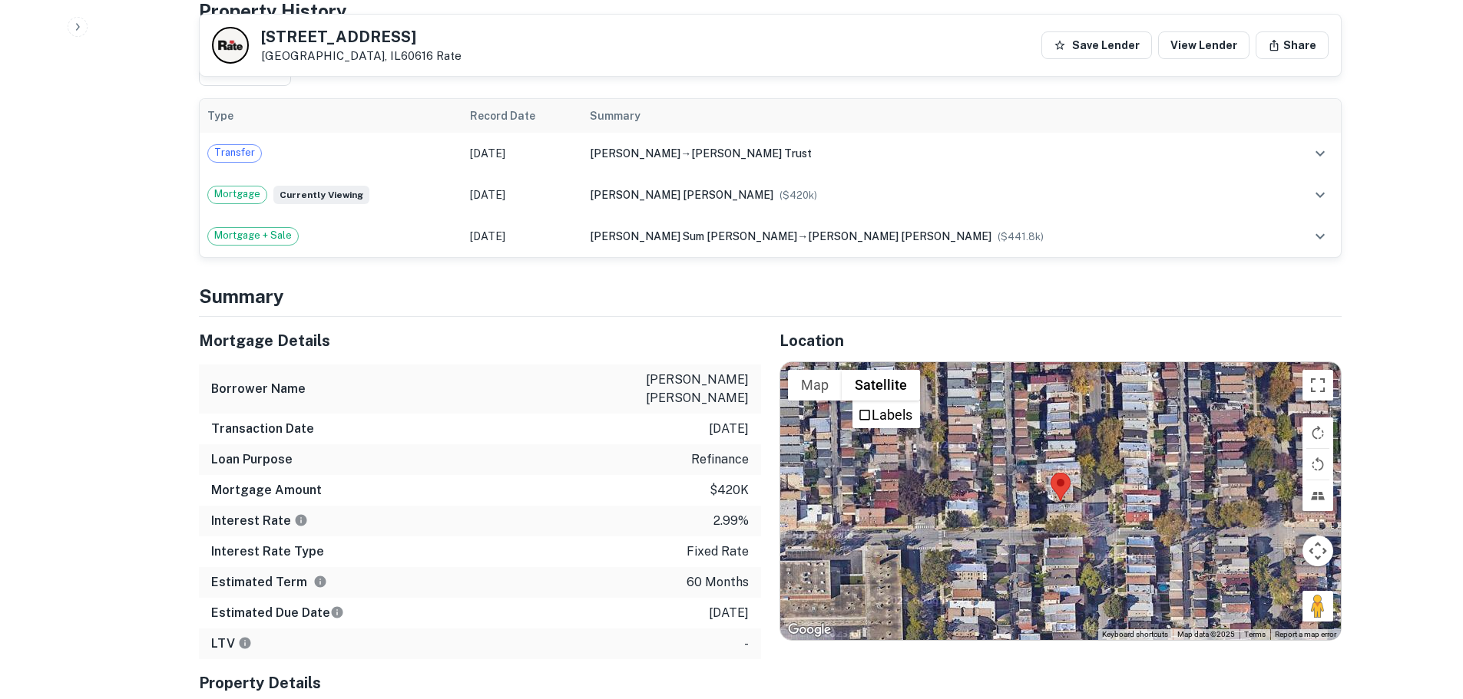
click at [1040, 521] on div at bounding box center [1060, 501] width 560 height 278
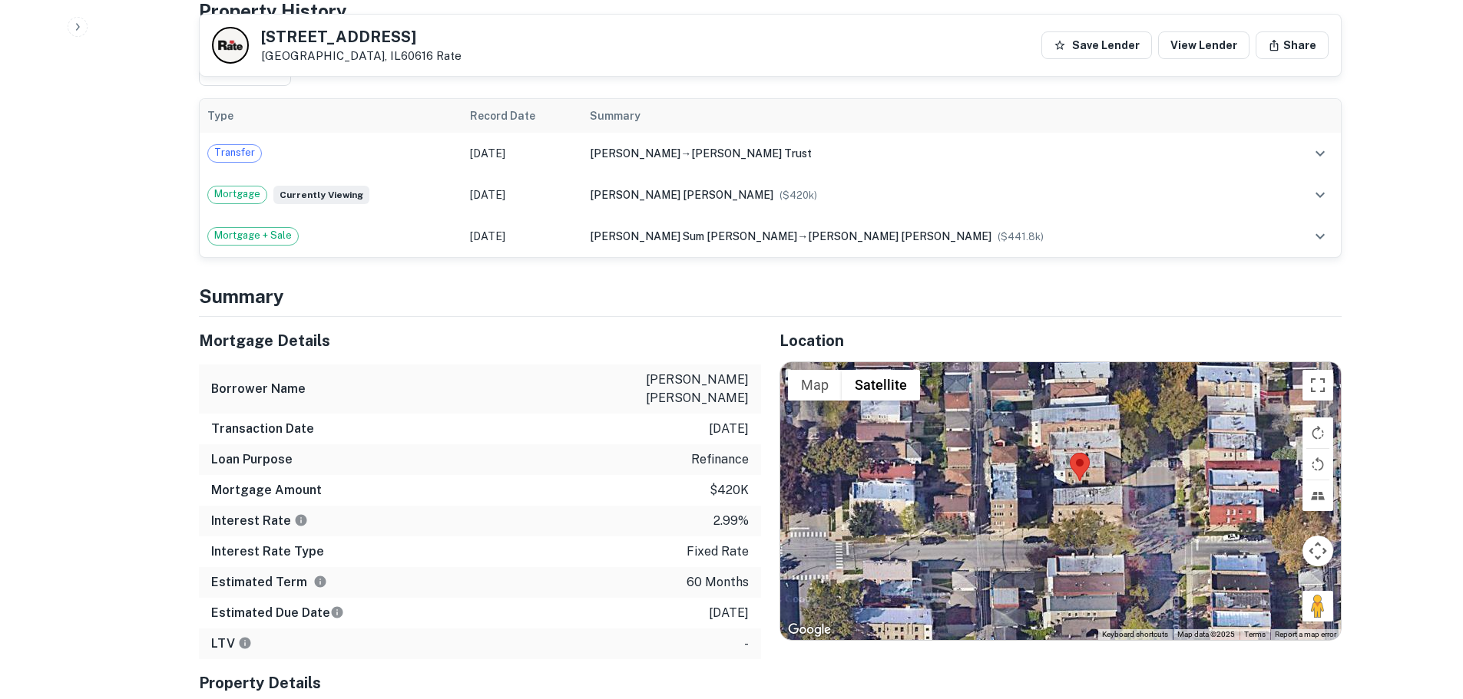
click at [1074, 486] on div at bounding box center [1060, 501] width 560 height 278
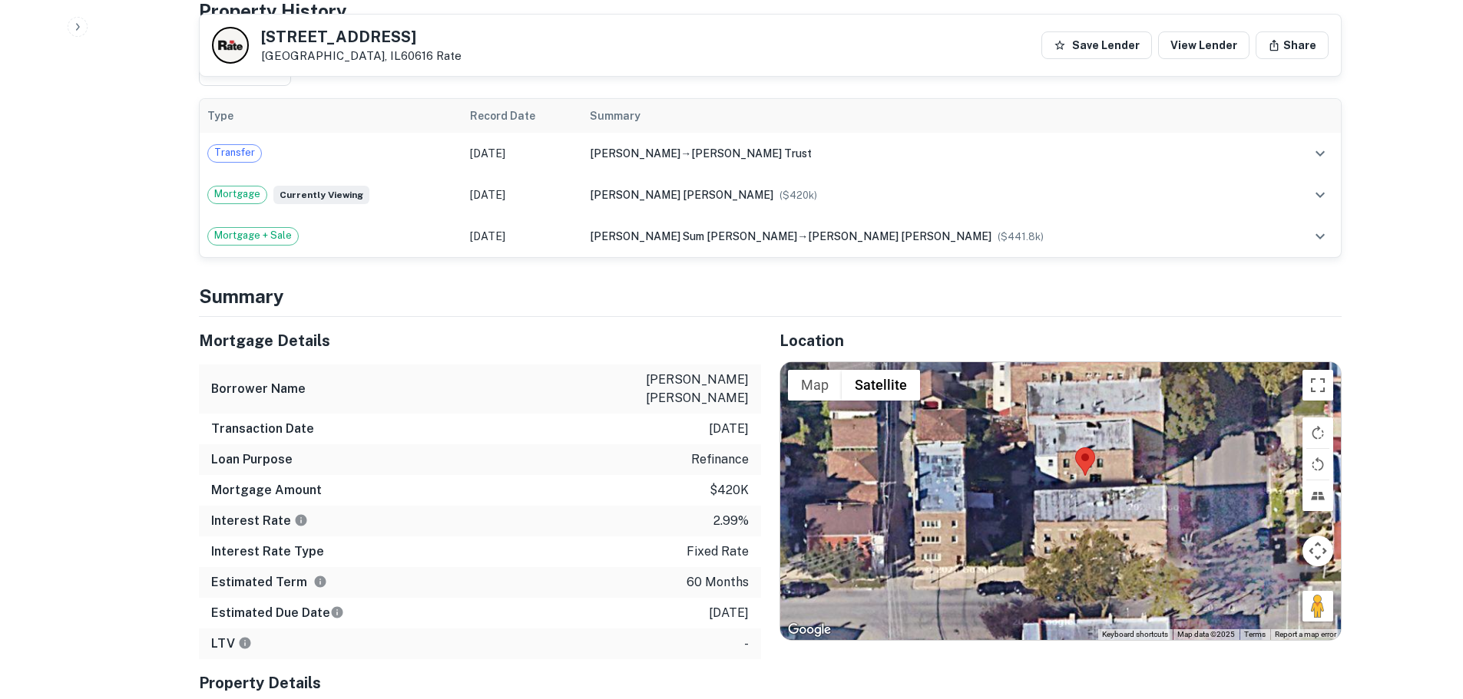
click at [1074, 486] on div at bounding box center [1060, 501] width 560 height 278
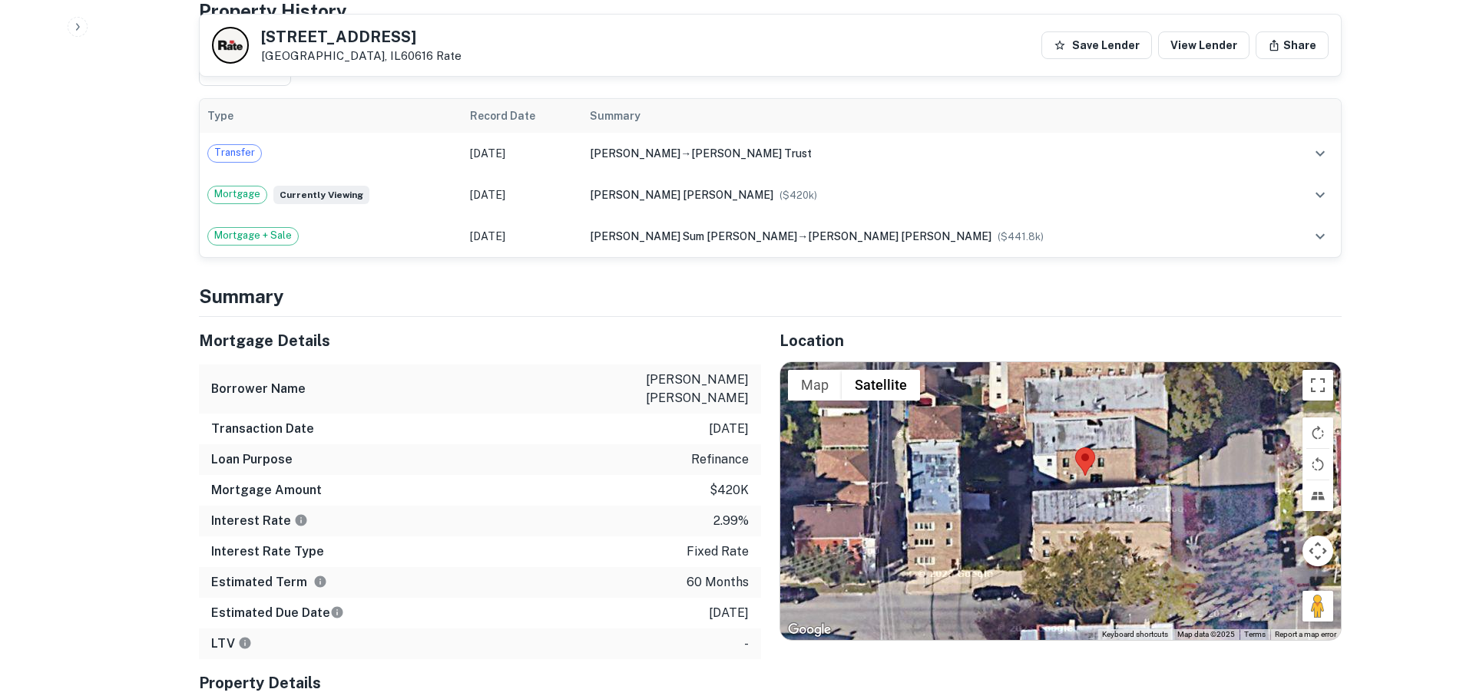
click at [1074, 486] on div at bounding box center [1060, 501] width 560 height 278
click at [1316, 428] on button "Rotate map clockwise" at bounding box center [1317, 433] width 31 height 31
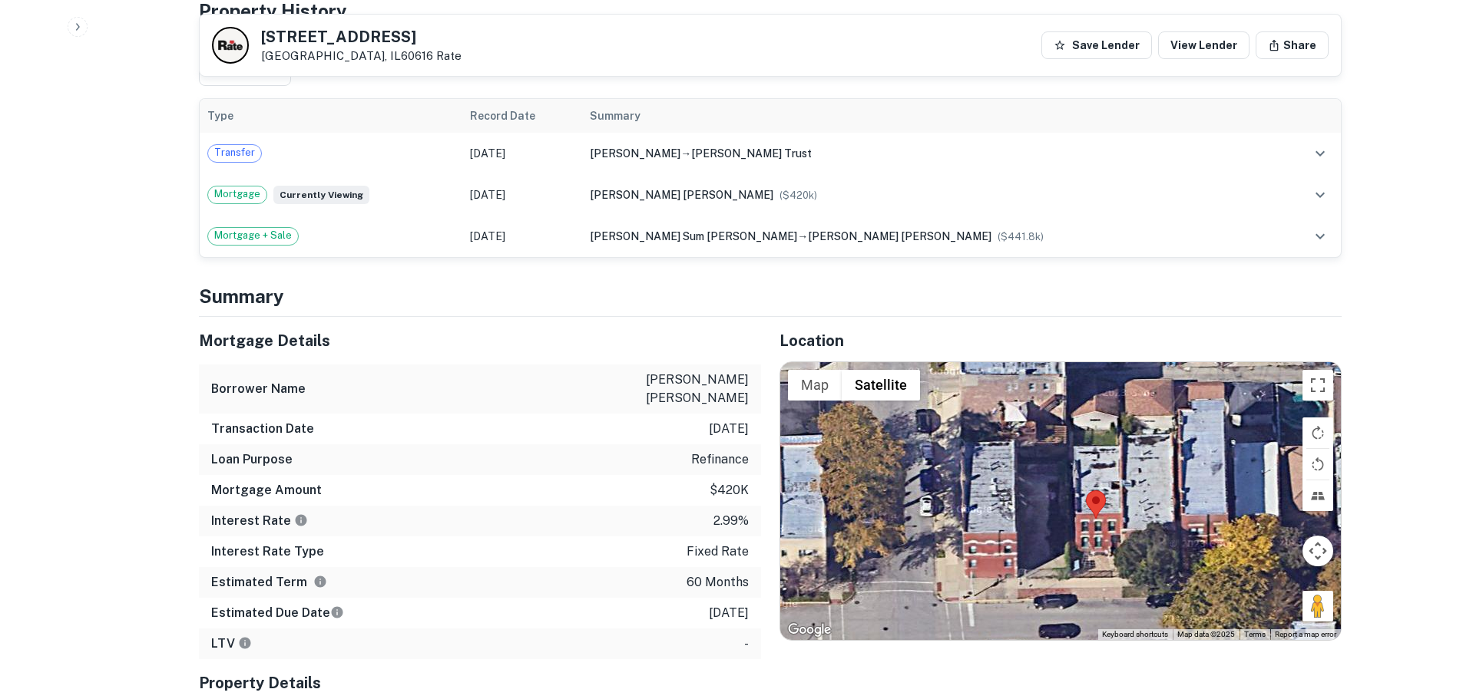
click at [1093, 550] on div at bounding box center [1060, 501] width 560 height 278
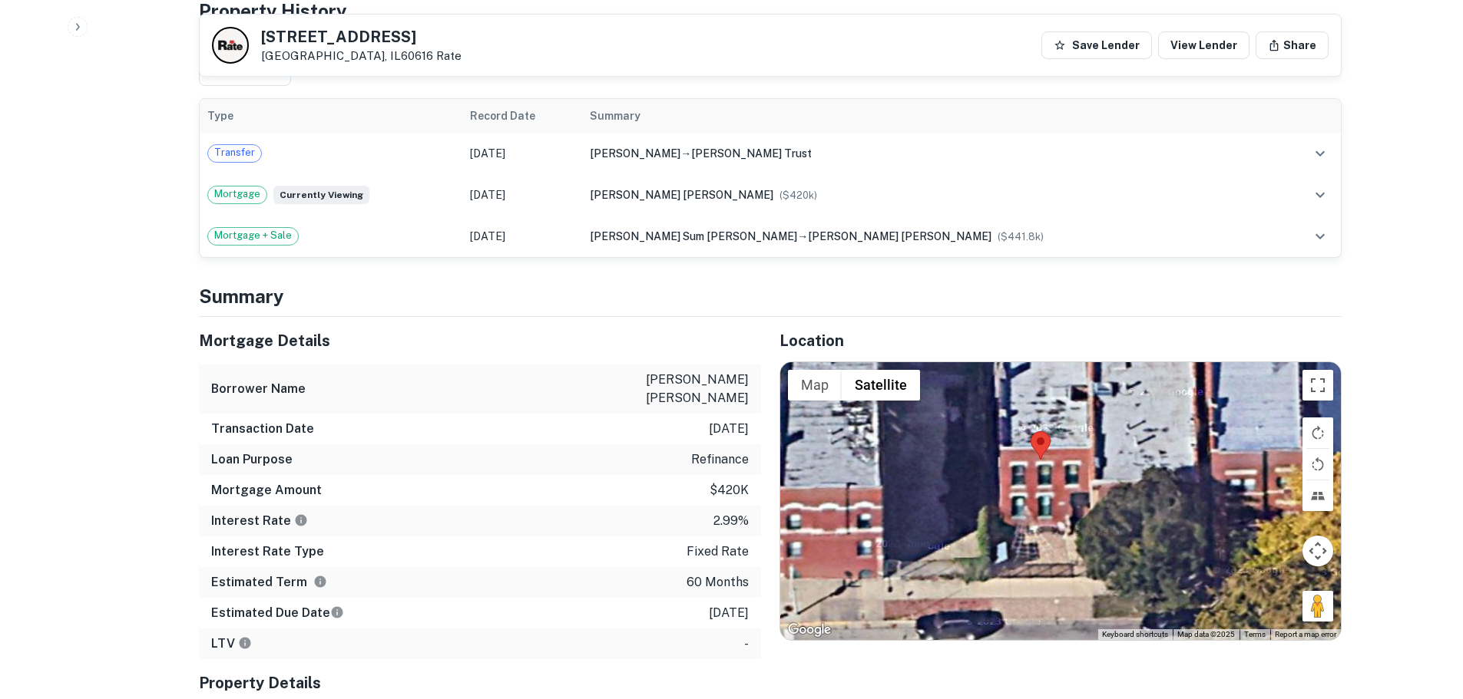
drag, startPoint x: 1108, startPoint y: 554, endPoint x: 1045, endPoint y: 526, distance: 68.8
click at [1045, 526] on div at bounding box center [1060, 501] width 560 height 278
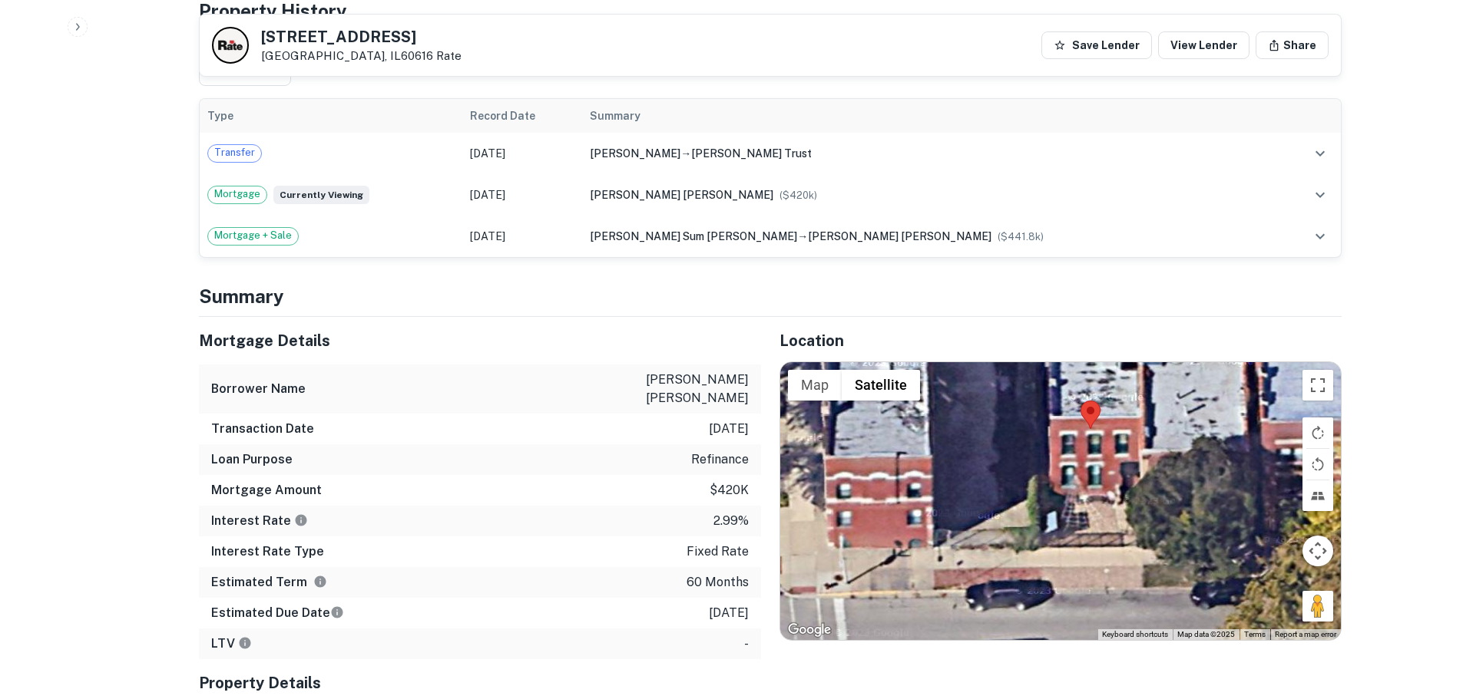
drag, startPoint x: 928, startPoint y: 528, endPoint x: 971, endPoint y: 507, distance: 47.4
click at [971, 507] on div at bounding box center [1060, 501] width 560 height 278
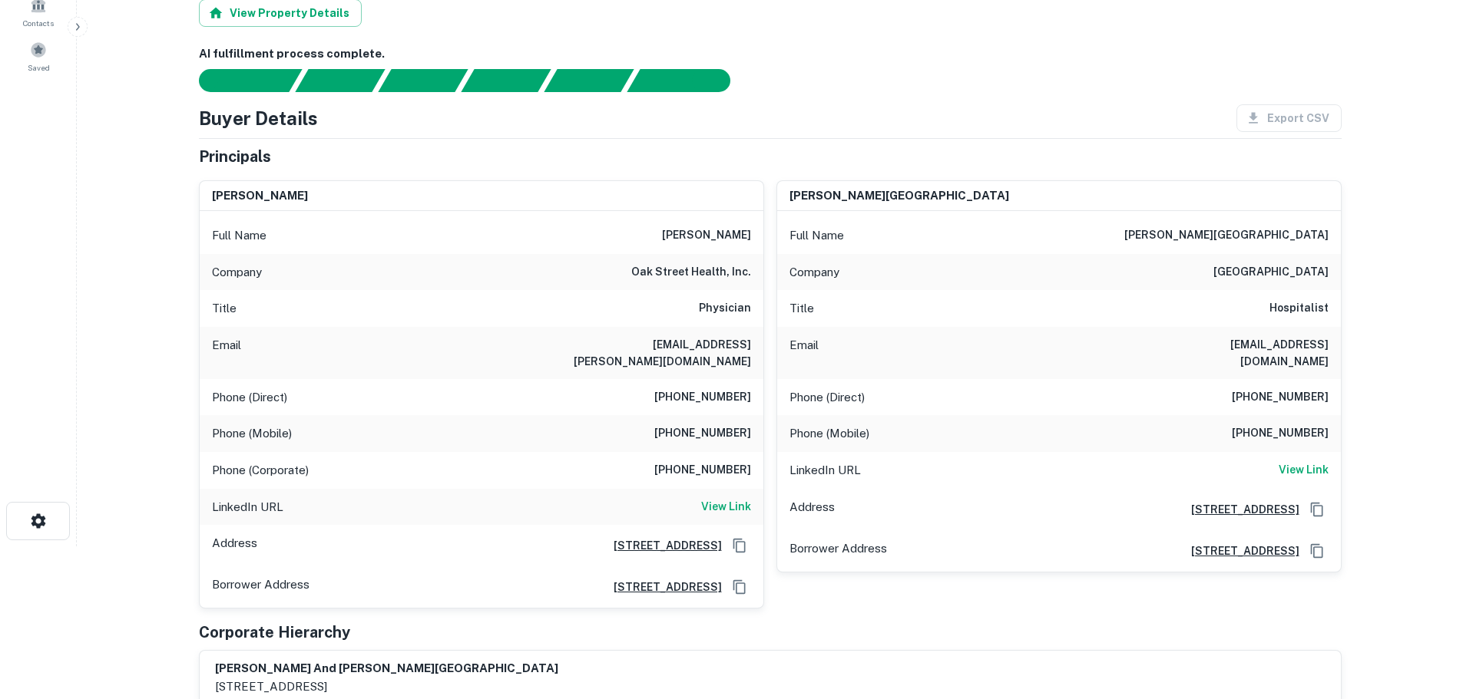
scroll to position [154, 0]
click at [550, 233] on div "Full Name christabelle andrea bernardo cabanilla" at bounding box center [482, 235] width 564 height 37
drag, startPoint x: 542, startPoint y: 235, endPoint x: 653, endPoint y: 234, distance: 111.3
click at [653, 234] on div "Full Name christabelle andrea bernardo cabanilla" at bounding box center [482, 235] width 564 height 37
click at [612, 253] on div "Company oak street health, inc." at bounding box center [482, 271] width 564 height 37
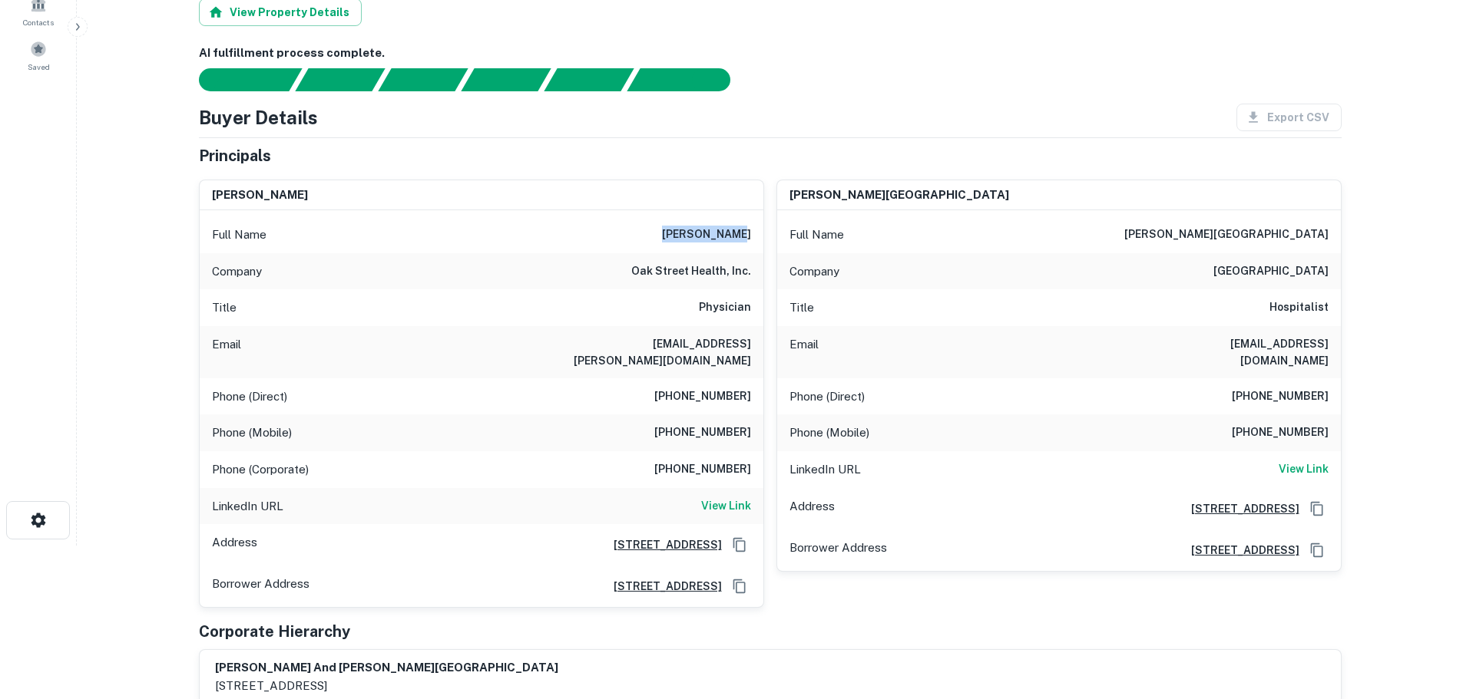
drag, startPoint x: 540, startPoint y: 236, endPoint x: 610, endPoint y: 236, distance: 69.9
click at [610, 236] on div "Full Name christabelle andrea bernardo cabanilla" at bounding box center [482, 235] width 564 height 37
copy h6 "christabelle"
drag, startPoint x: 567, startPoint y: 341, endPoint x: 751, endPoint y: 365, distance: 185.0
click at [751, 365] on div "Email christabelle.cabanilla@oakstreethealth.com" at bounding box center [482, 352] width 564 height 52
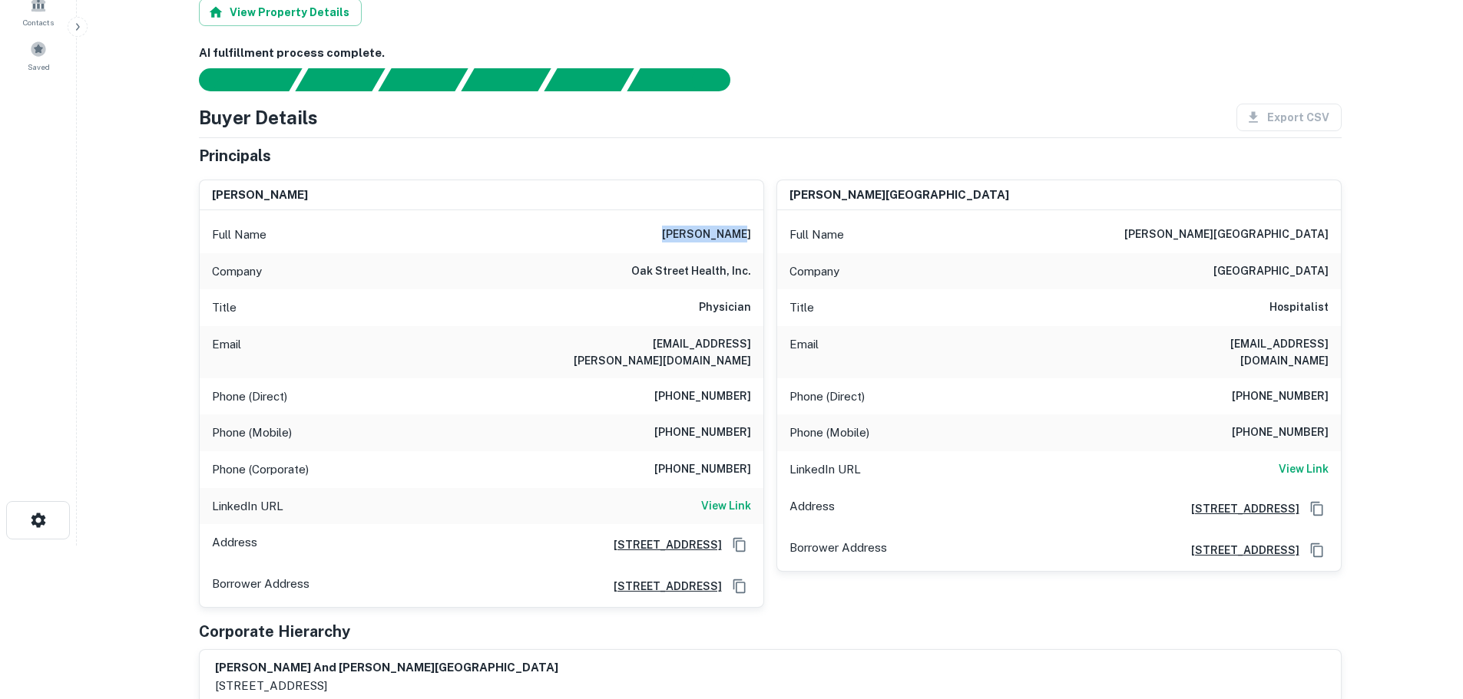
copy h6 "christabelle.cabanilla@oakstreethealth.com"
drag, startPoint x: 646, startPoint y: 426, endPoint x: 752, endPoint y: 432, distance: 106.9
click at [752, 432] on div "Phone (Mobile) (573) 823-4677" at bounding box center [482, 433] width 564 height 37
copy h6 "(573) 823-4677"
drag, startPoint x: 1192, startPoint y: 344, endPoint x: 1392, endPoint y: 341, distance: 199.7
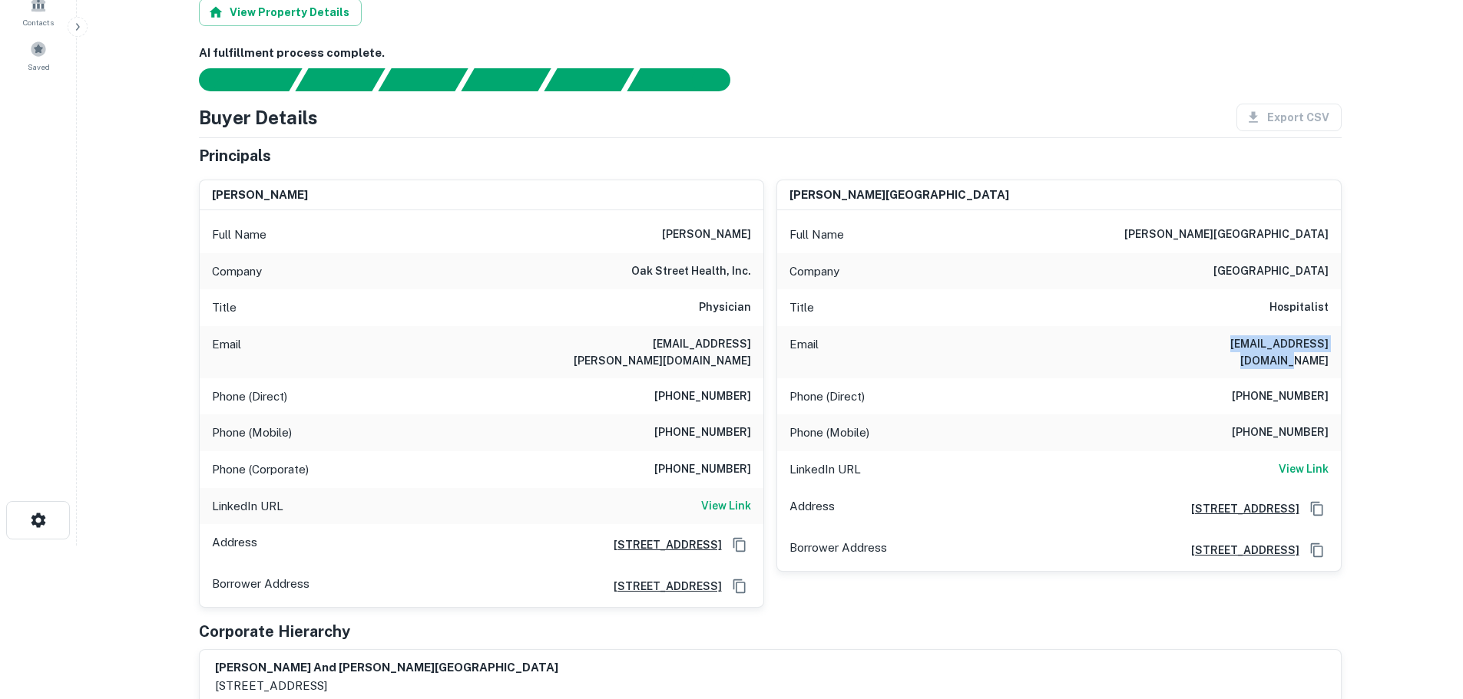
click at [1392, 341] on main "Loan Details 2952 S NORMAL AVE Chicago, IL60616 • Rate Request Borrower Info Sa…" at bounding box center [770, 195] width 1386 height 699
copy h6 "paul_cabanilla@rush.edu"
drag, startPoint x: 1215, startPoint y: 414, endPoint x: 1357, endPoint y: 414, distance: 142.0
copy h6 "(312) 303-5931"
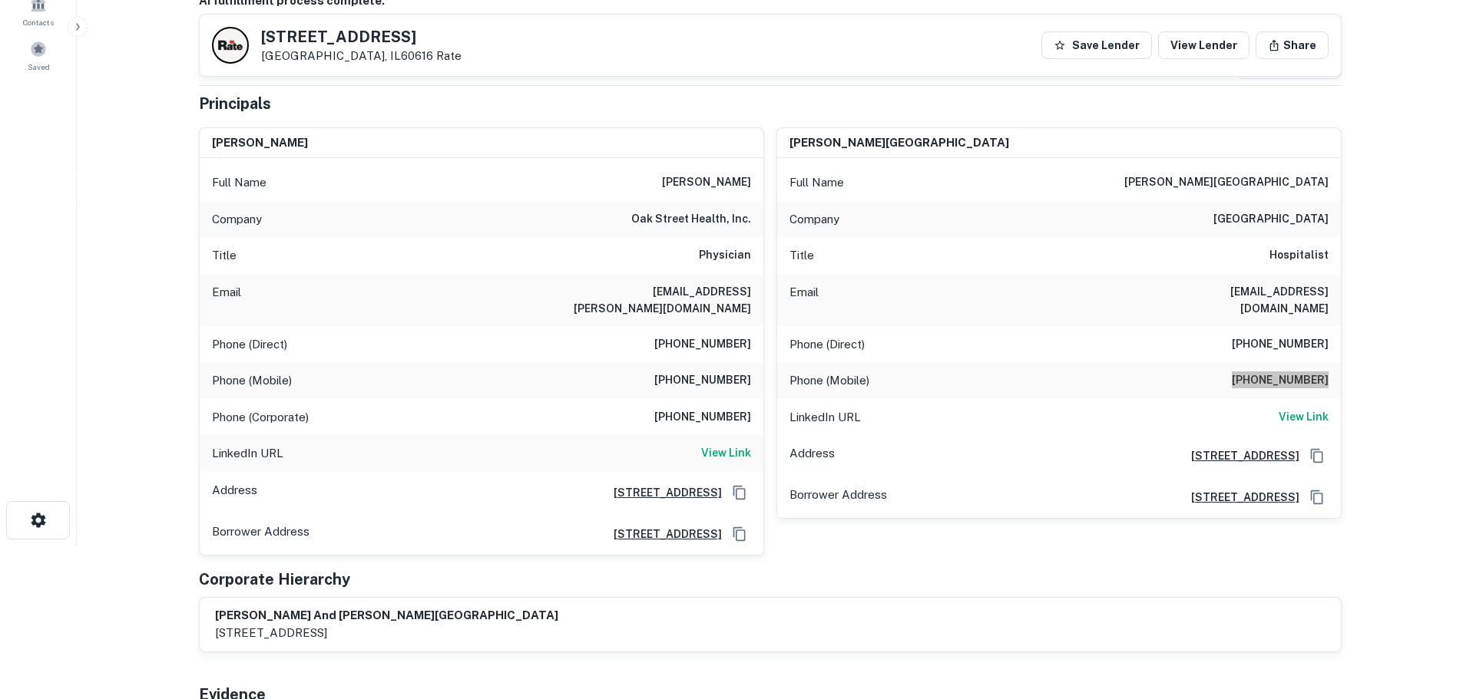
scroll to position [0, 0]
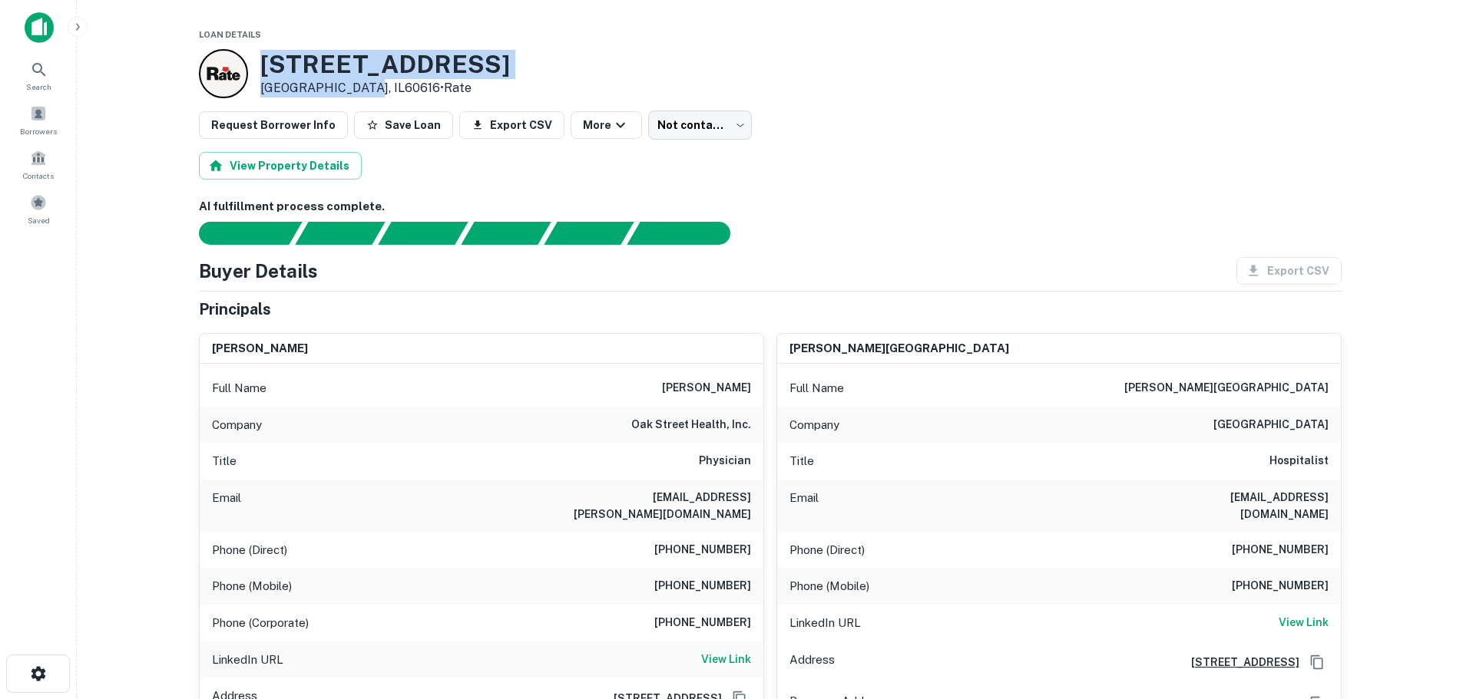
drag, startPoint x: 259, startPoint y: 58, endPoint x: 357, endPoint y: 88, distance: 103.0
click at [357, 88] on div "2952 S NORMAL AVE Chicago, IL60616 • Rate" at bounding box center [354, 73] width 311 height 49
copy div "2952 S NORMAL AVE Chicago, IL60616"
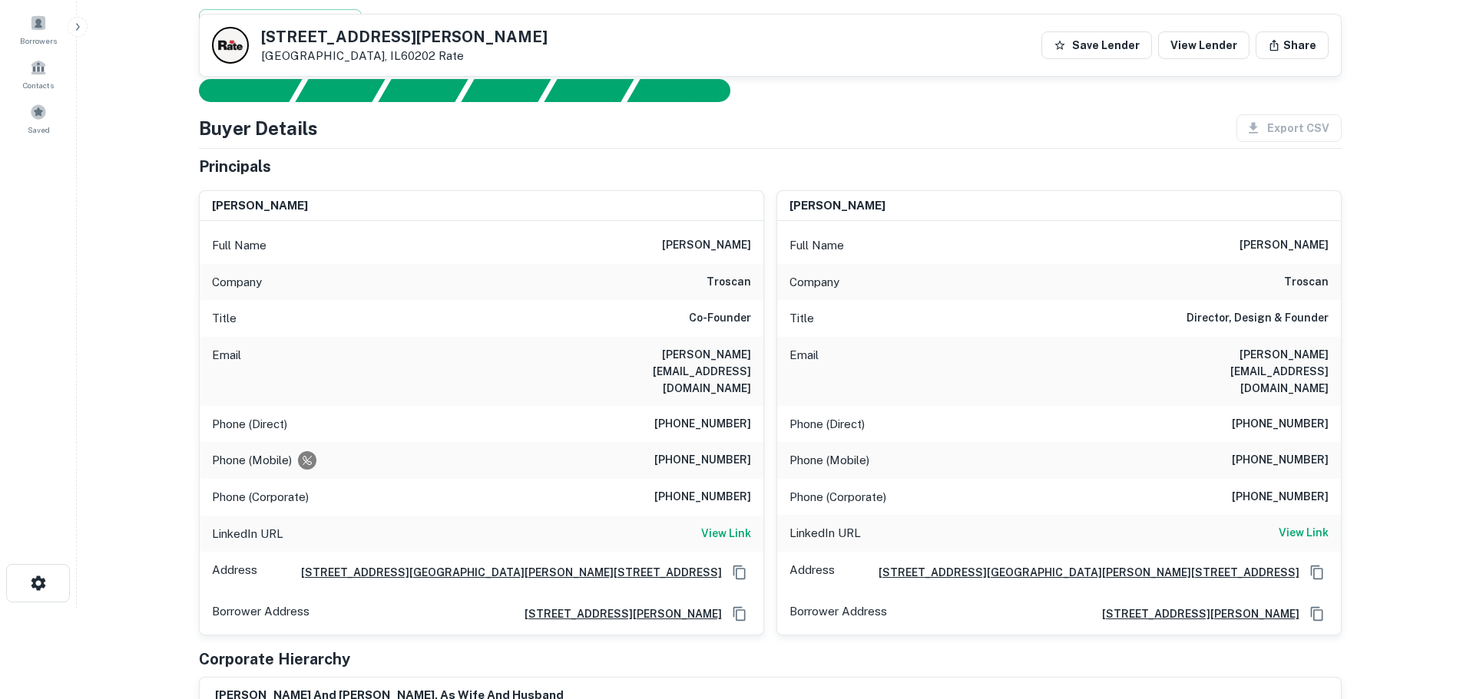
scroll to position [77, 0]
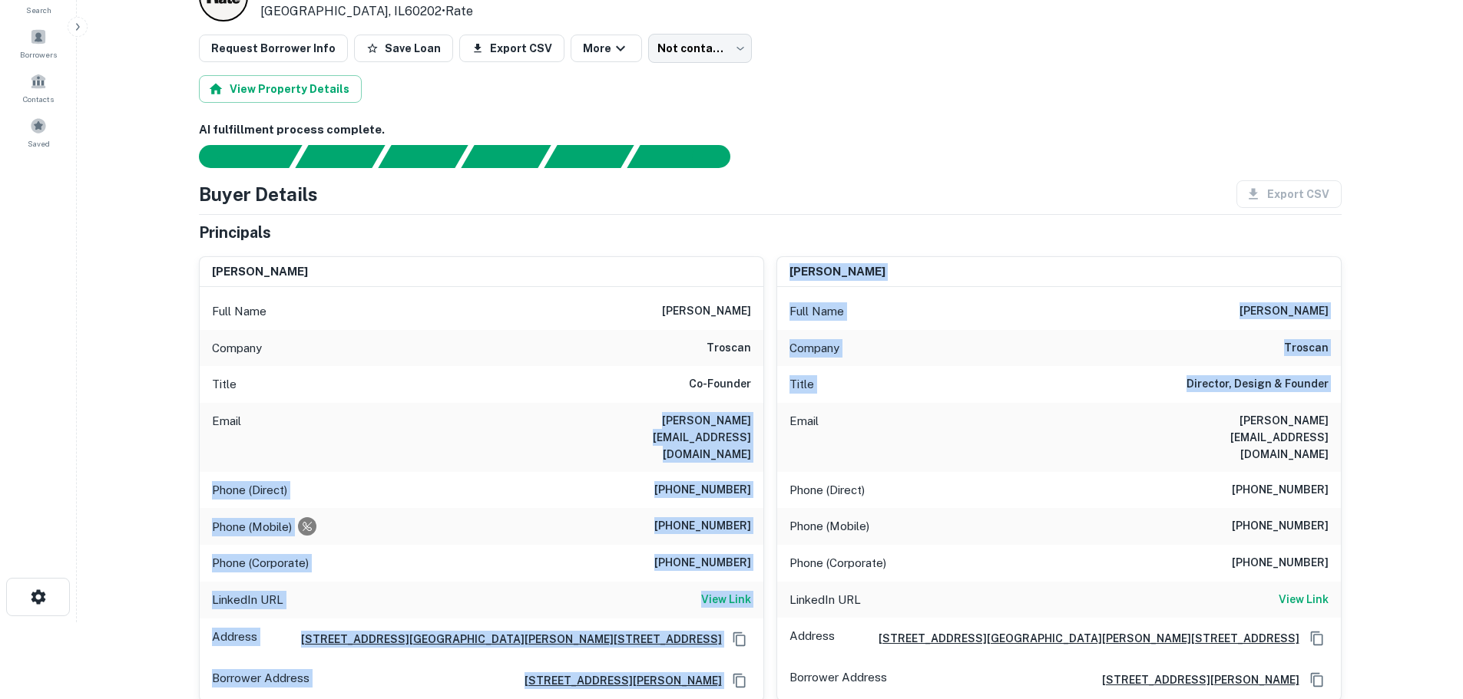
drag, startPoint x: 674, startPoint y: 415, endPoint x: 765, endPoint y: 415, distance: 90.6
click at [765, 415] on div "[PERSON_NAME] Full Name [PERSON_NAME] Company troscan Title Co-Founder Email [P…" at bounding box center [764, 473] width 1155 height 458
click at [759, 404] on div "Email [PERSON_NAME][EMAIL_ADDRESS][DOMAIN_NAME]" at bounding box center [482, 437] width 564 height 69
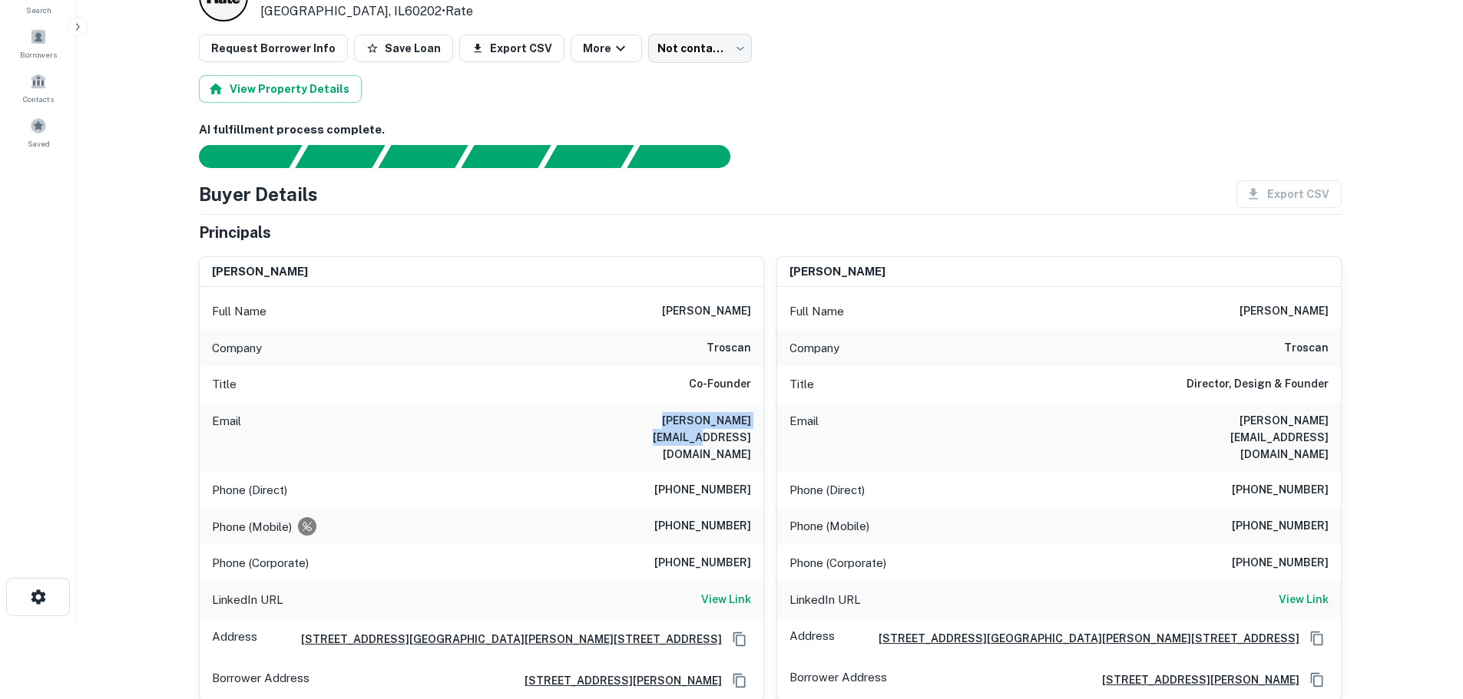
drag, startPoint x: 759, startPoint y: 416, endPoint x: 625, endPoint y: 424, distance: 133.8
click at [625, 424] on div "Email [PERSON_NAME][EMAIL_ADDRESS][DOMAIN_NAME]" at bounding box center [482, 437] width 564 height 69
copy h6 "[PERSON_NAME][EMAIL_ADDRESS][DOMAIN_NAME]"
drag, startPoint x: 645, startPoint y: 495, endPoint x: 726, endPoint y: 493, distance: 80.7
click at [748, 508] on div "Phone (Mobile) [PHONE_NUMBER]" at bounding box center [482, 526] width 564 height 37
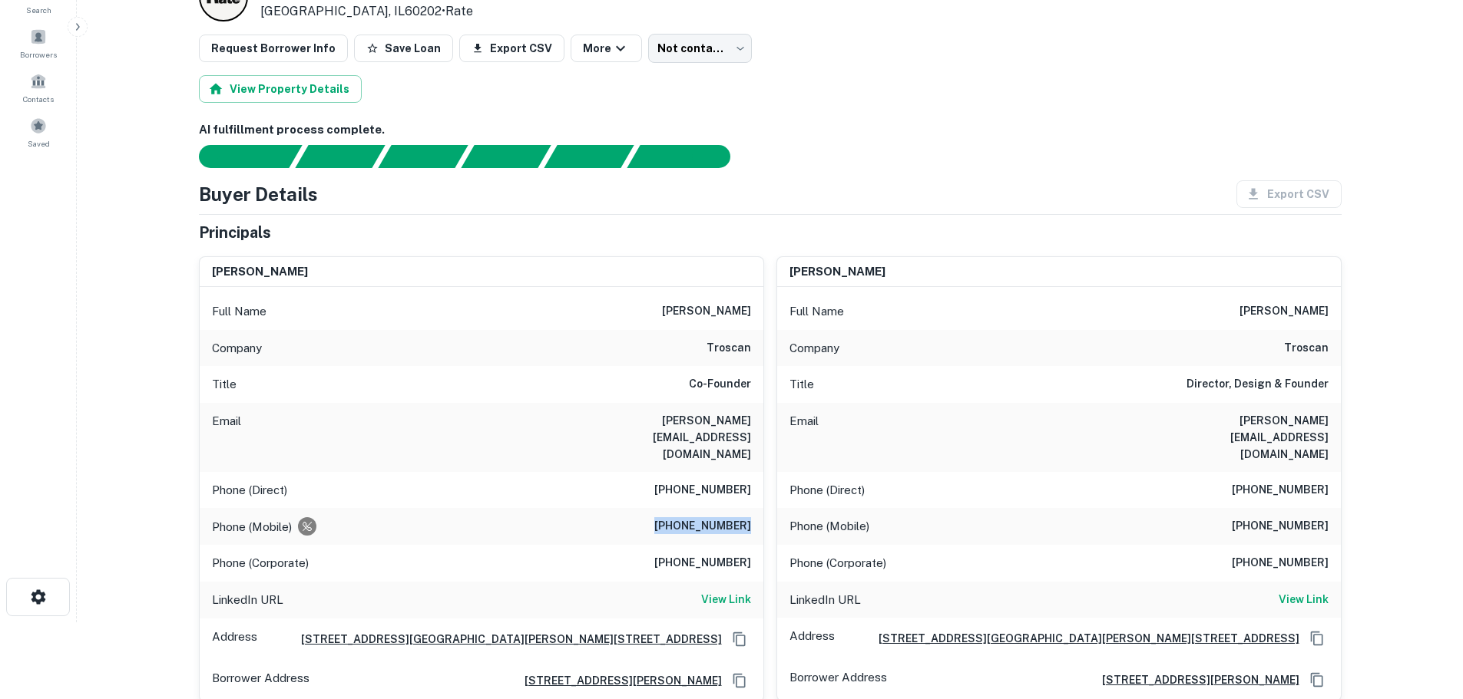
copy h6 "[PHONE_NUMBER]"
drag, startPoint x: 1172, startPoint y: 423, endPoint x: 1368, endPoint y: 426, distance: 195.8
click at [1368, 426] on main "Loan Details [STREET_ADDRESS][PERSON_NAME] • Rate Request Borrower Info Save Lo…" at bounding box center [770, 272] width 1386 height 699
drag, startPoint x: 1286, startPoint y: 422, endPoint x: 1114, endPoint y: 428, distance: 172.1
click at [1114, 428] on div "Email deirdre@troscandesign.com" at bounding box center [1059, 437] width 564 height 69
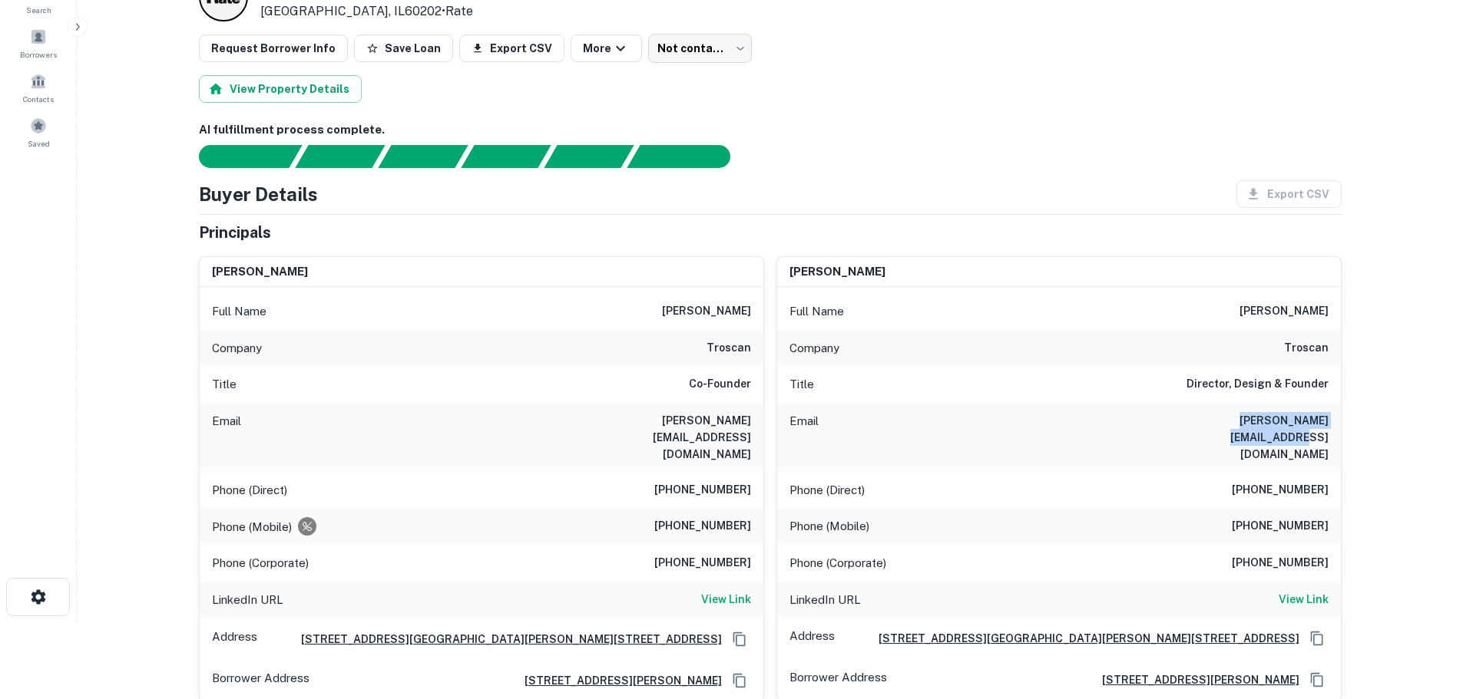
drag, startPoint x: 1179, startPoint y: 426, endPoint x: 1331, endPoint y: 429, distance: 152.1
click at [1331, 429] on div "Email deirdre@troscandesign.com" at bounding box center [1059, 437] width 564 height 69
copy h6 "deirdre@troscandesign.com"
drag, startPoint x: 1268, startPoint y: 500, endPoint x: 1343, endPoint y: 499, distance: 75.2
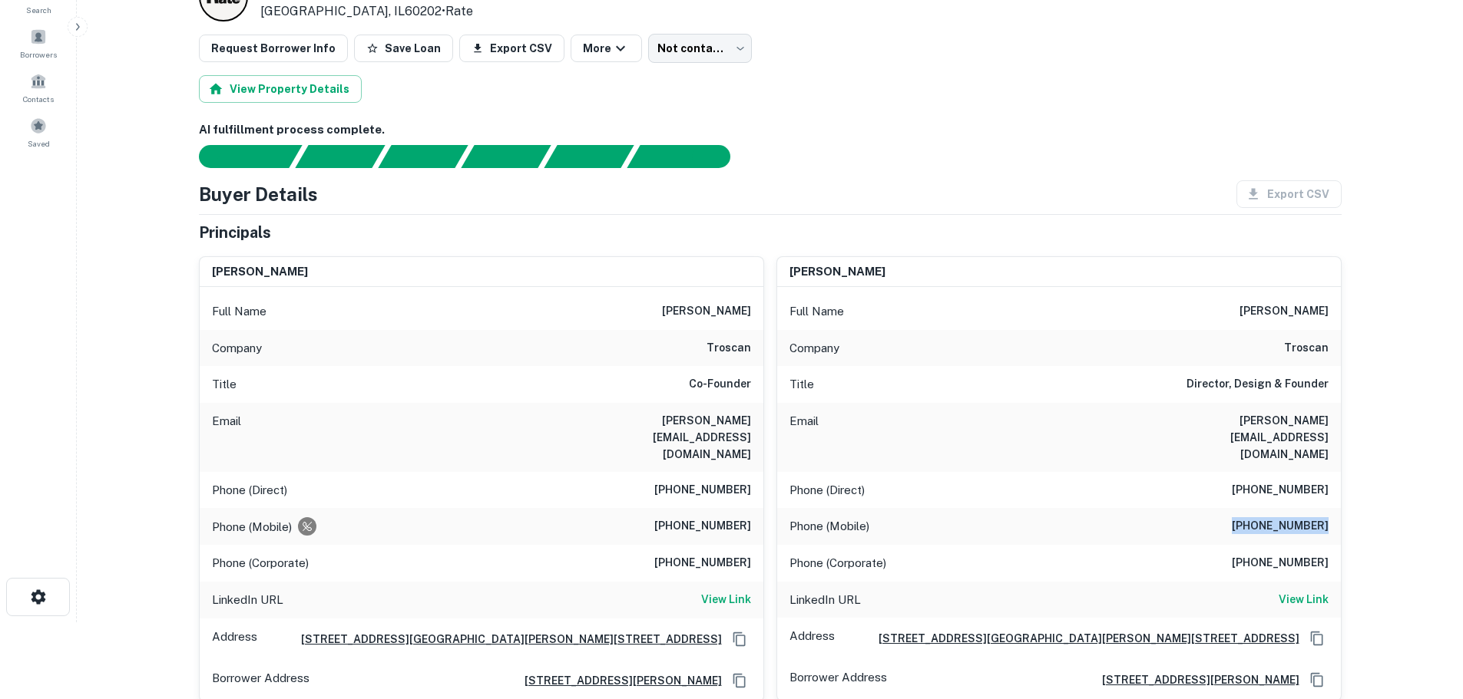
copy h6 "(312) 773-0915"
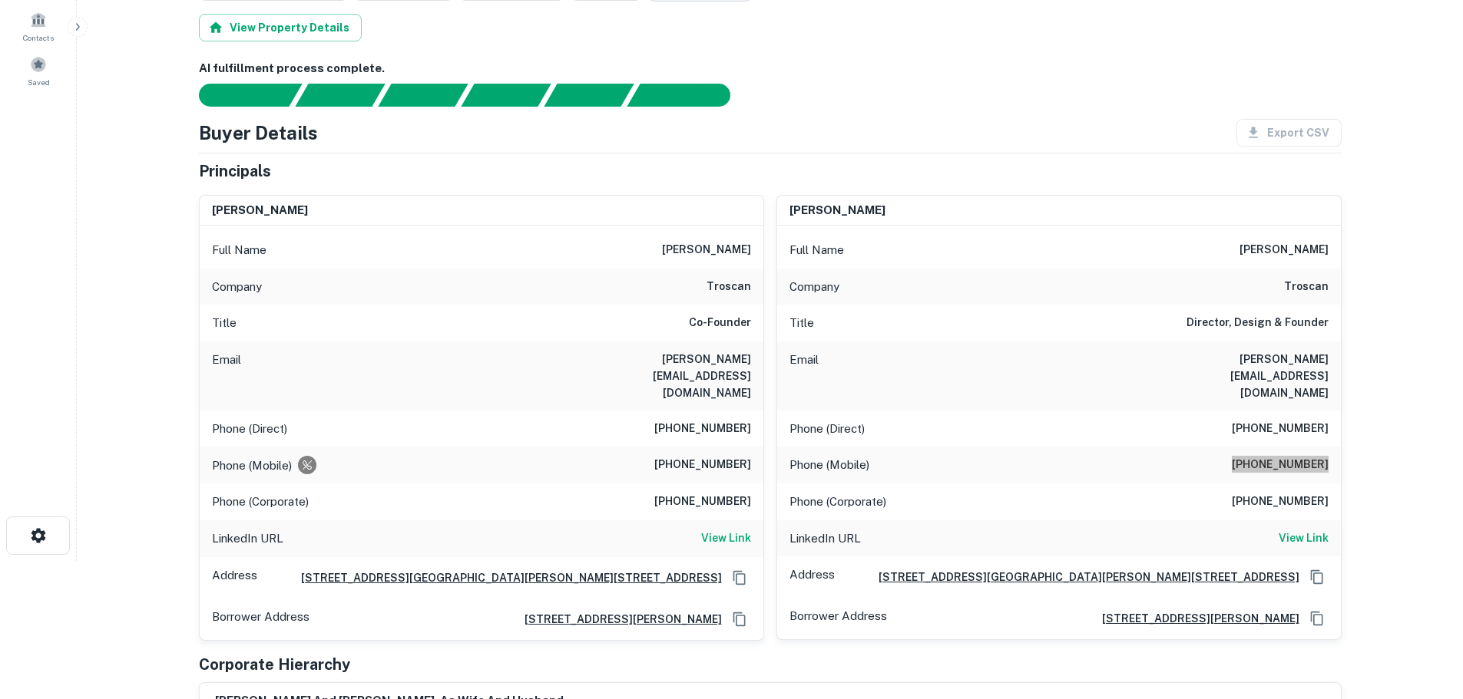
scroll to position [0, 0]
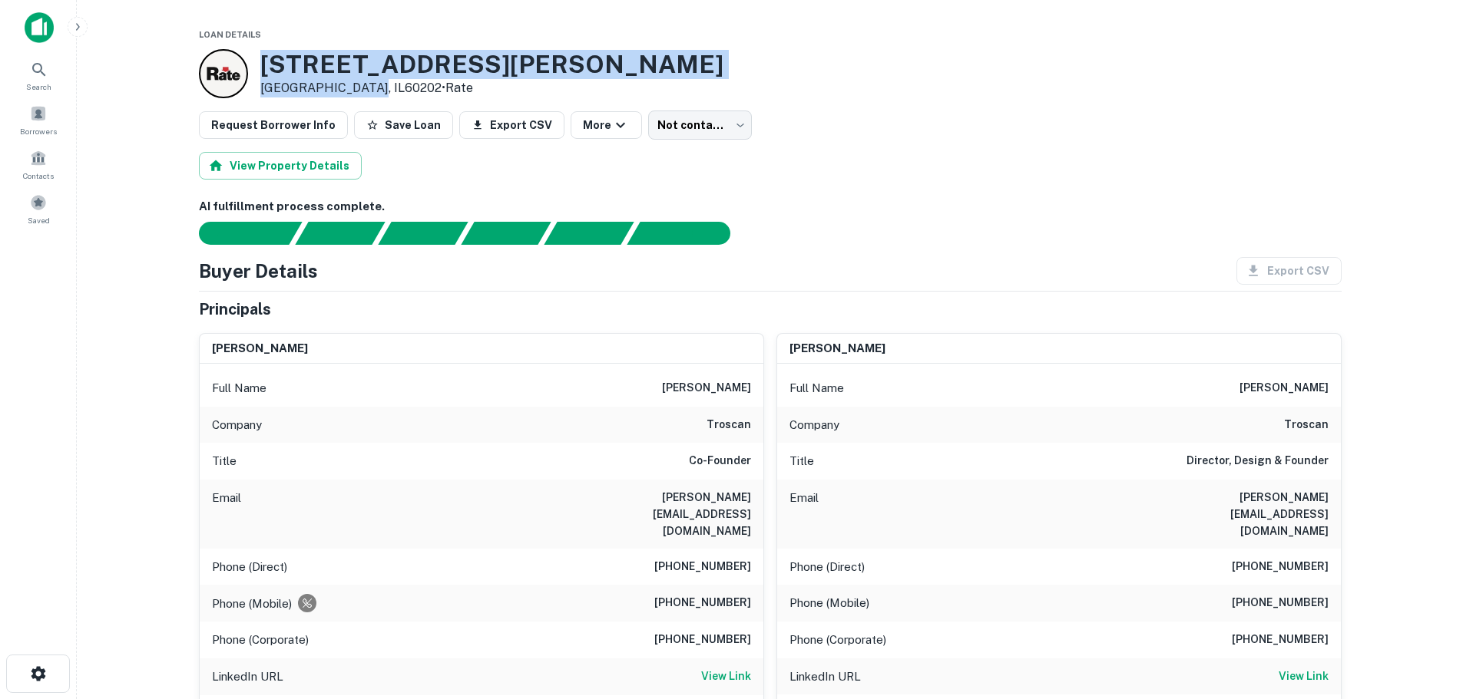
drag, startPoint x: 260, startPoint y: 61, endPoint x: 362, endPoint y: 91, distance: 106.9
click at [362, 91] on div "1203 Lee St Evanston, IL60202 • Rate" at bounding box center [491, 74] width 463 height 48
copy div "1203 Lee St Evanston, IL60202"
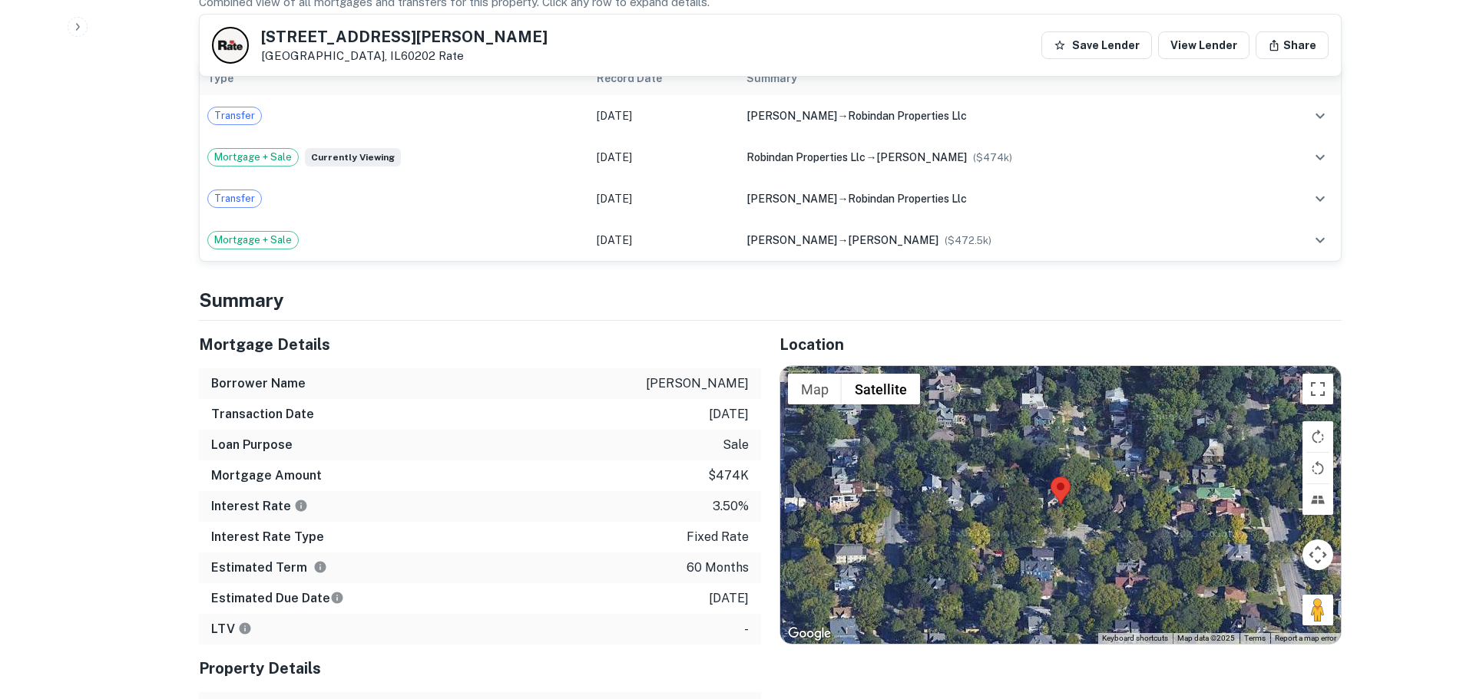
scroll to position [1113, 0]
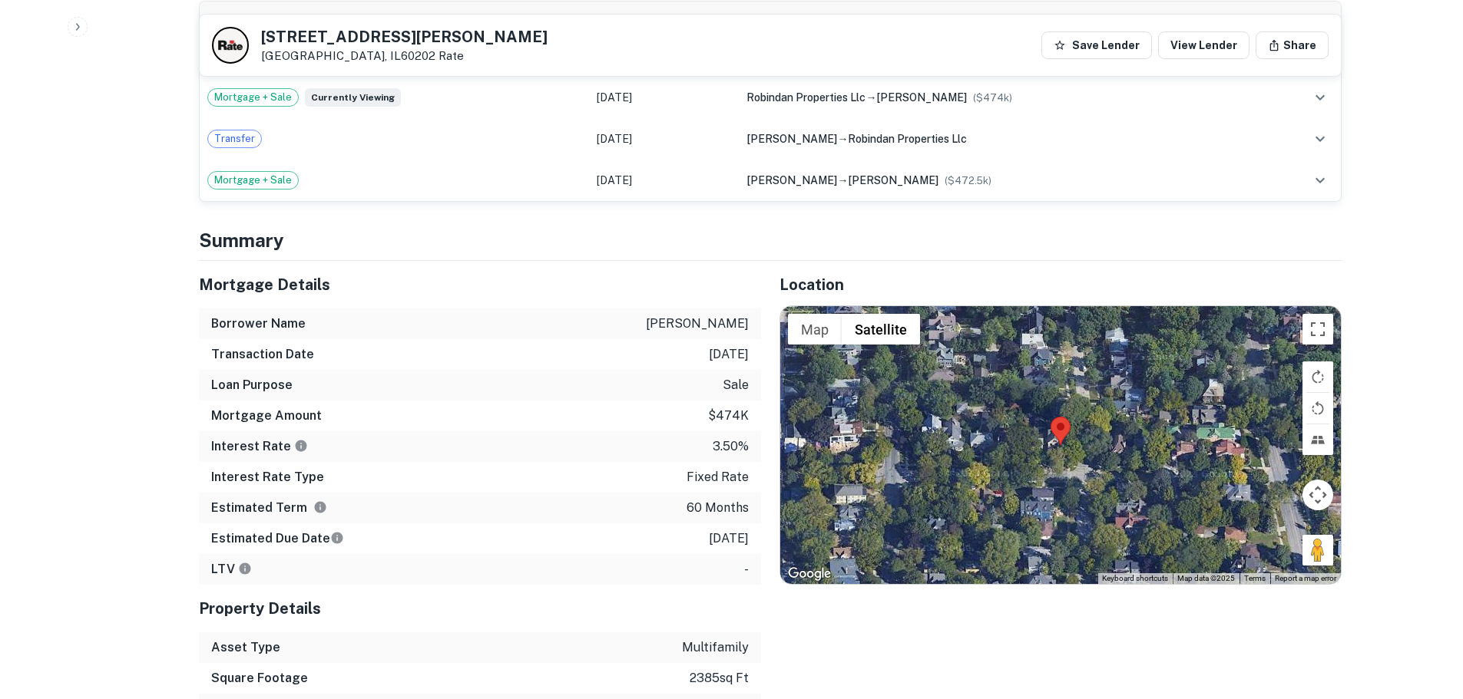
click at [1094, 412] on div at bounding box center [1060, 445] width 560 height 278
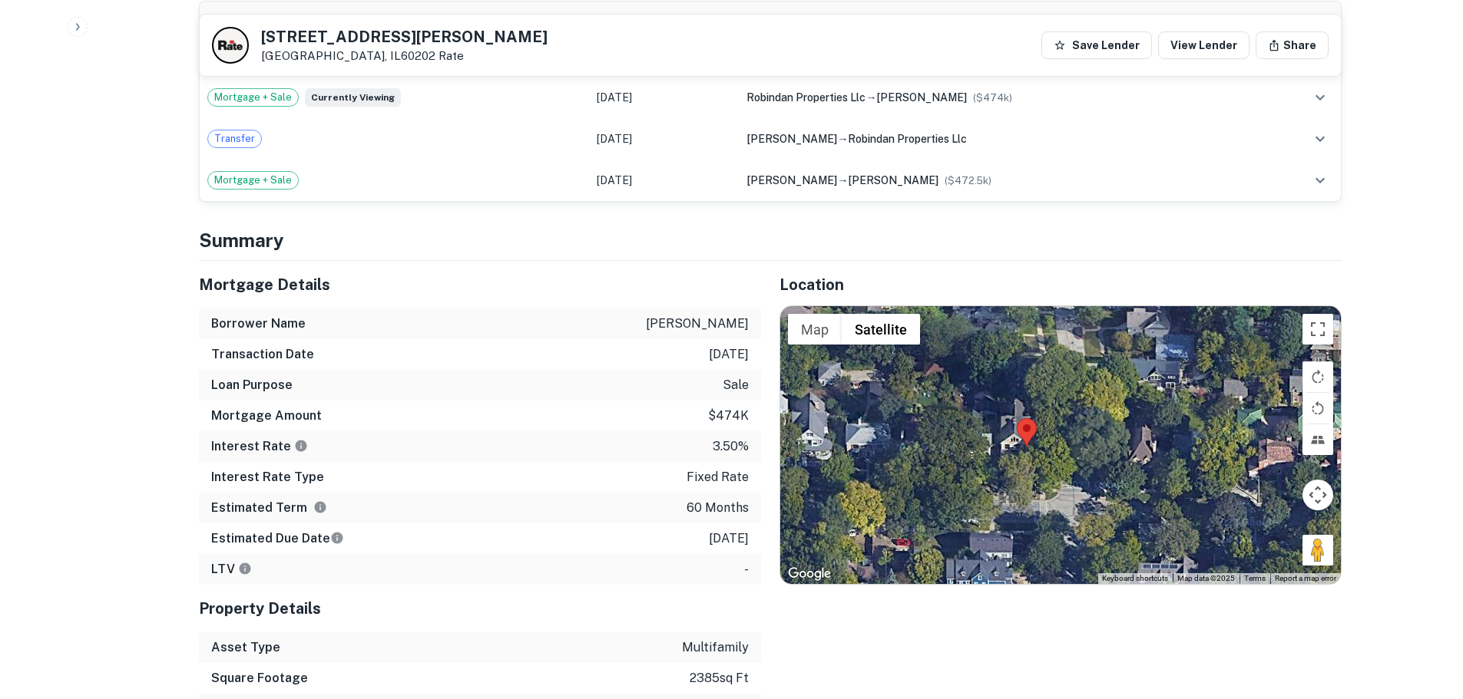
click at [1033, 422] on div at bounding box center [1060, 445] width 560 height 278
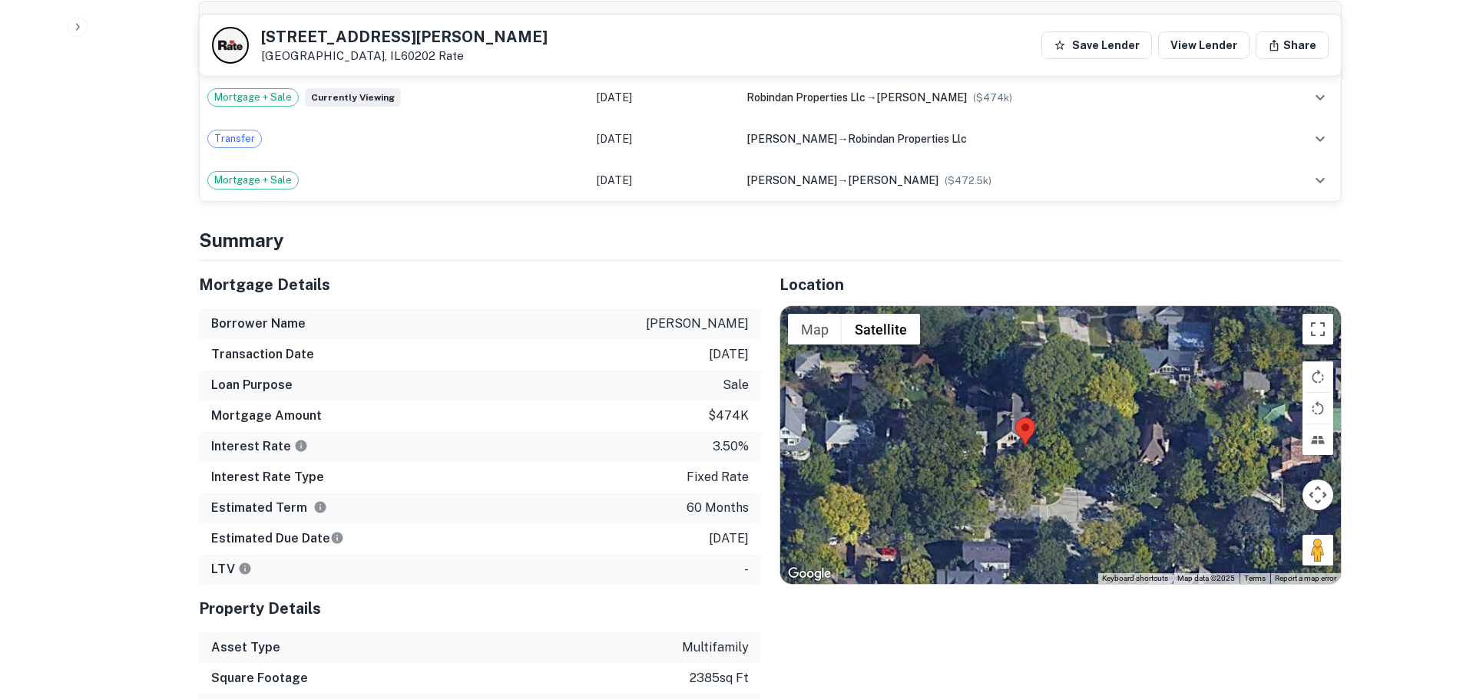
drag, startPoint x: 1025, startPoint y: 424, endPoint x: 1009, endPoint y: 426, distance: 16.3
click at [1017, 426] on div at bounding box center [1060, 445] width 560 height 278
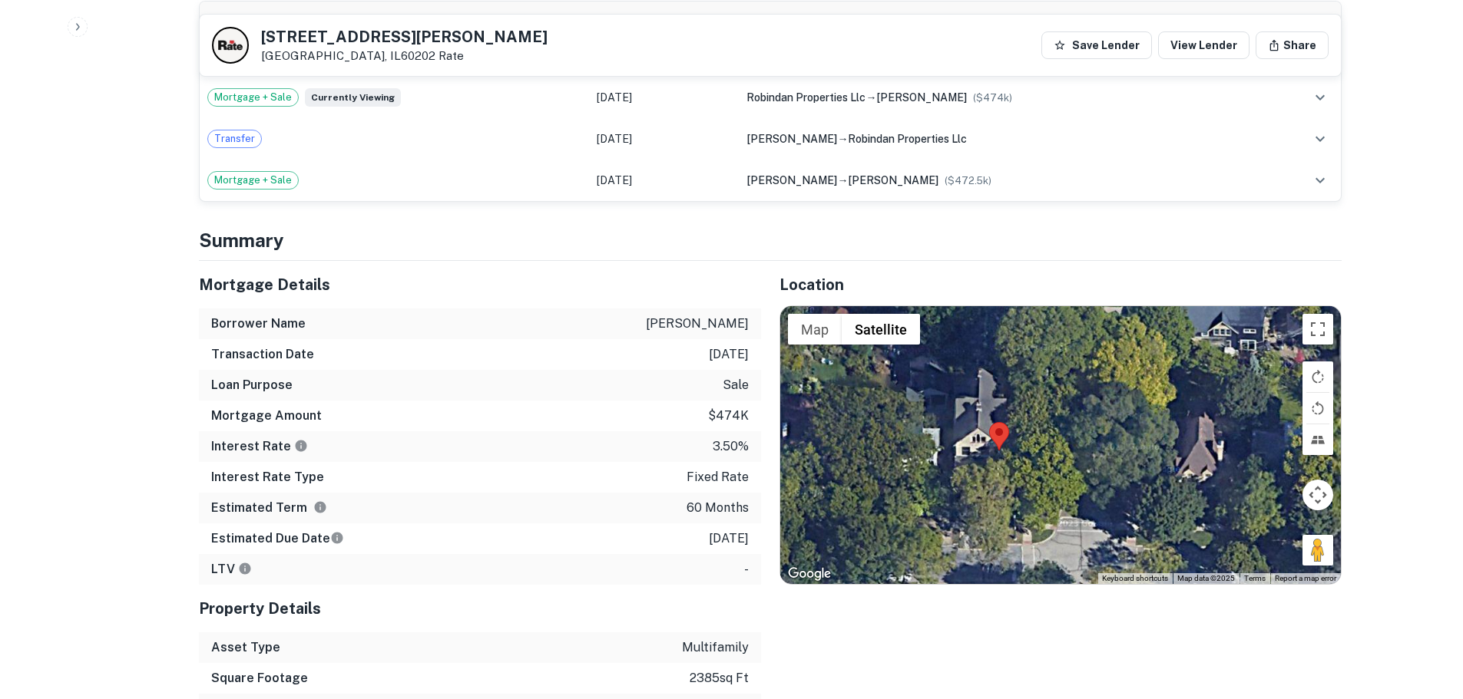
click at [1009, 426] on div at bounding box center [1060, 445] width 560 height 278
click at [1004, 426] on div at bounding box center [1060, 445] width 560 height 278
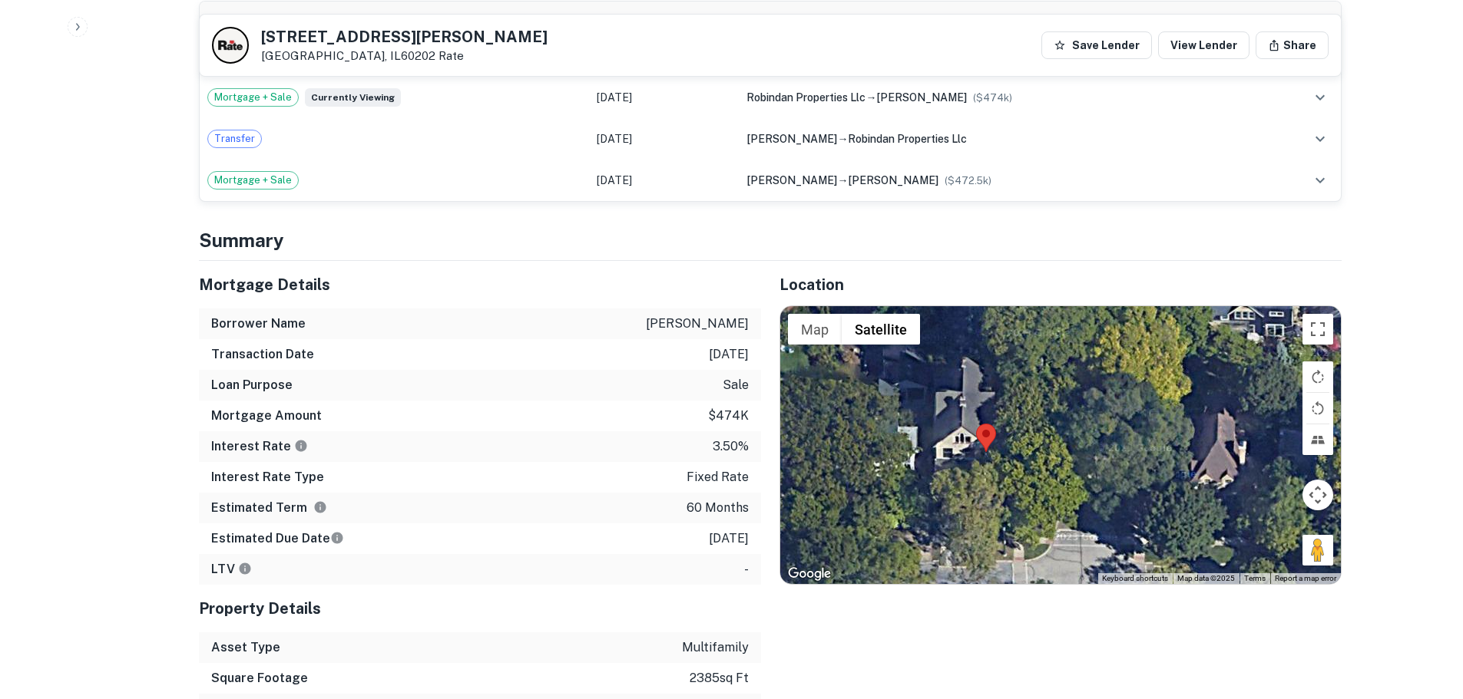
click at [964, 436] on div at bounding box center [1060, 445] width 560 height 278
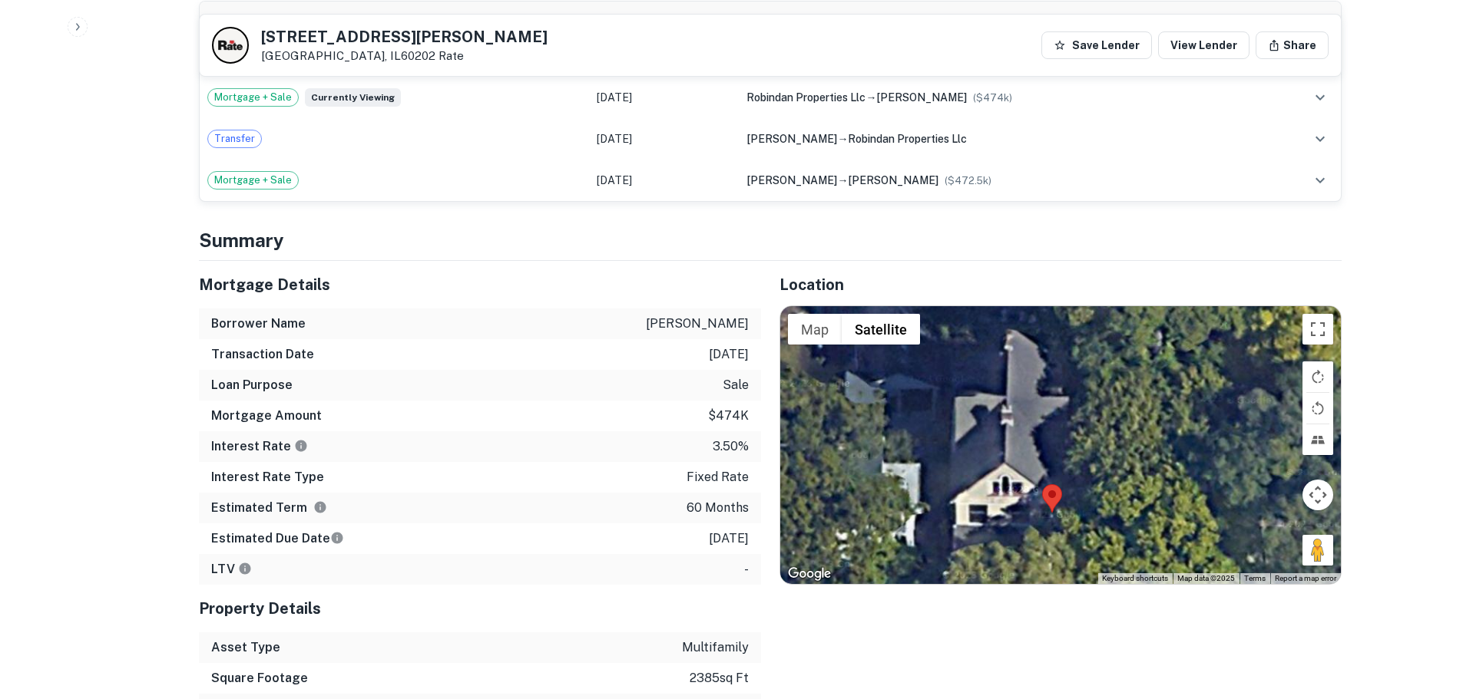
drag, startPoint x: 1017, startPoint y: 527, endPoint x: 1050, endPoint y: 580, distance: 63.1
click at [1049, 580] on div "Location ← Move left → Move right ↑ Move up ↓ Move down + Zoom in - Zoom out Ho…" at bounding box center [1051, 539] width 580 height 556
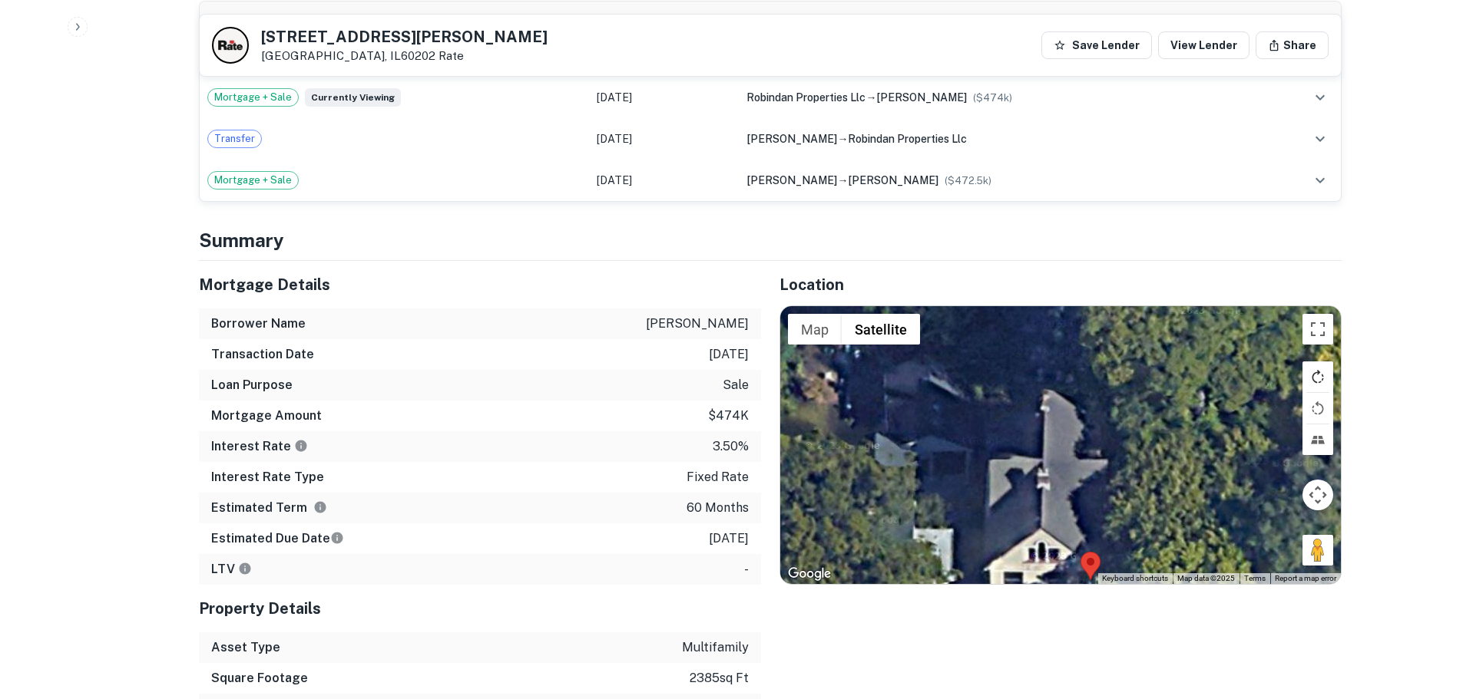
click at [1324, 362] on button "Rotate map clockwise" at bounding box center [1317, 377] width 31 height 31
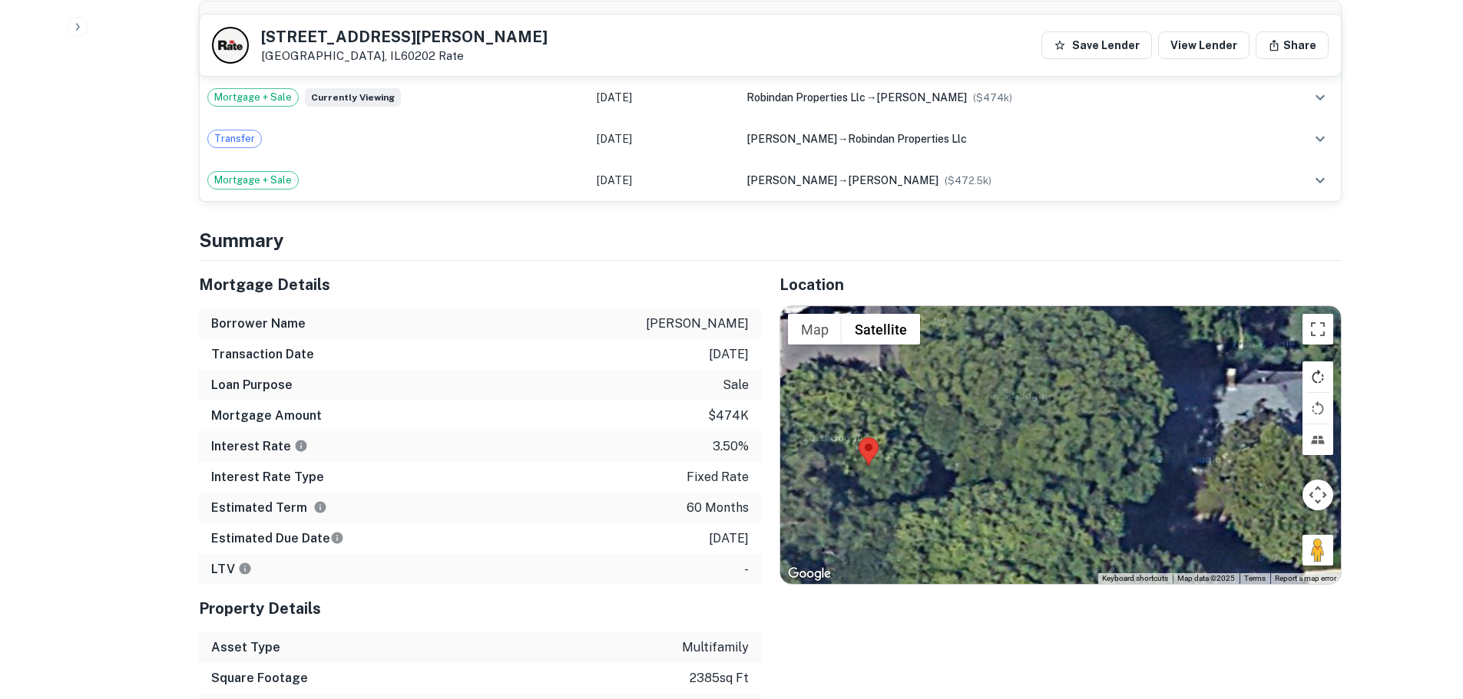
click at [1324, 362] on button "Rotate map clockwise" at bounding box center [1317, 377] width 31 height 31
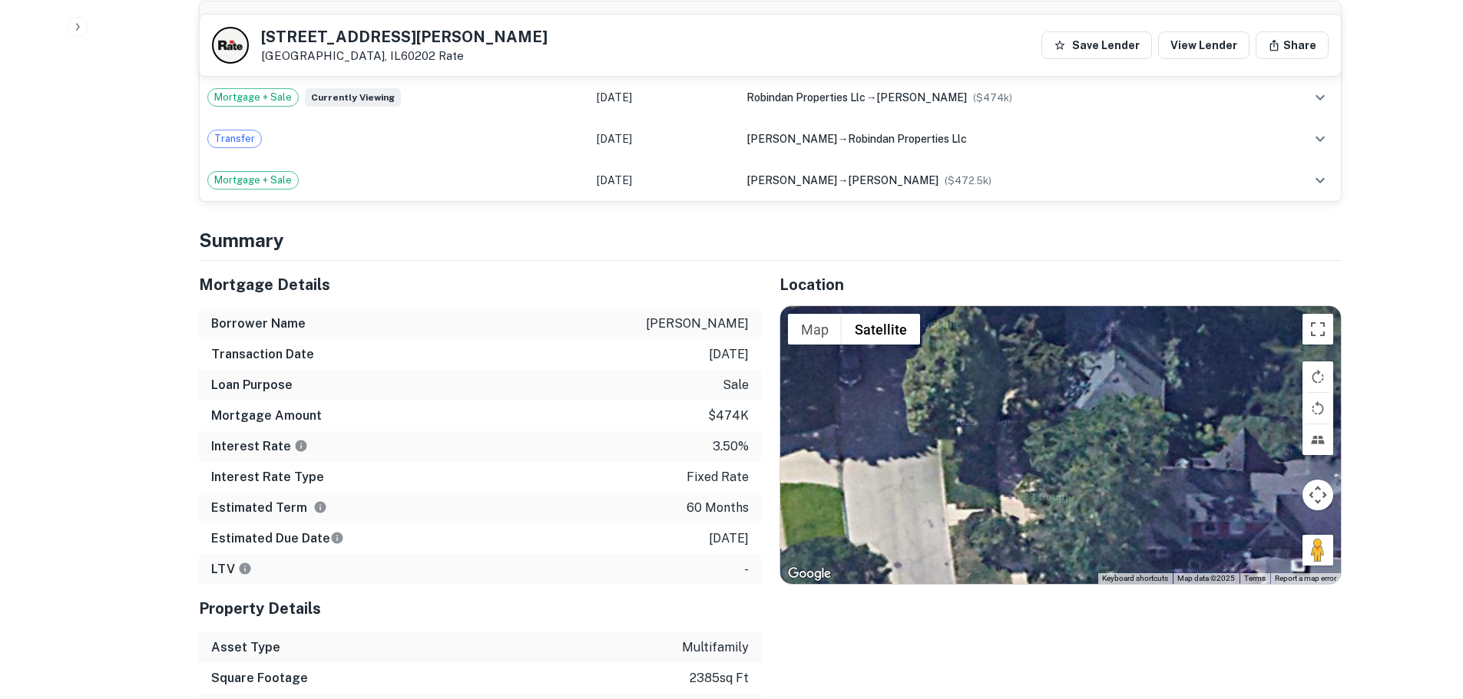
drag, startPoint x: 1047, startPoint y: 460, endPoint x: 1088, endPoint y: 296, distance: 169.5
click at [1090, 306] on div at bounding box center [1060, 445] width 560 height 278
click at [1315, 362] on button "Rotate map clockwise" at bounding box center [1317, 377] width 31 height 31
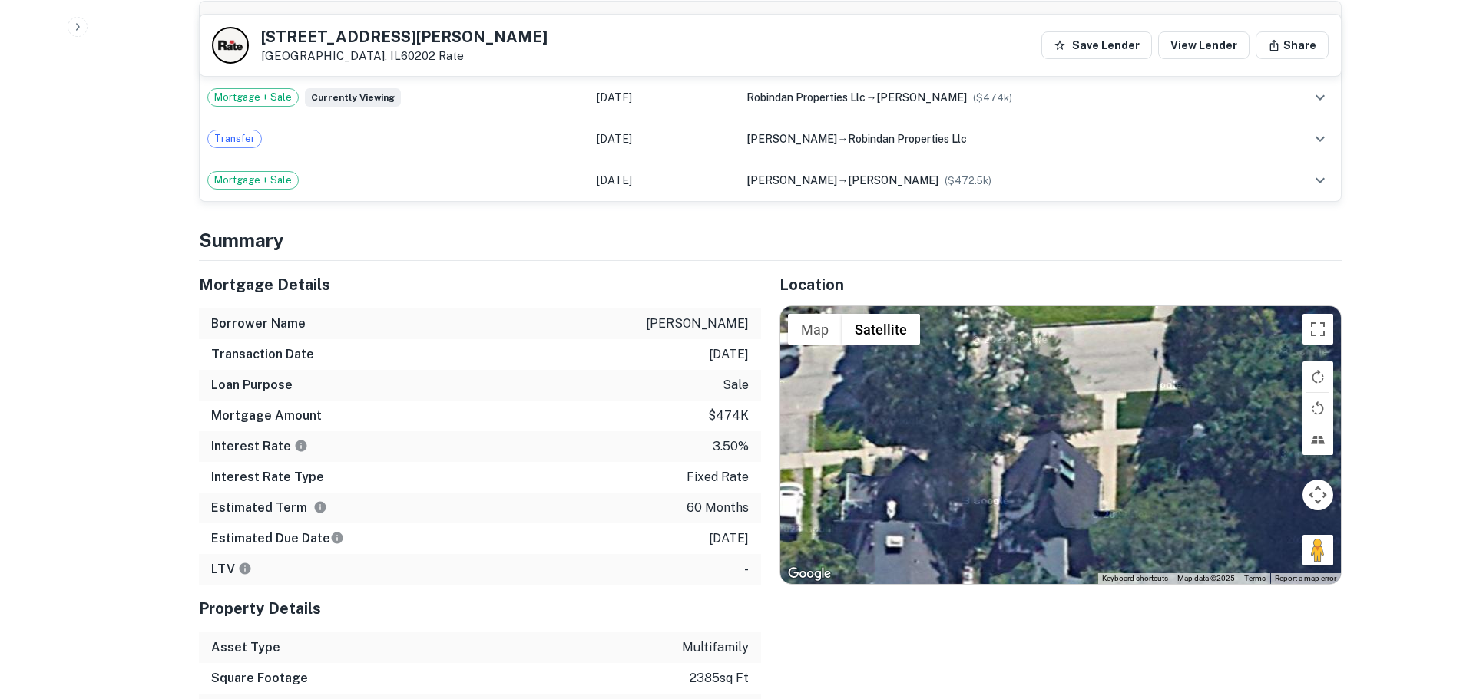
drag, startPoint x: 1166, startPoint y: 418, endPoint x: 1238, endPoint y: 415, distance: 72.2
click at [1295, 425] on div at bounding box center [1060, 445] width 560 height 278
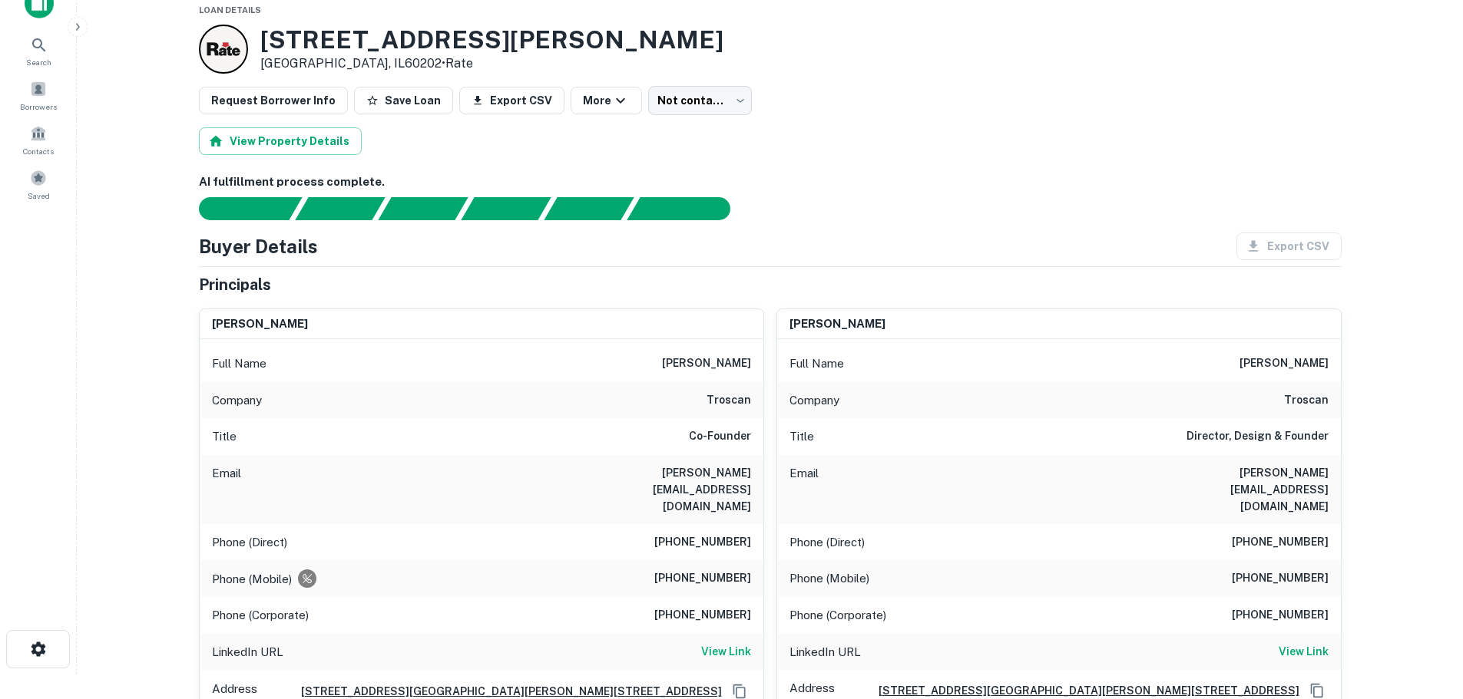
scroll to position [0, 0]
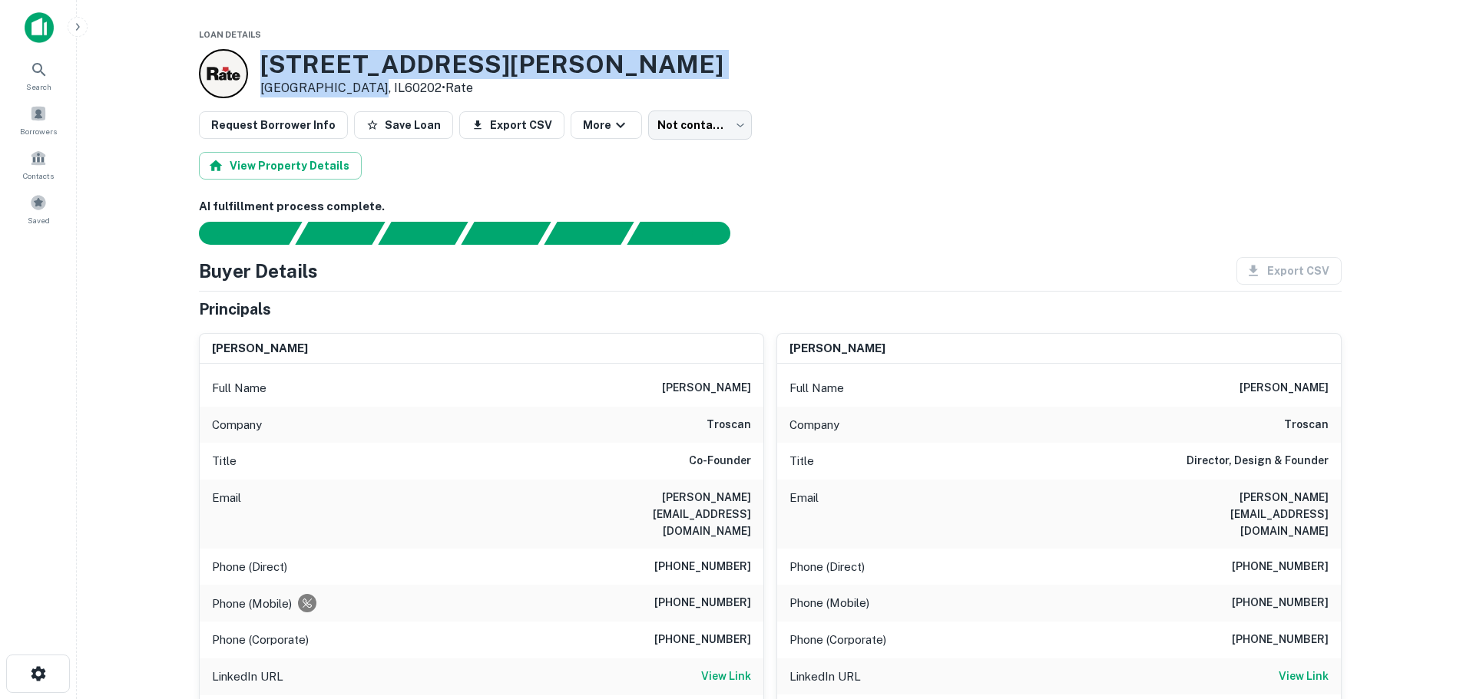
drag, startPoint x: 254, startPoint y: 62, endPoint x: 363, endPoint y: 87, distance: 111.8
click at [363, 87] on div "1203 Lee St Evanston, IL60202 • Rate" at bounding box center [461, 73] width 524 height 49
copy div "1203 Lee St Evanston, IL60202"
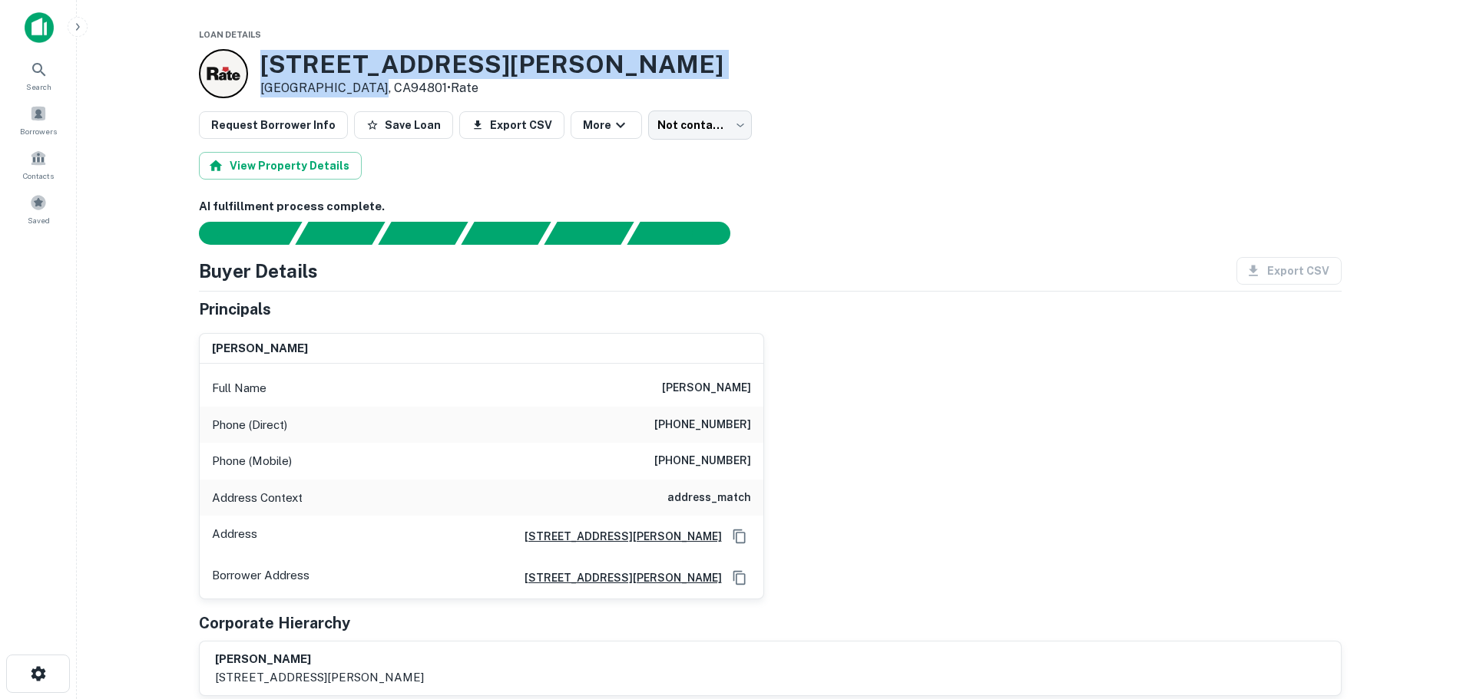
drag, startPoint x: 265, startPoint y: 61, endPoint x: 373, endPoint y: 88, distance: 111.5
click at [373, 88] on div "[STREET_ADDRESS][PERSON_NAME] • Rate" at bounding box center [491, 74] width 463 height 48
copy div "[STREET_ADDRESS][PERSON_NAME]"
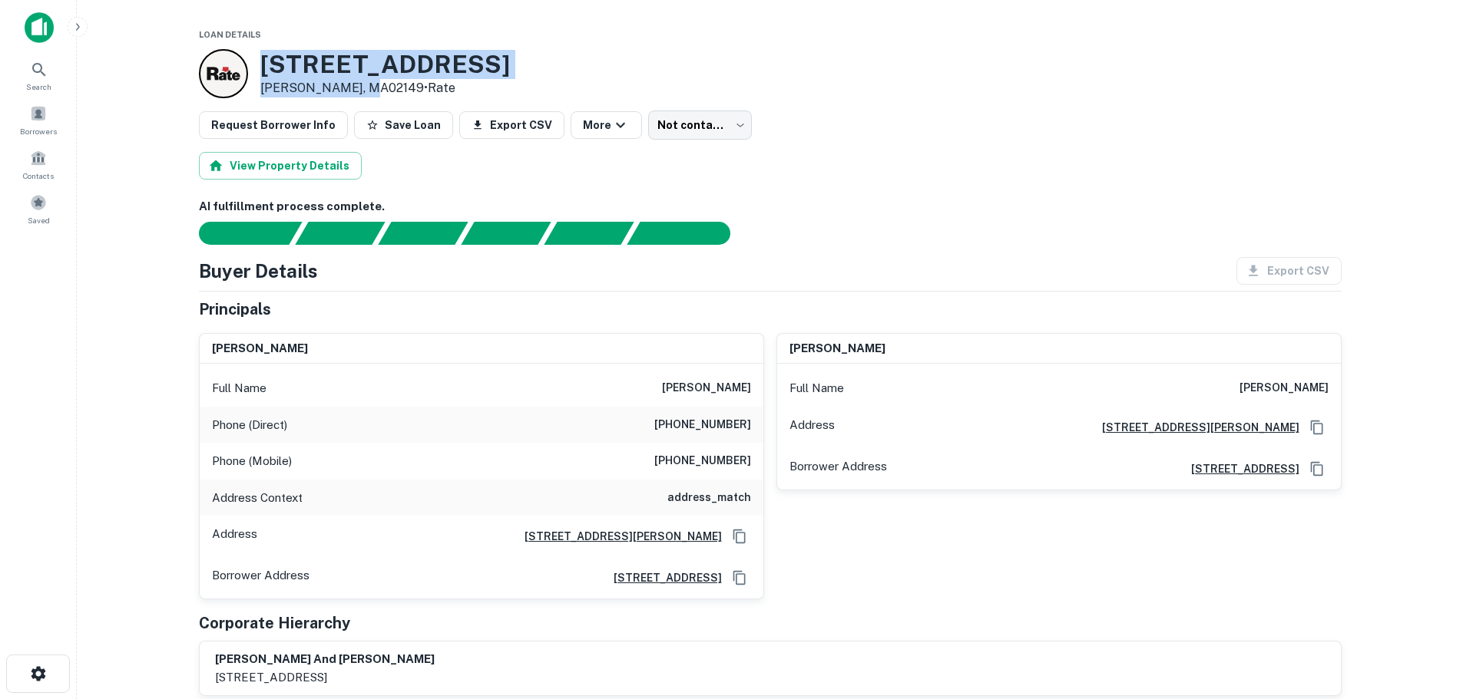
drag, startPoint x: 256, startPoint y: 62, endPoint x: 358, endPoint y: 88, distance: 105.2
click at [358, 88] on div "[STREET_ADDRESS][PERSON_NAME] • Rate" at bounding box center [354, 73] width 311 height 49
copy div "[STREET_ADDRESS][PERSON_NAME]"
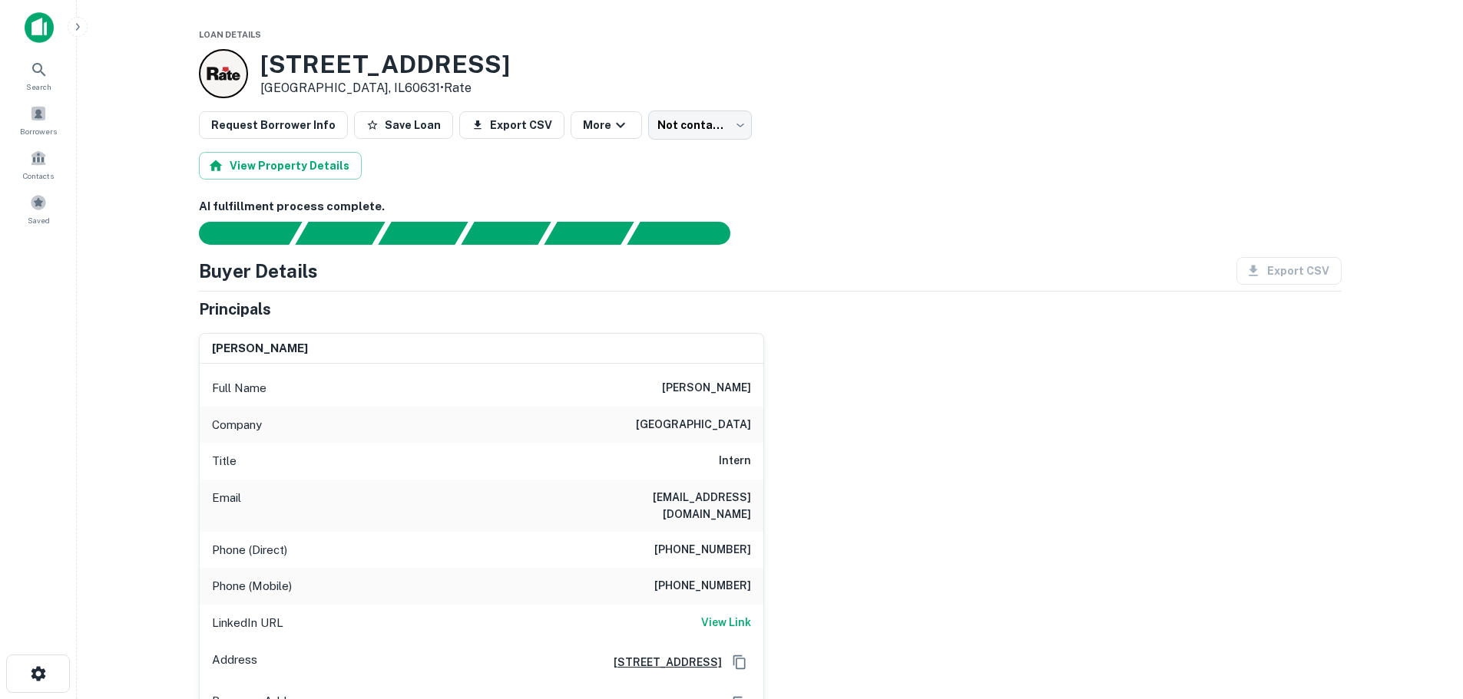
click at [34, 25] on img at bounding box center [39, 27] width 29 height 31
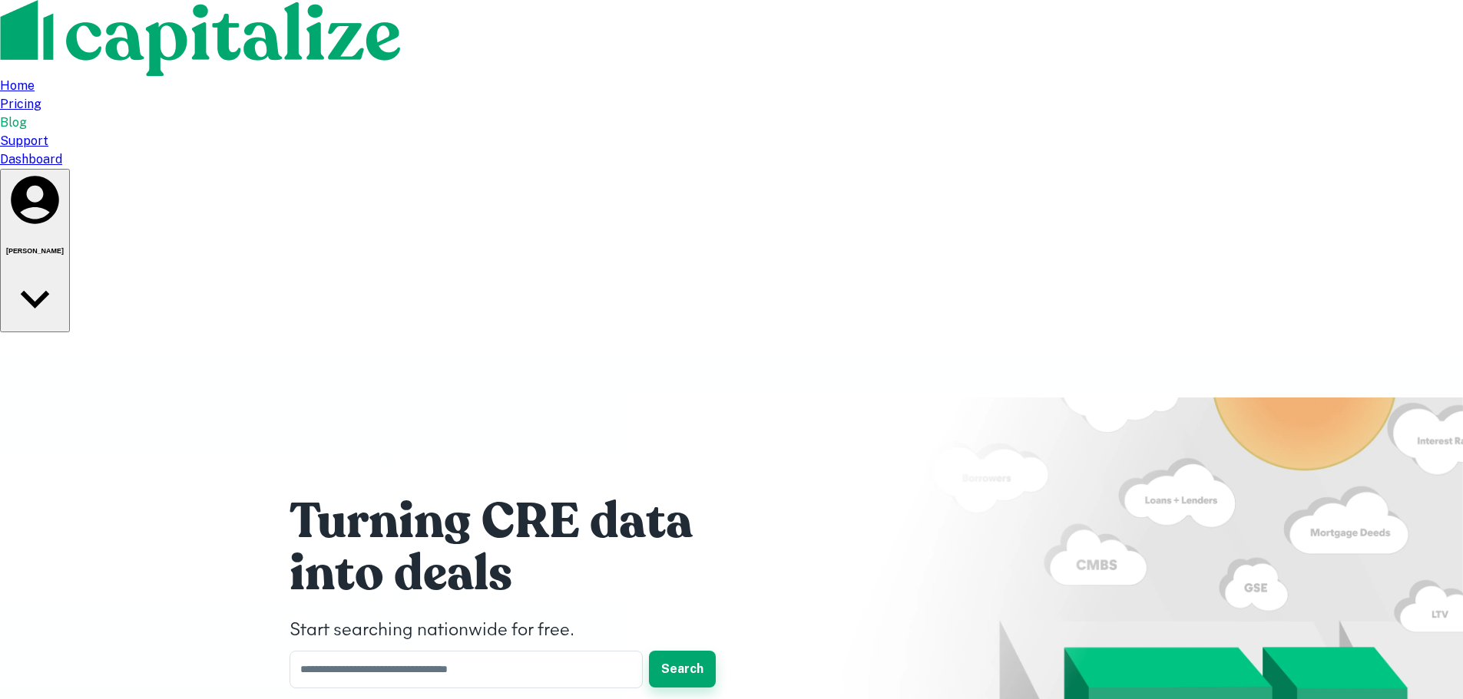
click at [695, 651] on button "Search" at bounding box center [682, 669] width 67 height 37
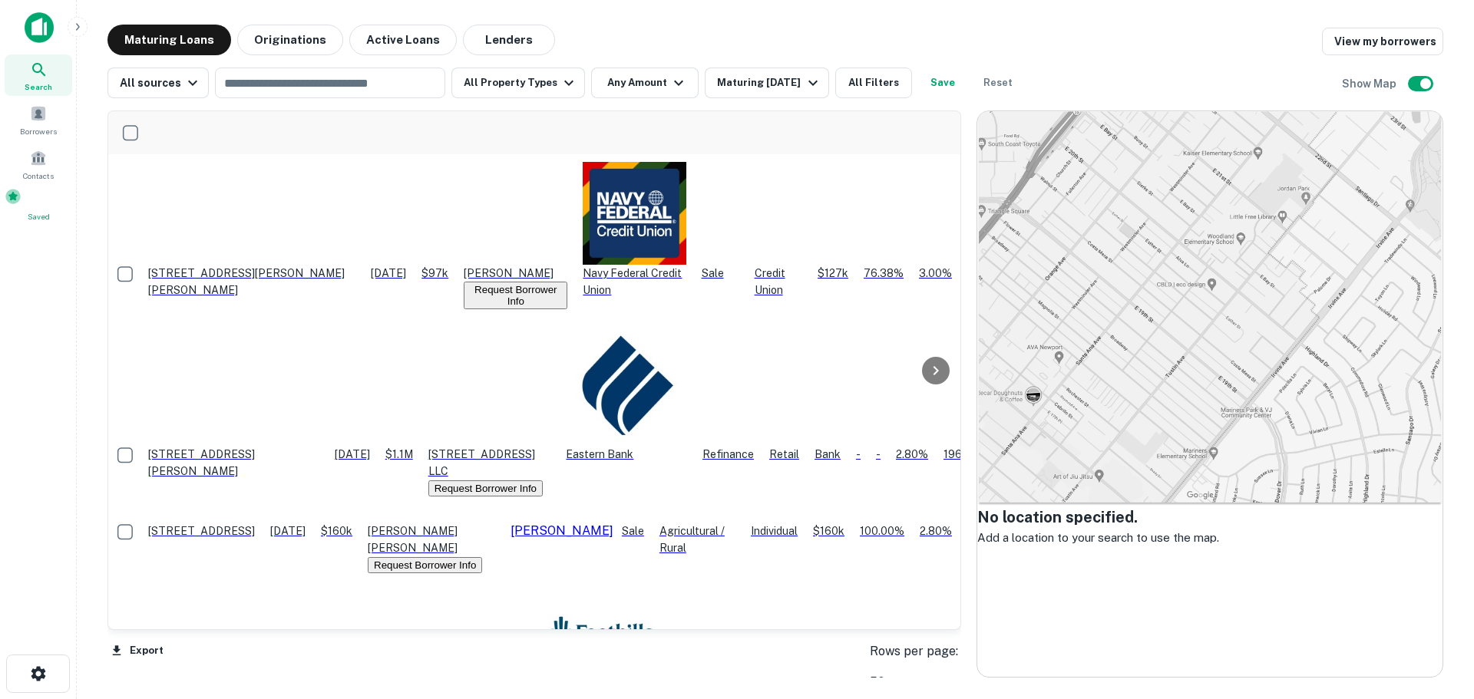
click at [21, 205] on span at bounding box center [13, 196] width 17 height 17
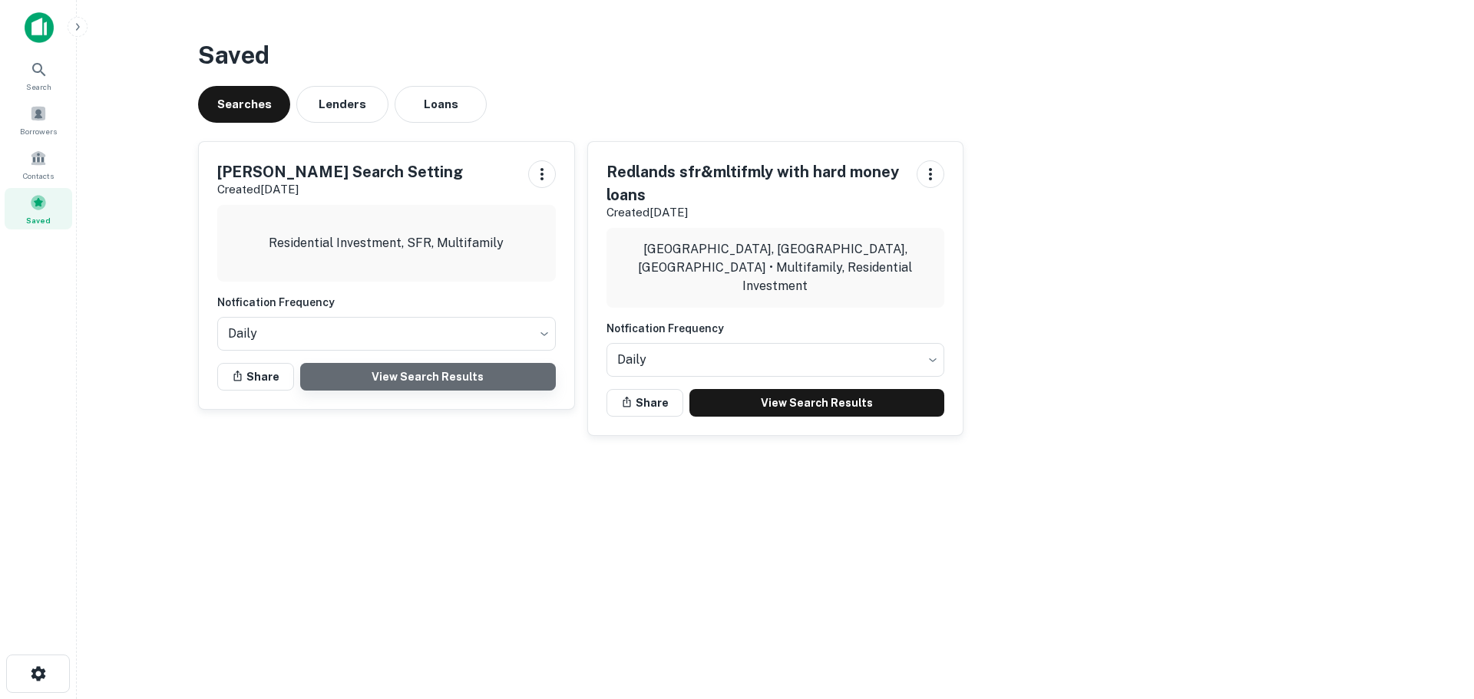
click at [412, 371] on link "View Search Results" at bounding box center [428, 377] width 256 height 28
